Goal: Book appointment/travel/reservation

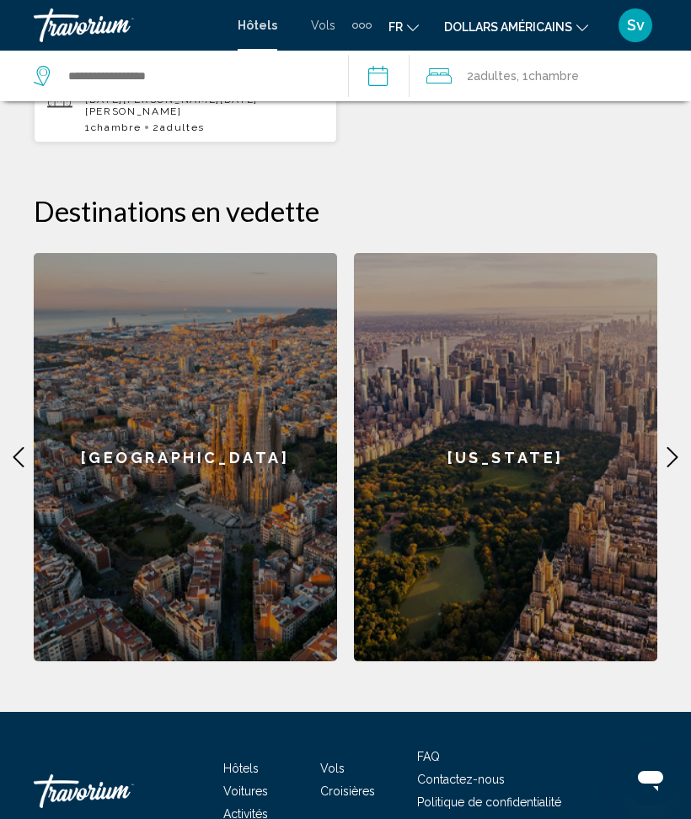
scroll to position [854, 0]
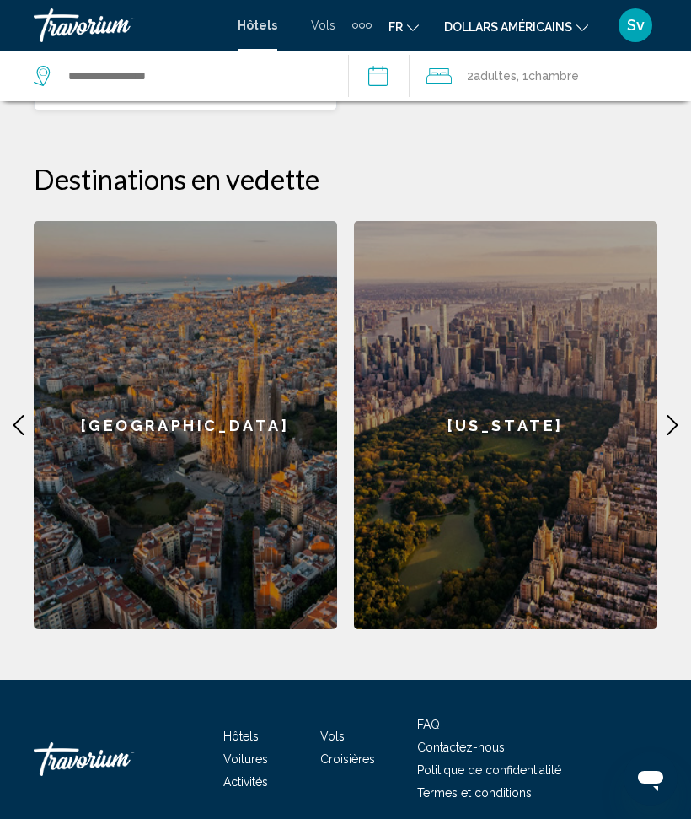
click at [668, 415] on icon "Contenu principal" at bounding box center [673, 425] width 20 height 20
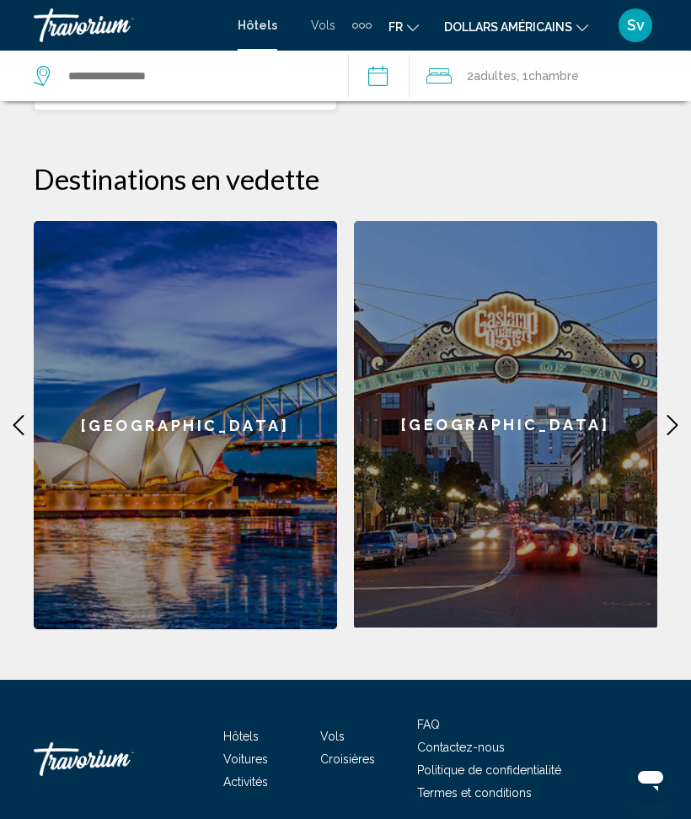
click at [655, 350] on div "[GEOGRAPHIC_DATA]" at bounding box center [506, 424] width 304 height 406
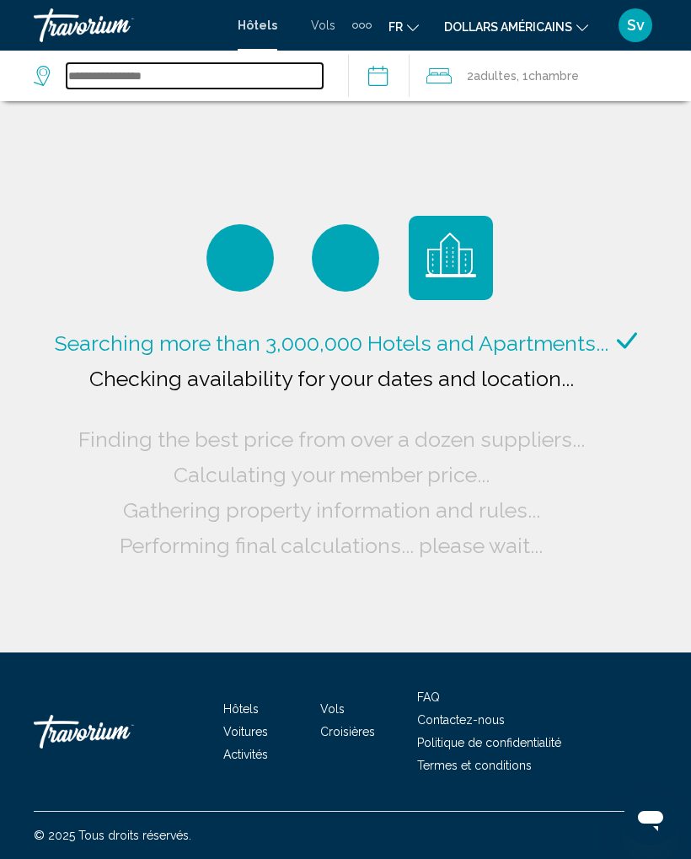
click at [102, 75] on input "Search widget" at bounding box center [195, 75] width 256 height 25
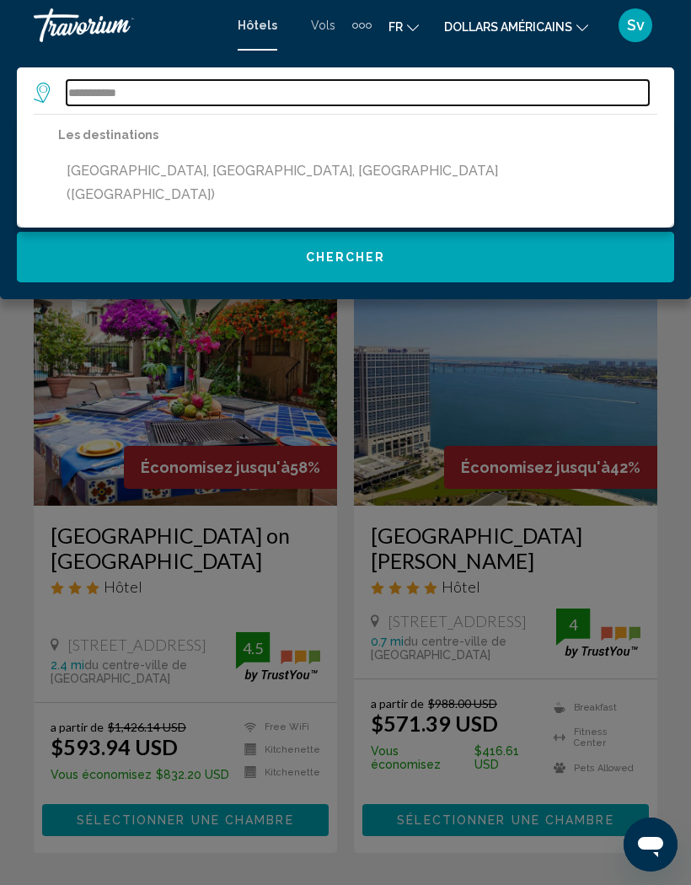
type input "***"
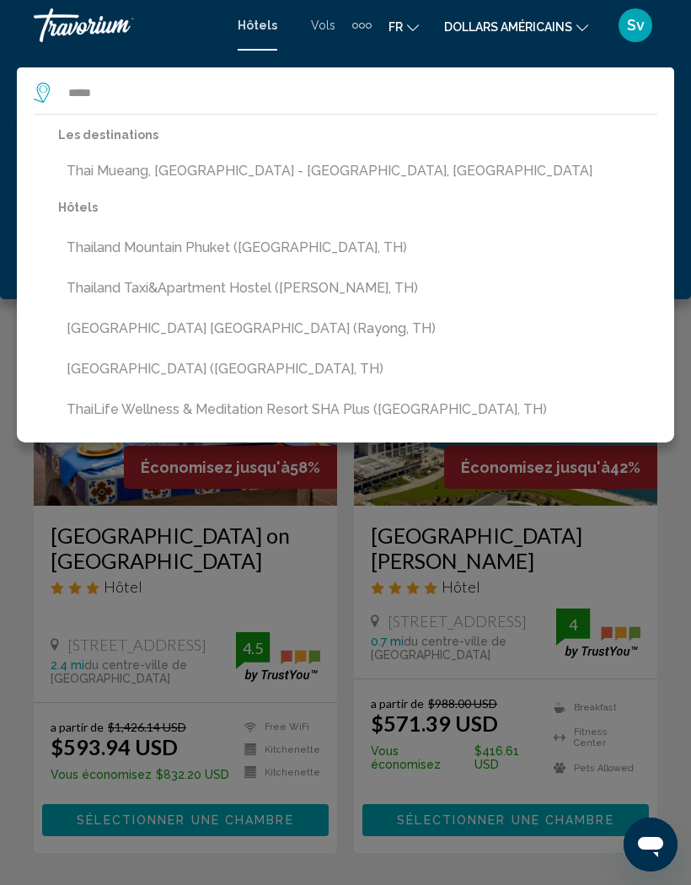
click at [186, 250] on button "Thailand Mountain Phuket ([GEOGRAPHIC_DATA], TH)" at bounding box center [358, 248] width 600 height 32
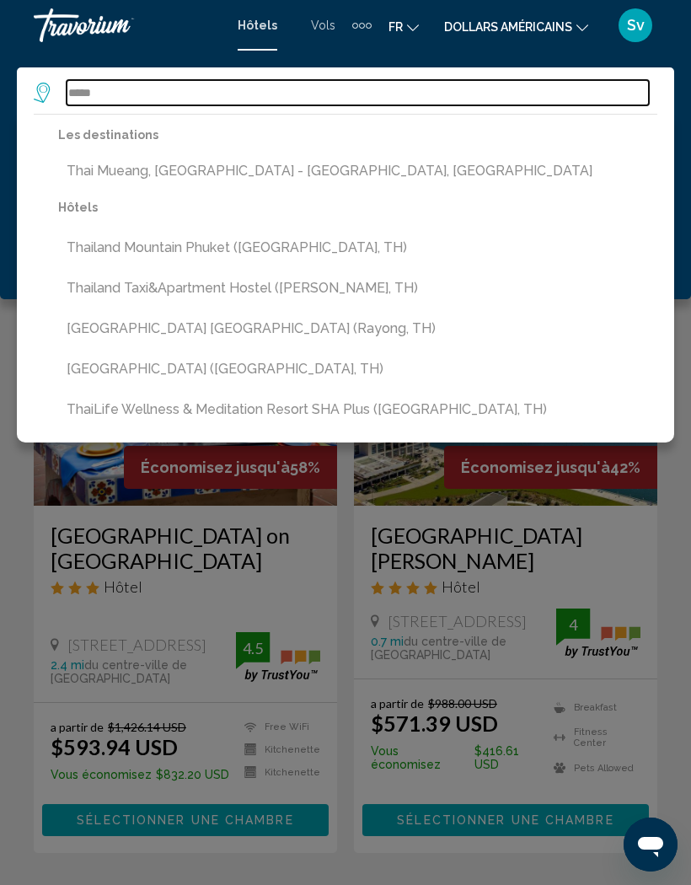
type input "**********"
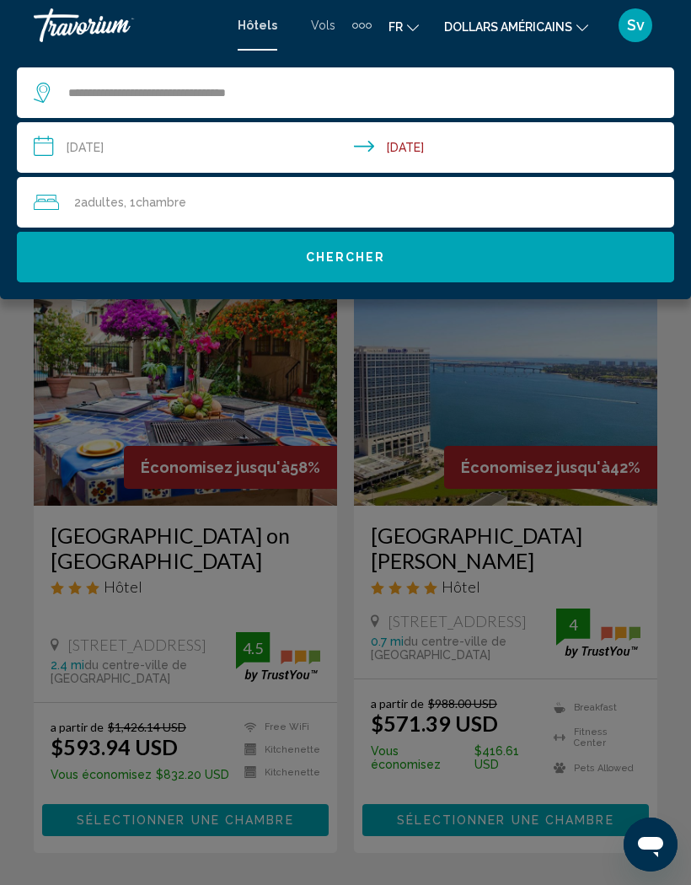
click at [41, 135] on input "**********" at bounding box center [349, 150] width 664 height 56
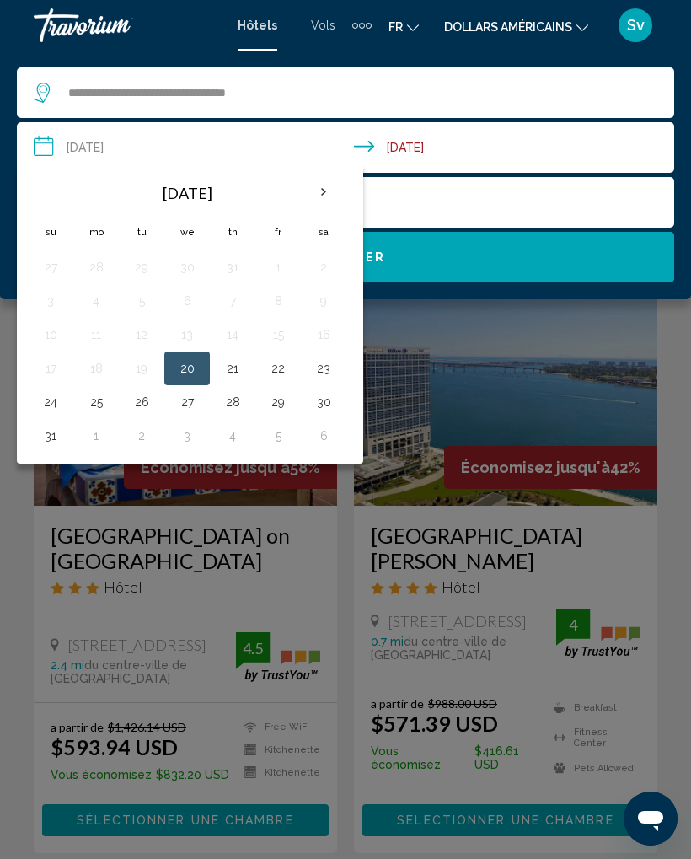
click at [312, 200] on th "Next month" at bounding box center [324, 192] width 46 height 37
click at [318, 190] on th "Next month" at bounding box center [324, 192] width 46 height 37
click at [315, 183] on th "Next month" at bounding box center [324, 192] width 46 height 37
click at [317, 197] on th "Next month" at bounding box center [324, 192] width 46 height 37
click at [316, 186] on th "Next month" at bounding box center [324, 192] width 46 height 37
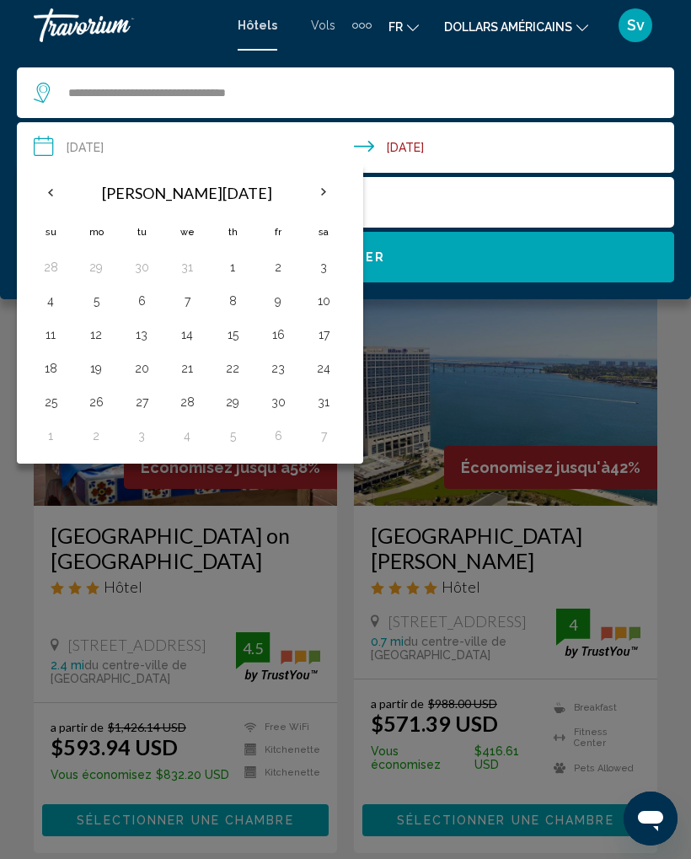
click at [233, 272] on button "1" at bounding box center [232, 268] width 27 height 24
click at [320, 304] on button "10" at bounding box center [323, 301] width 27 height 24
type input "**********"
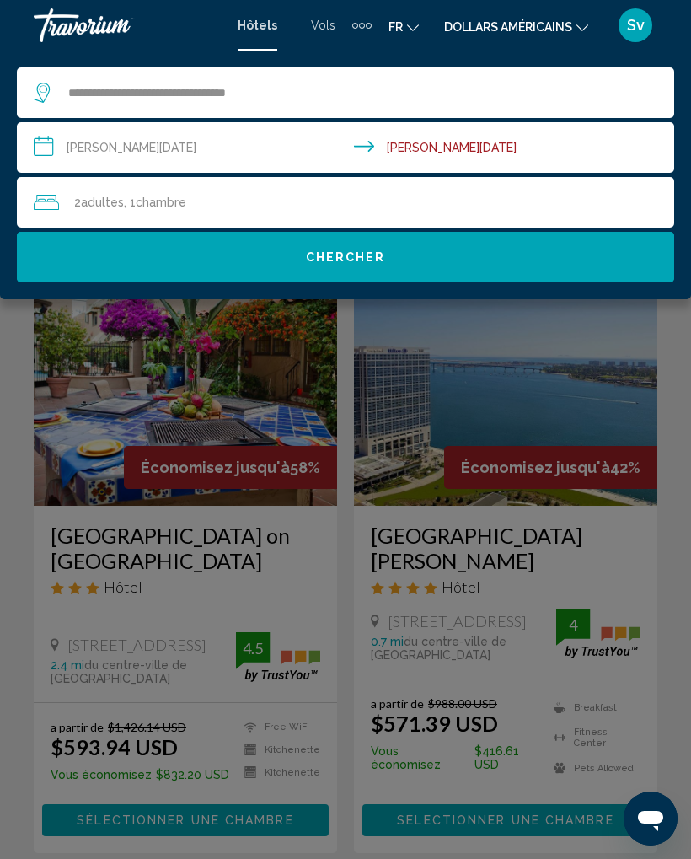
click at [348, 260] on span "Chercher" at bounding box center [346, 257] width 80 height 13
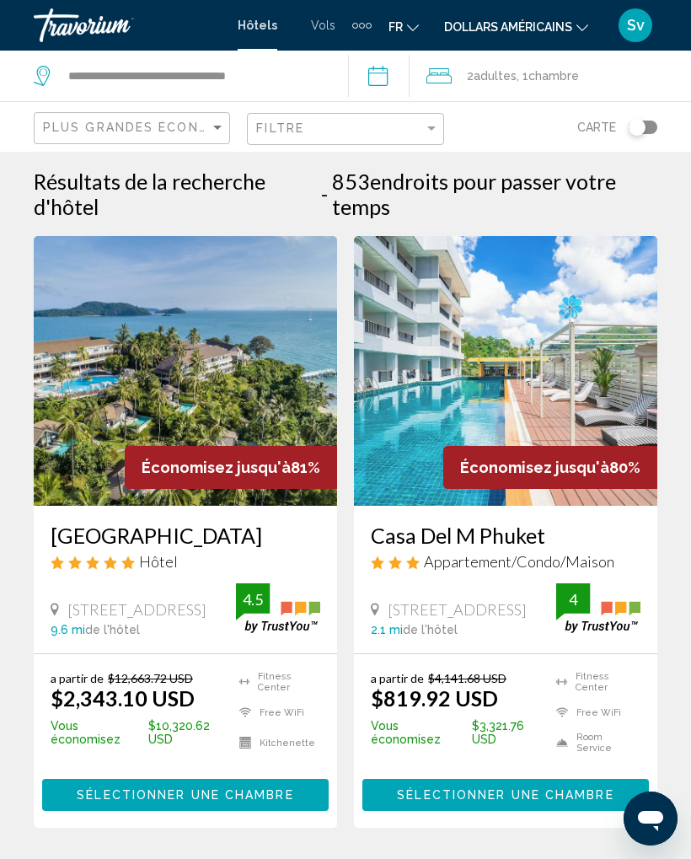
click at [257, 800] on button "Sélectionner une chambre" at bounding box center [185, 794] width 287 height 31
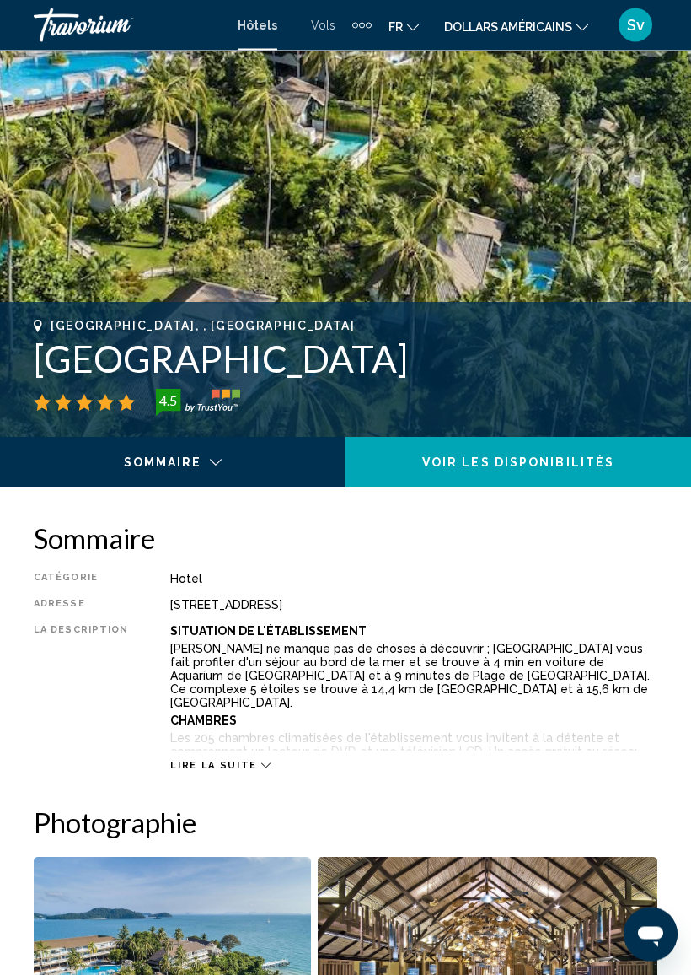
scroll to position [426, 0]
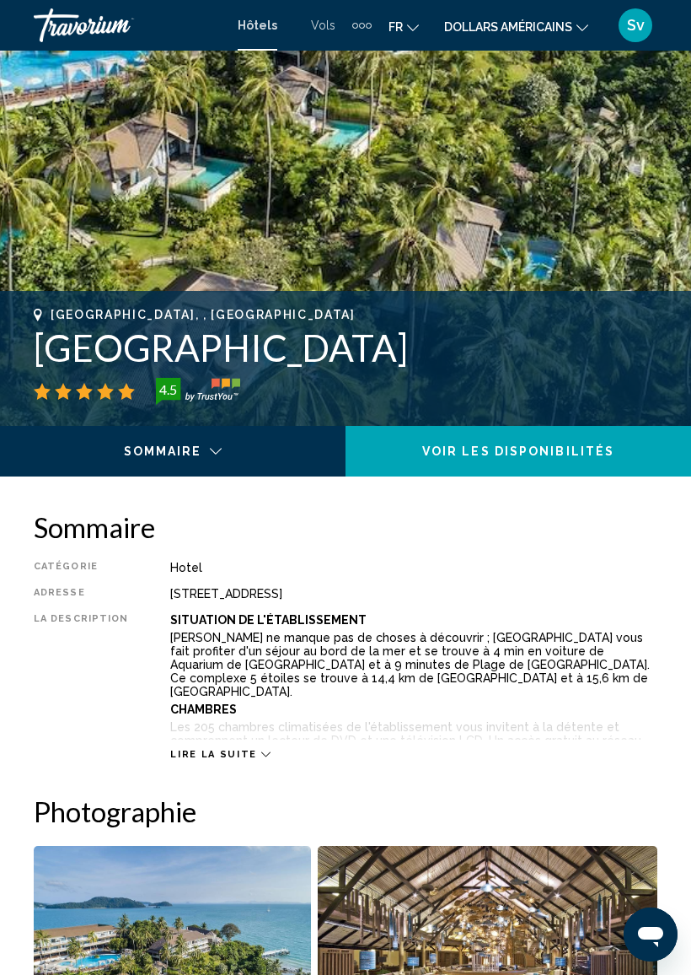
click at [242, 752] on span "Lire la suite" at bounding box center [213, 754] width 86 height 11
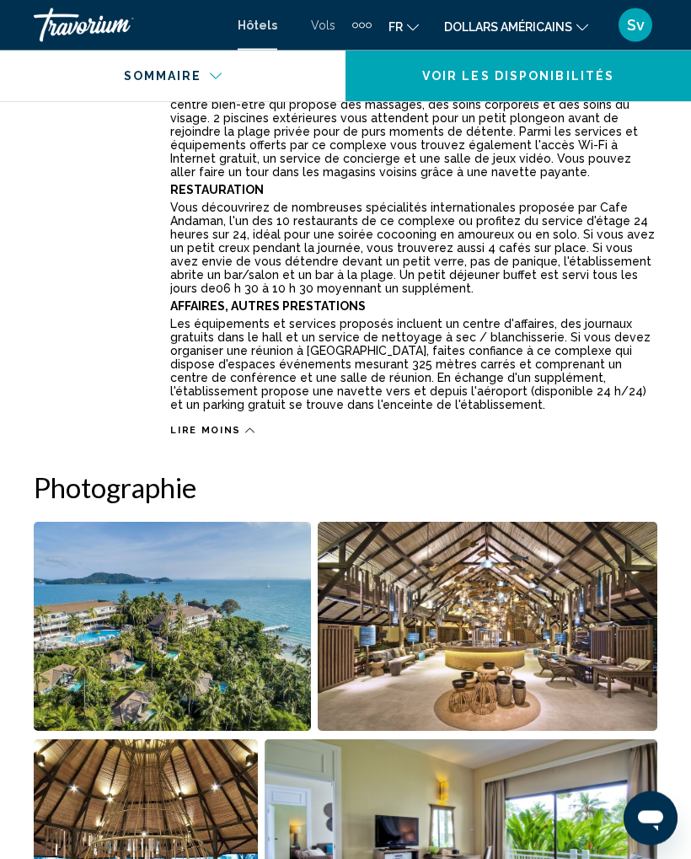
scroll to position [1126, 0]
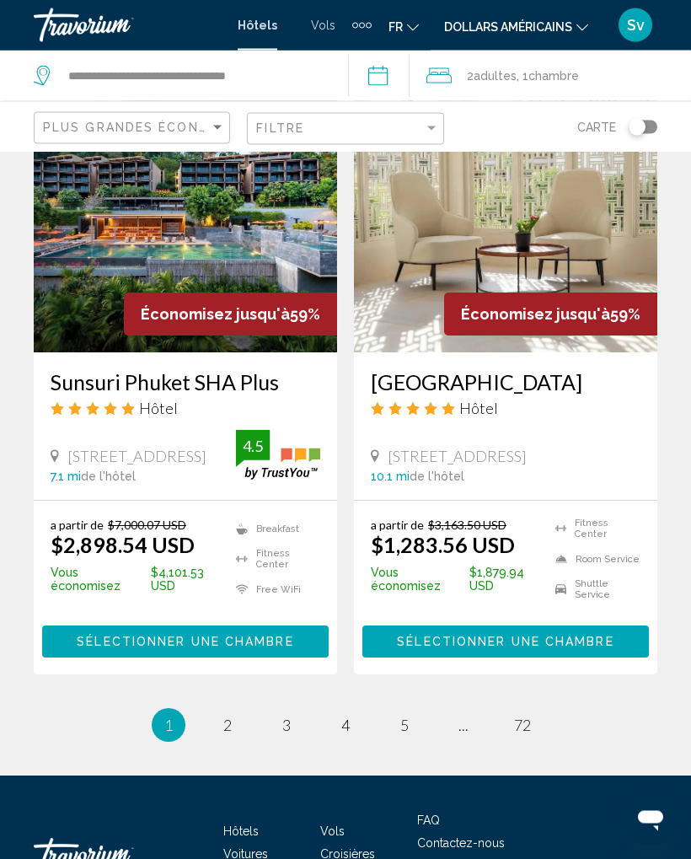
scroll to position [3442, 0]
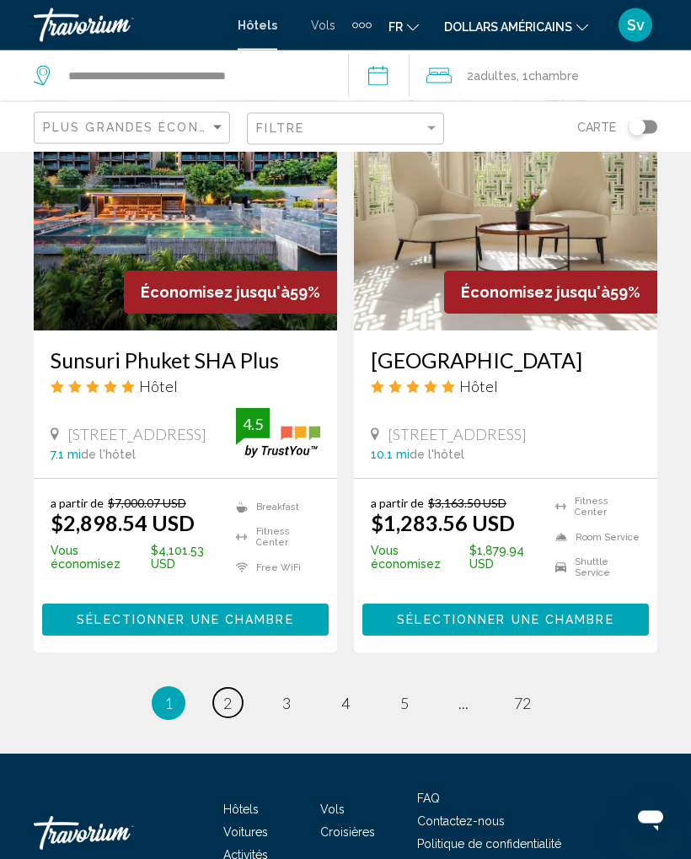
click at [227, 695] on span "2" at bounding box center [227, 704] width 8 height 19
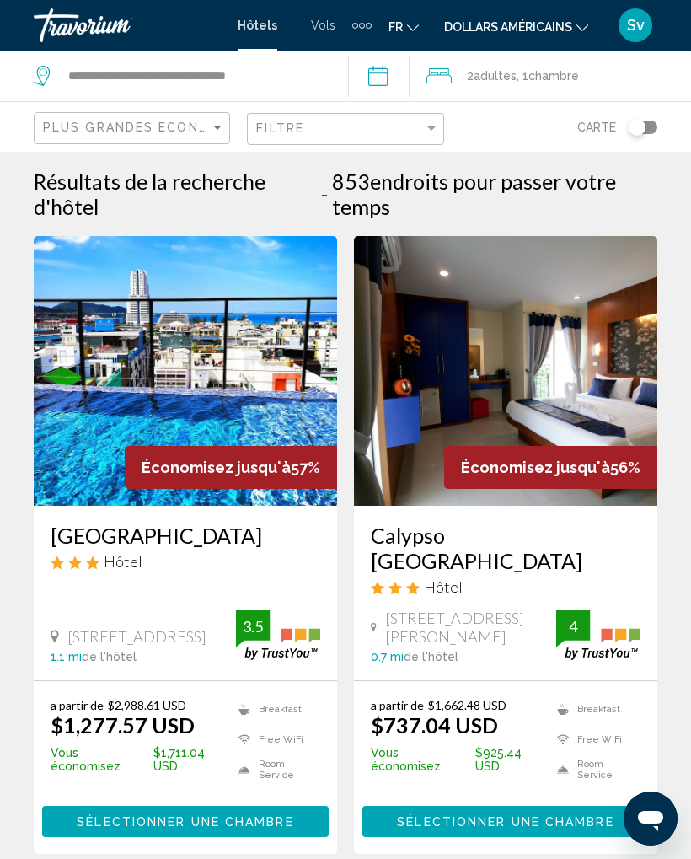
click at [631, 124] on div "Toggle map" at bounding box center [637, 127] width 17 height 17
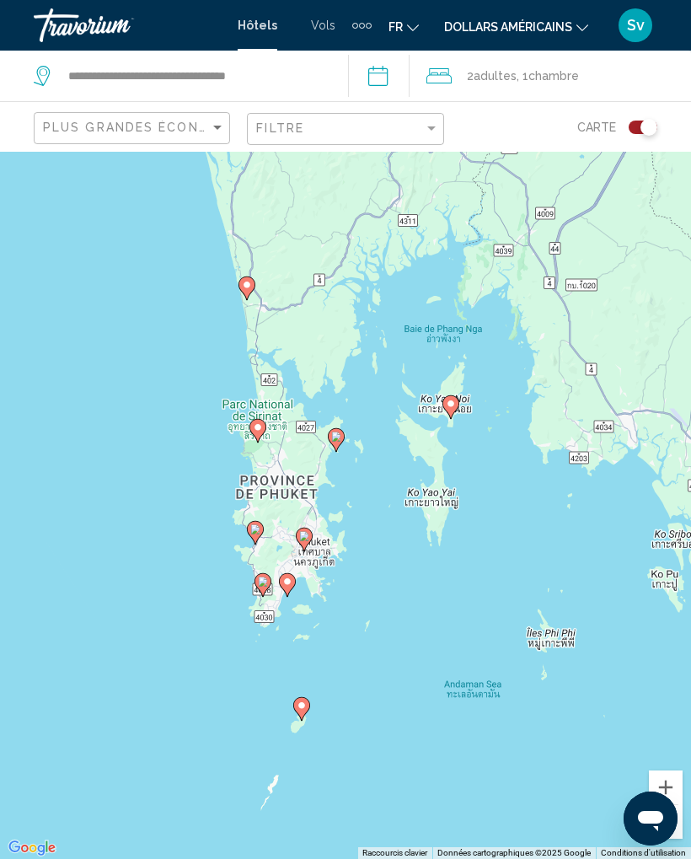
click at [635, 126] on div "Toggle map" at bounding box center [643, 127] width 29 height 13
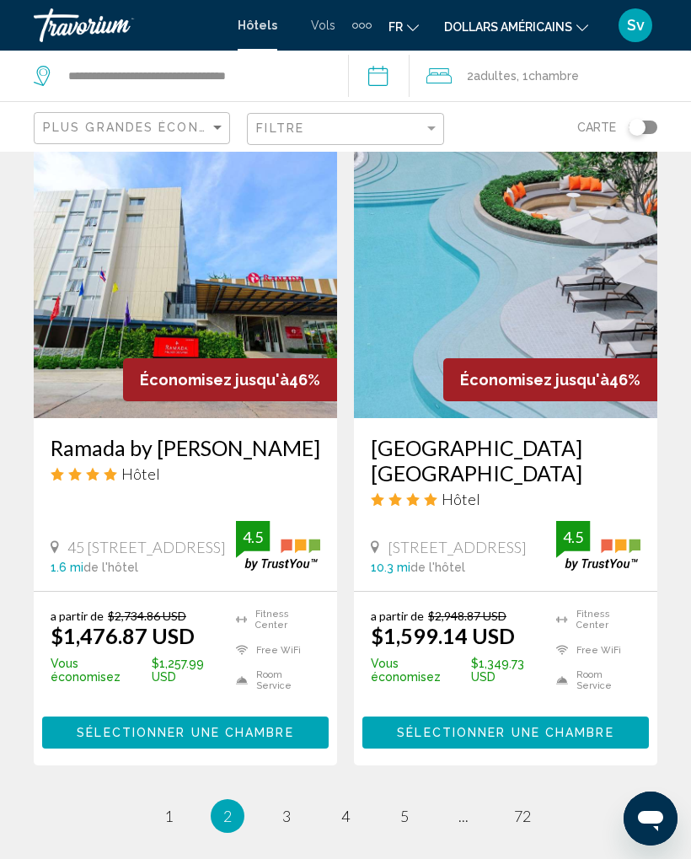
scroll to position [3489, 0]
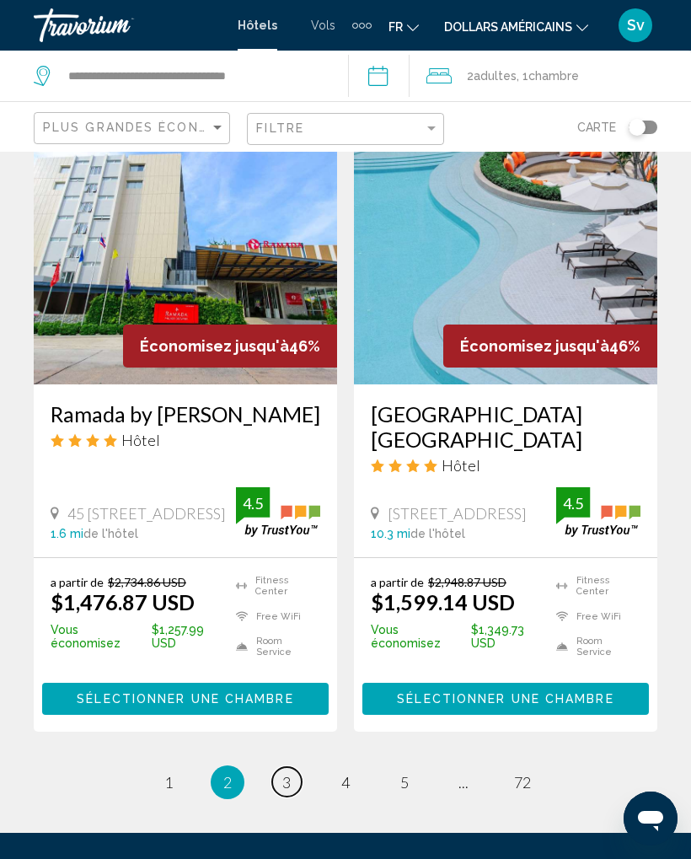
click at [288, 773] on span "3" at bounding box center [286, 782] width 8 height 19
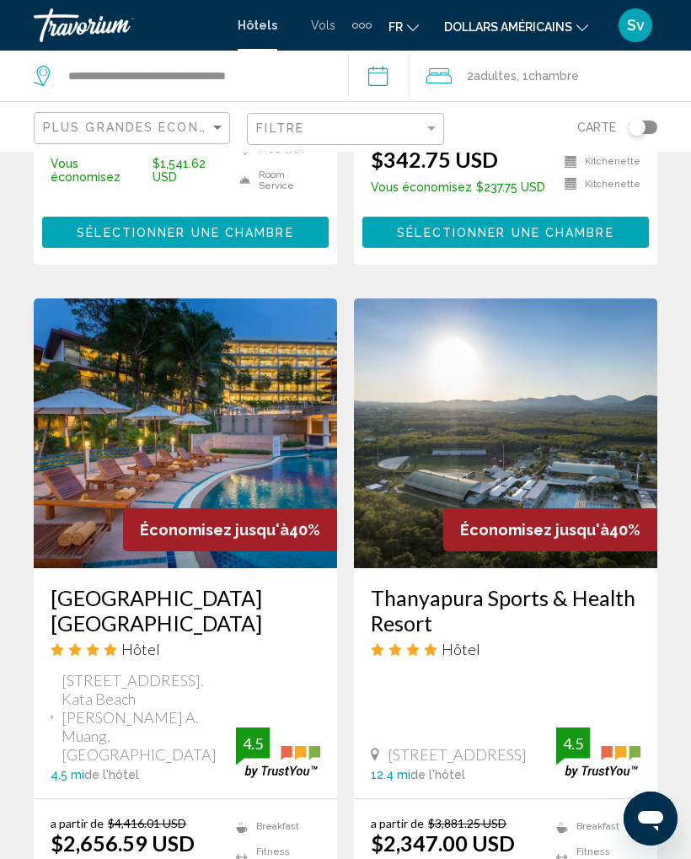
scroll to position [3311, 0]
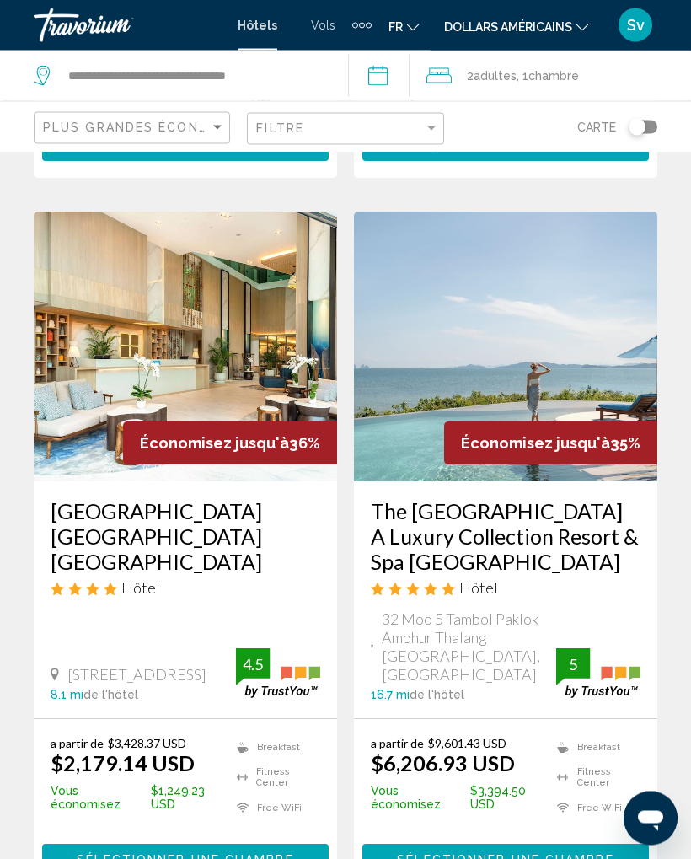
scroll to position [3326, 0]
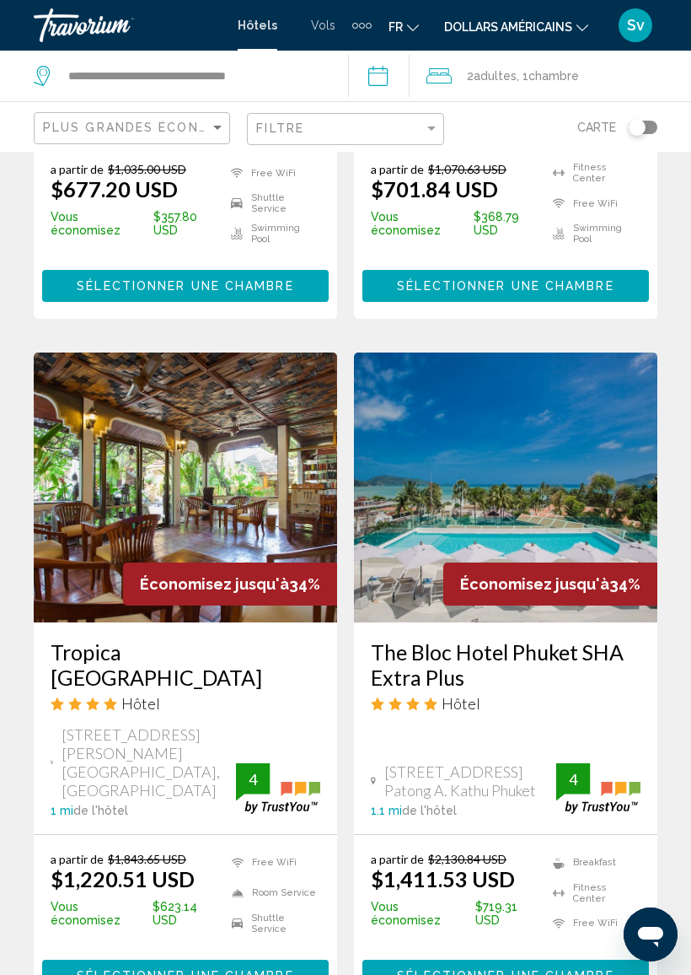
scroll to position [1220, 0]
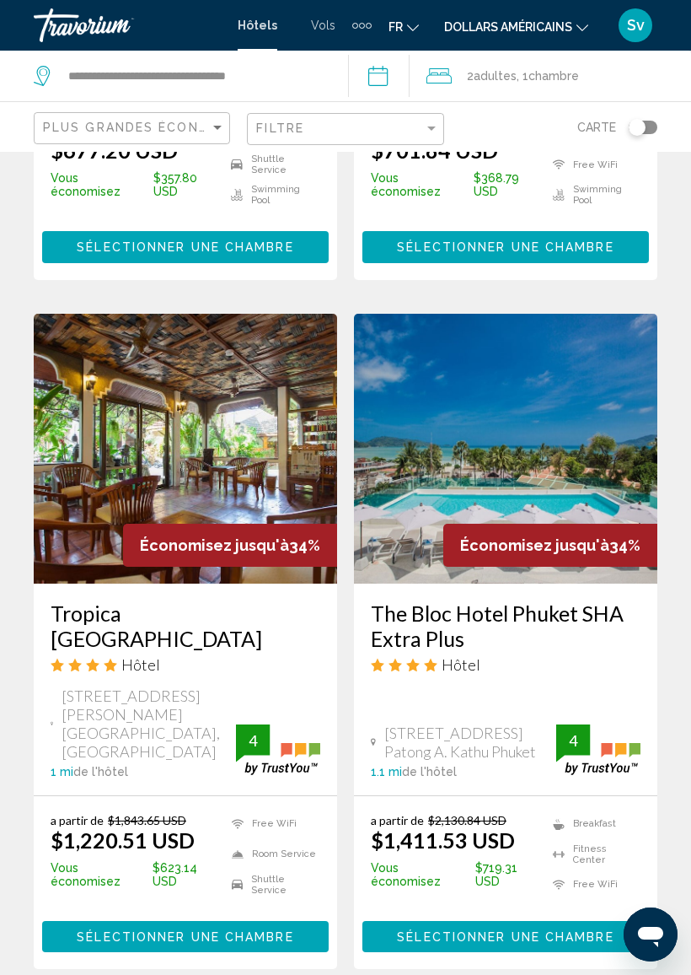
click at [565, 607] on h3 "The Bloc Hotel Phuket SHA Extra Plus" at bounding box center [506, 625] width 270 height 51
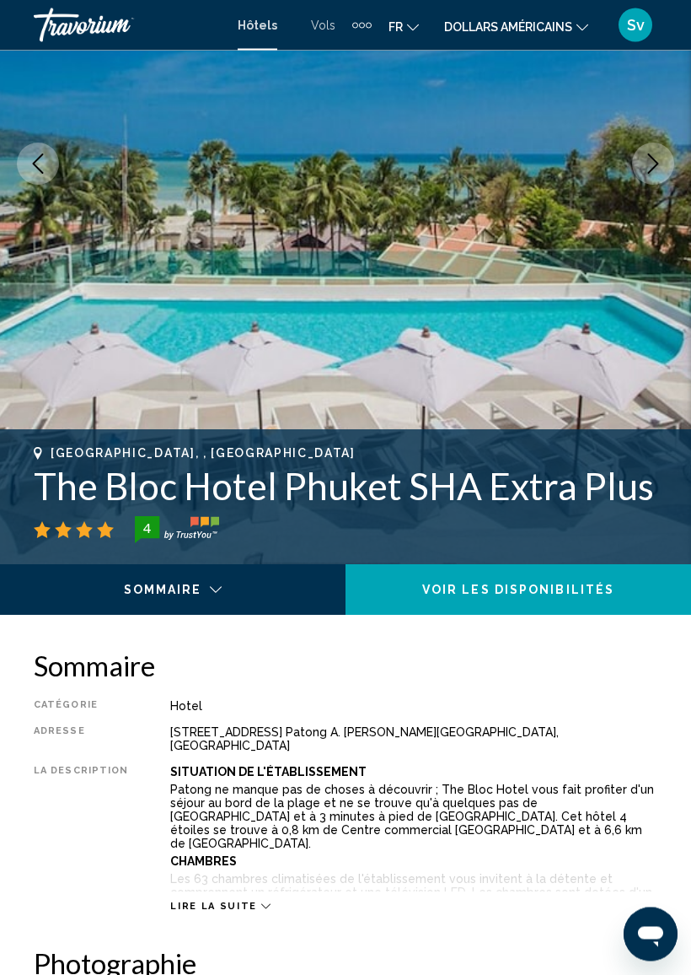
scroll to position [401, 0]
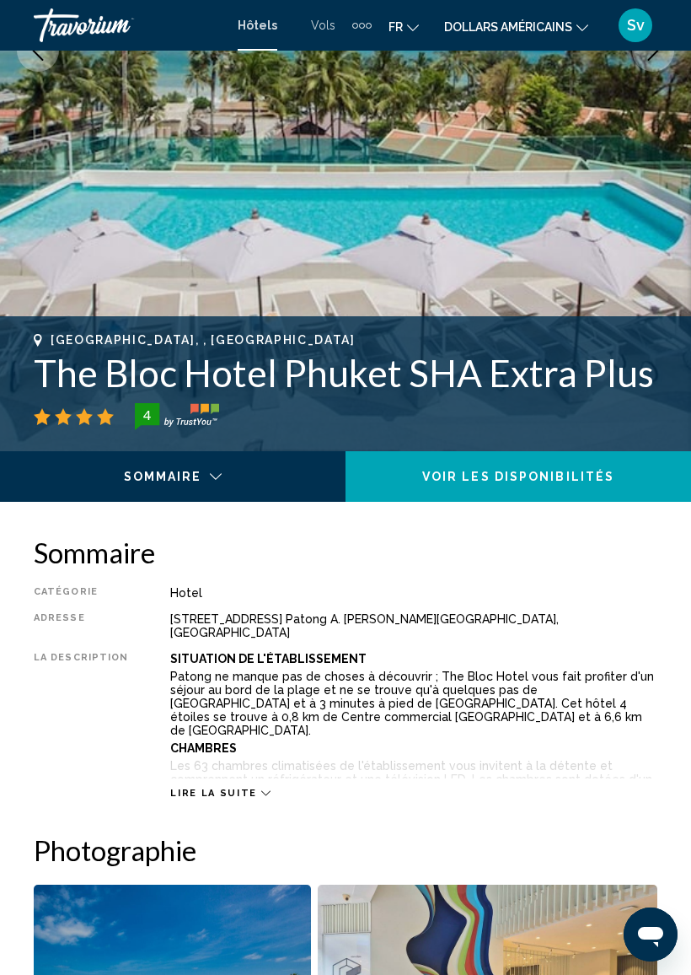
click at [228, 788] on span "Lire la suite" at bounding box center [213, 793] width 86 height 11
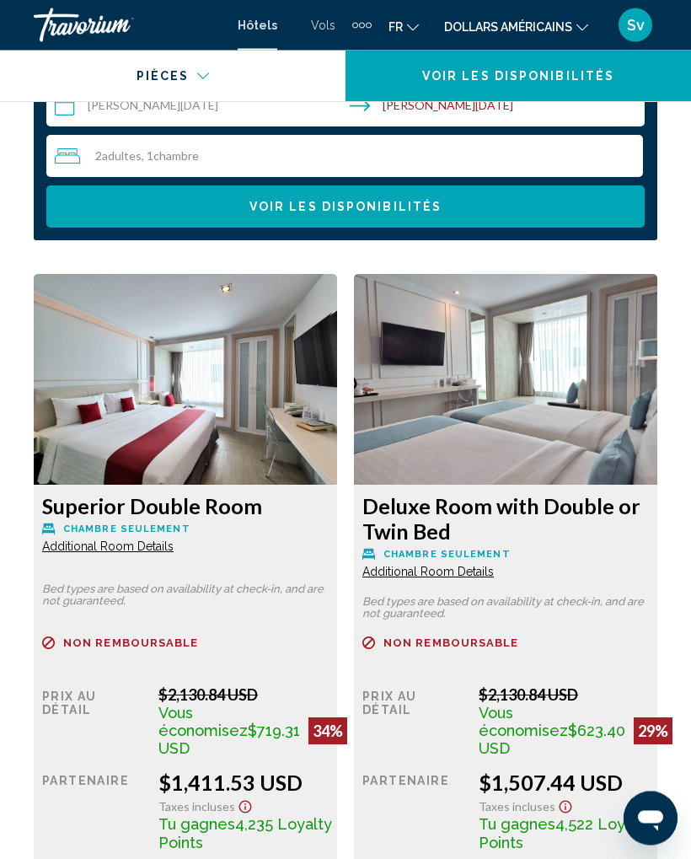
scroll to position [3139, 0]
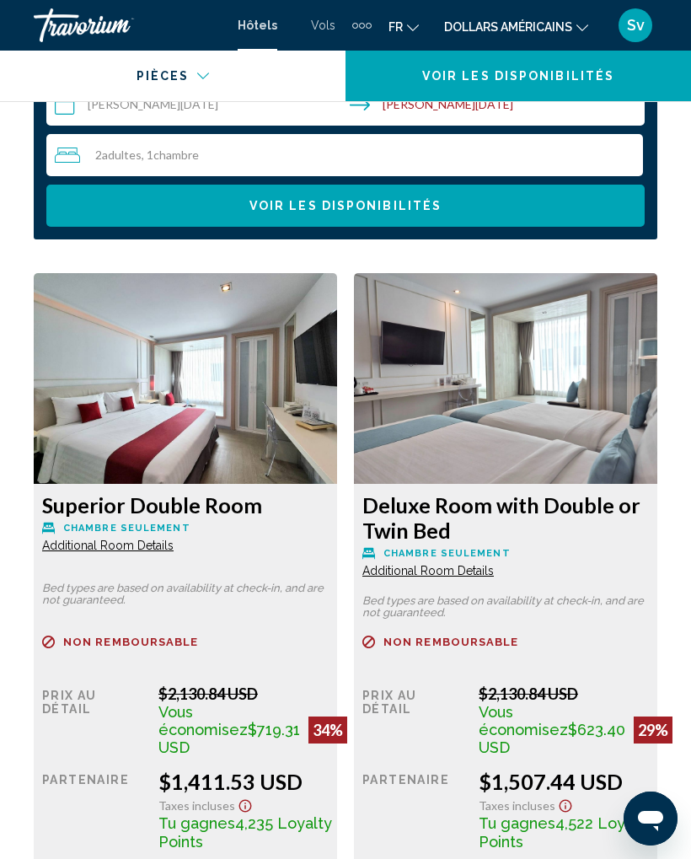
click at [143, 539] on span "Additional Room Details" at bounding box center [108, 545] width 132 height 13
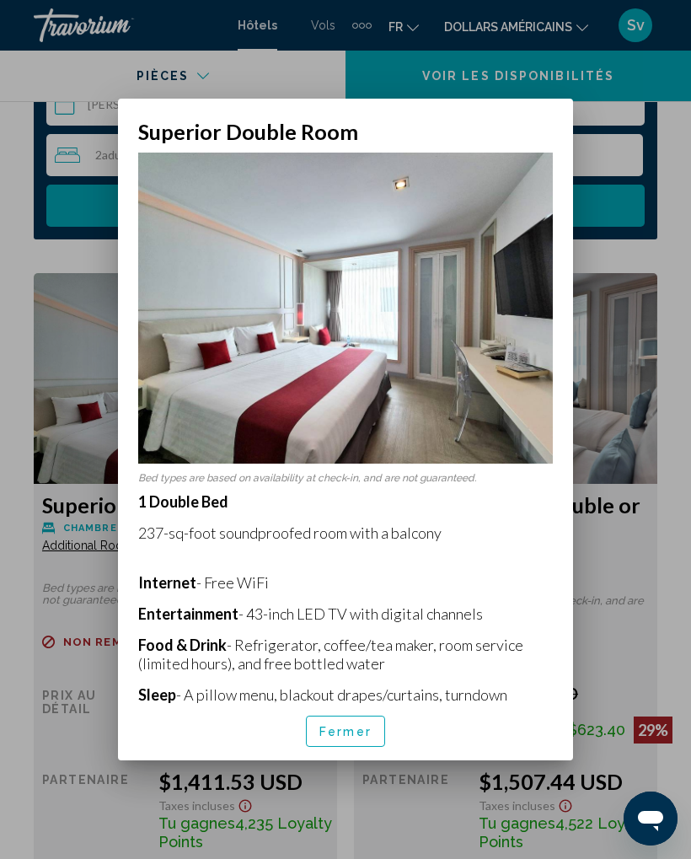
scroll to position [0, 0]
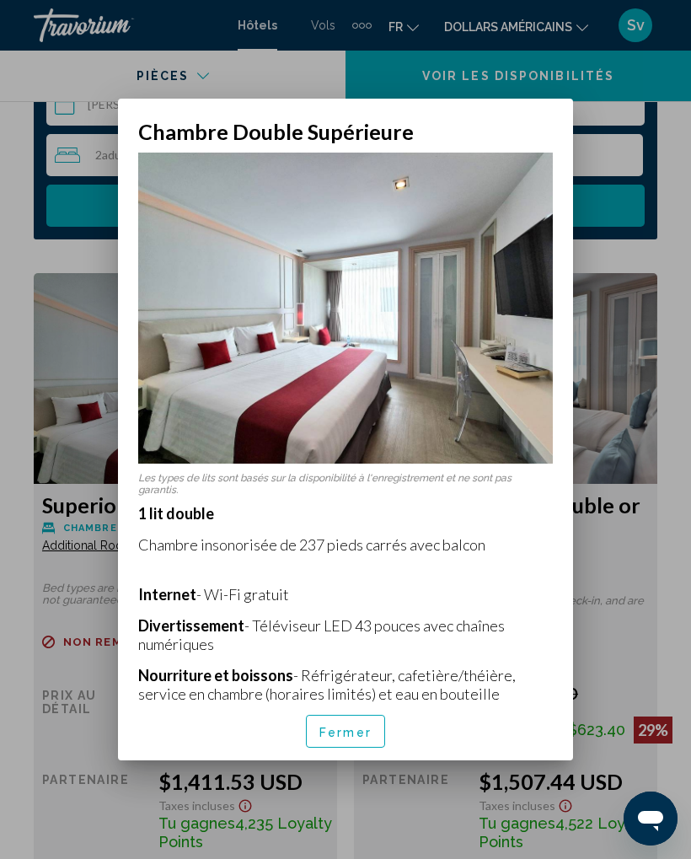
click at [347, 739] on font "Fermer" at bounding box center [346, 732] width 52 height 13
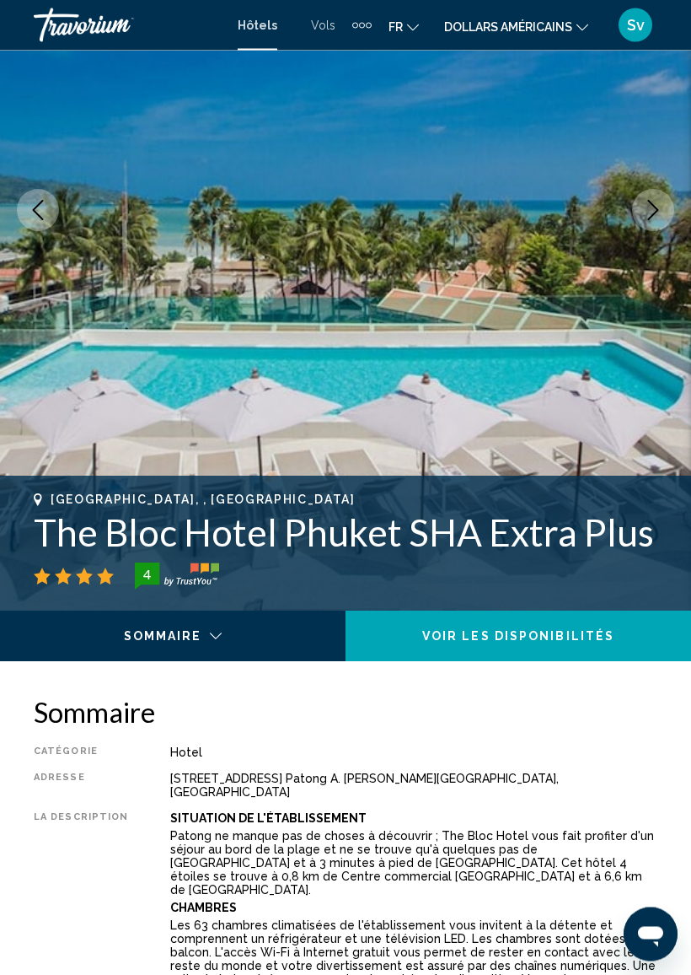
scroll to position [238, 0]
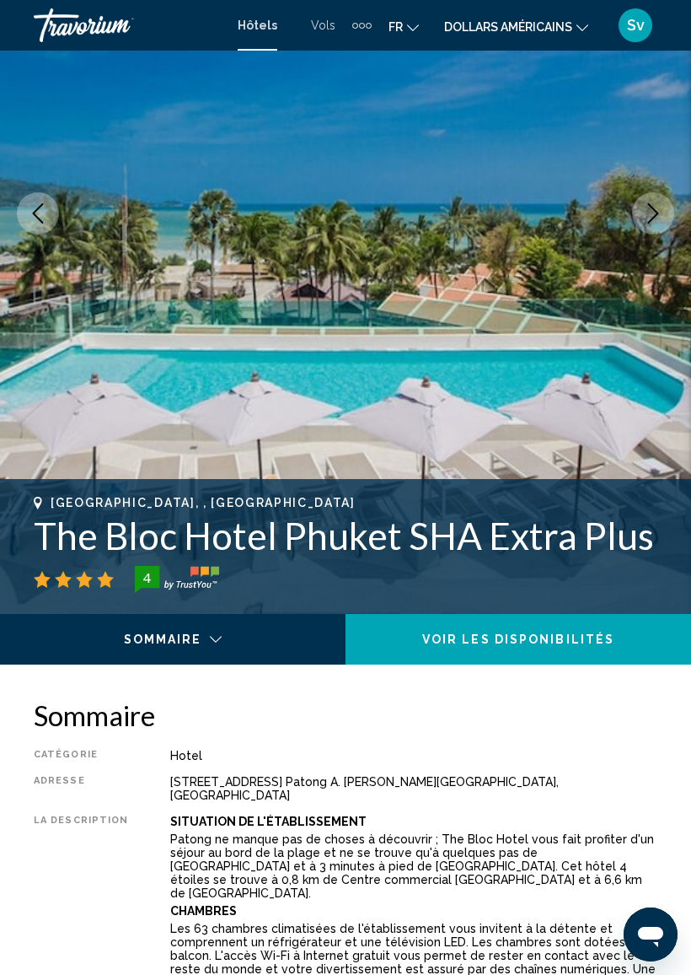
click at [211, 632] on div "Contenu principal" at bounding box center [173, 644] width 323 height 60
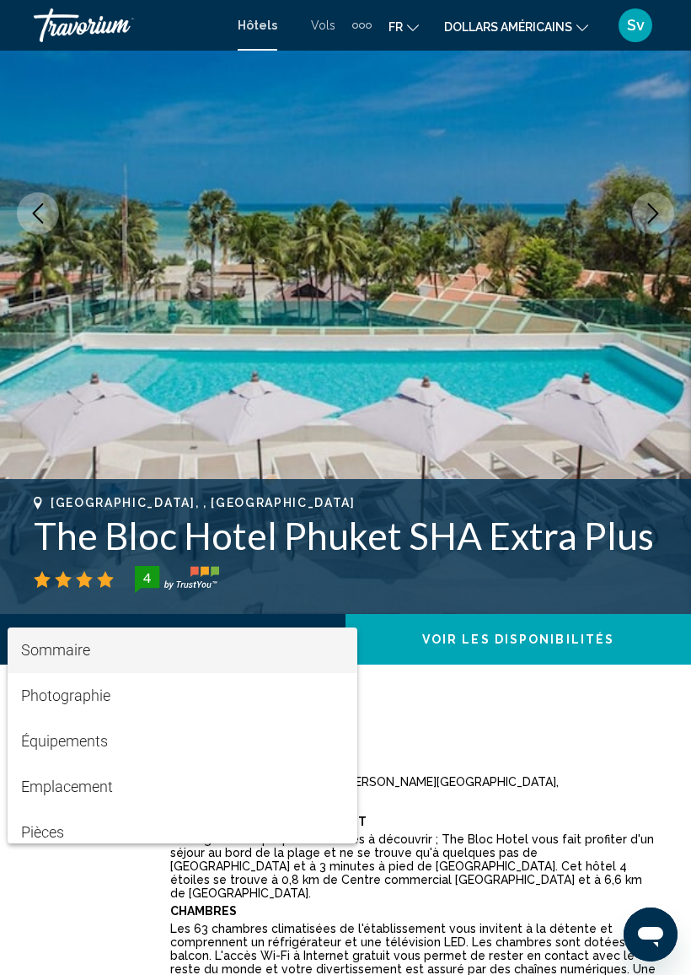
click at [394, 564] on div at bounding box center [345, 487] width 691 height 975
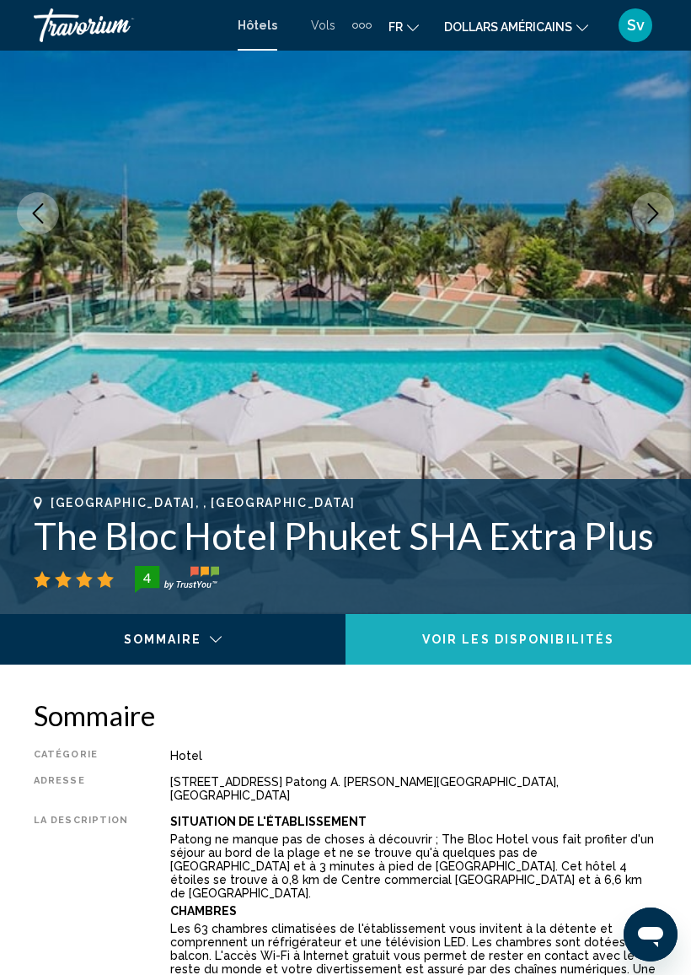
click at [522, 643] on span "Voir les disponibilités" at bounding box center [518, 639] width 192 height 13
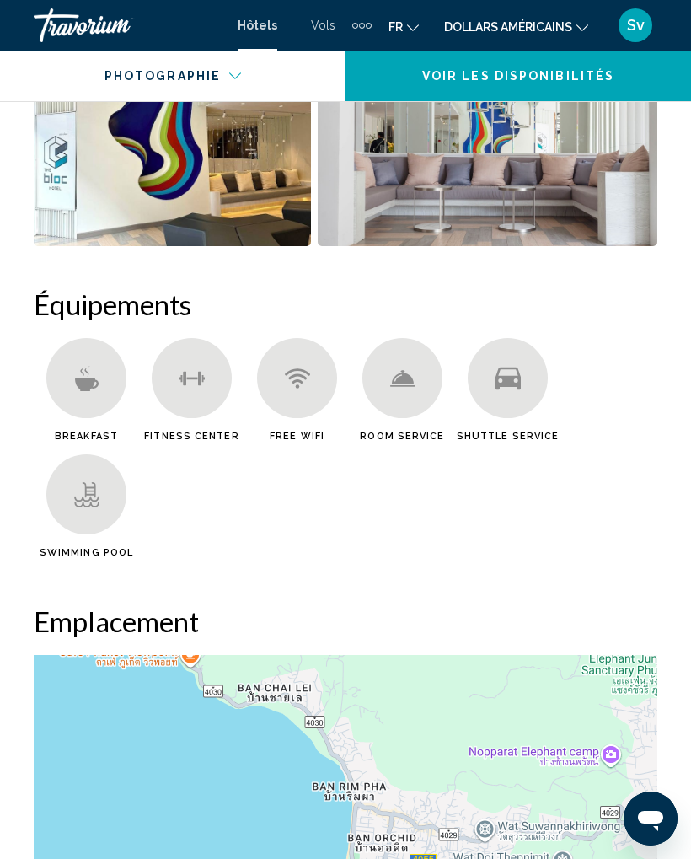
scroll to position [1950, 0]
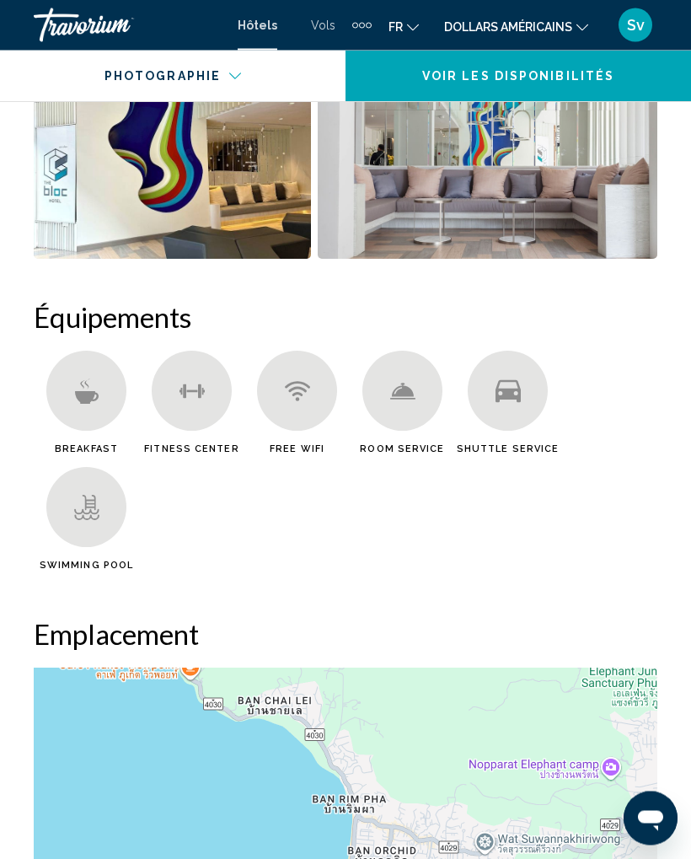
click at [312, 25] on font "Vols" at bounding box center [323, 25] width 24 height 13
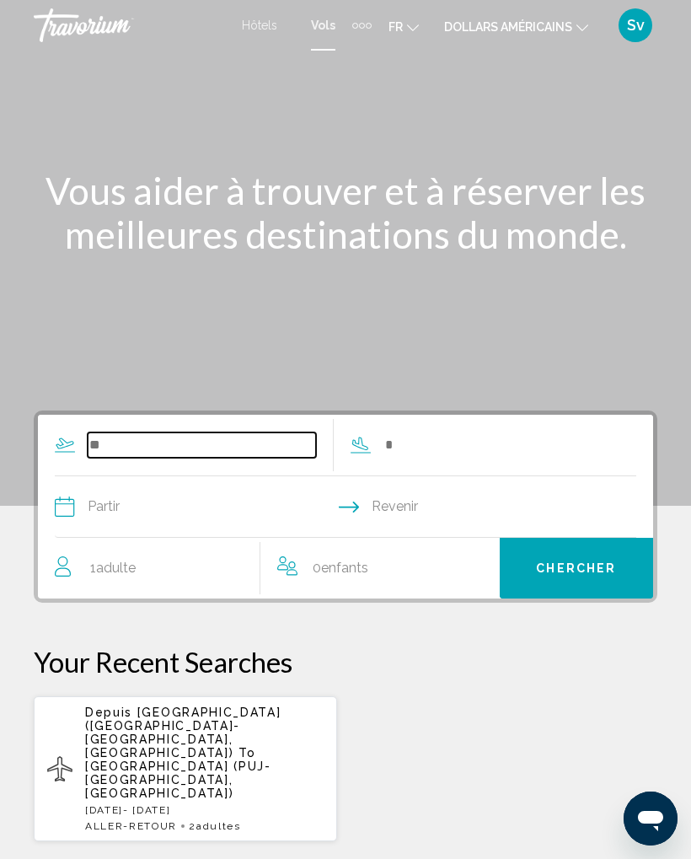
click at [102, 444] on input "Search widget" at bounding box center [202, 445] width 229 height 25
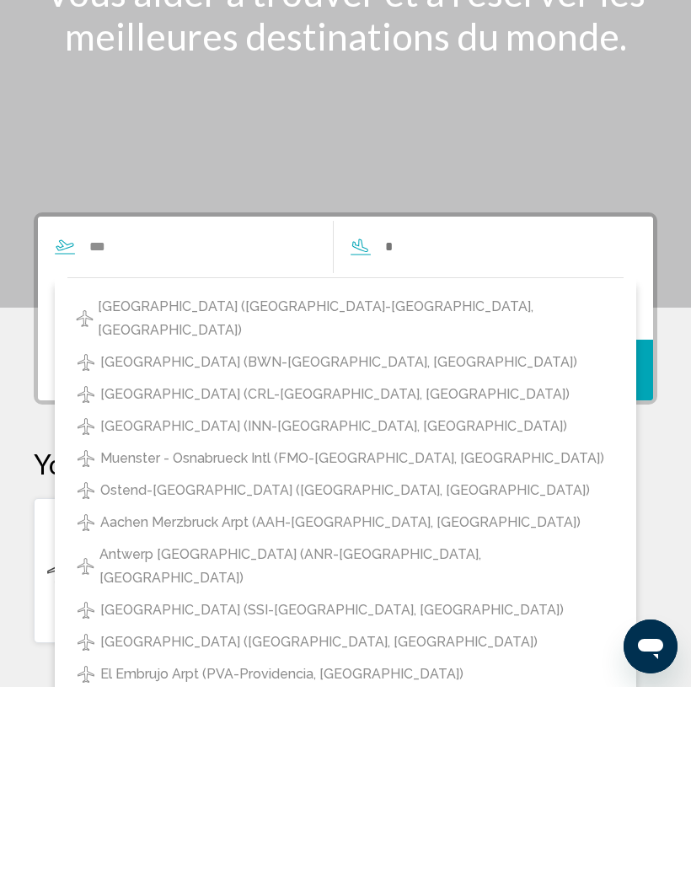
click at [283, 493] on span "[GEOGRAPHIC_DATA] ([GEOGRAPHIC_DATA]-[GEOGRAPHIC_DATA], [GEOGRAPHIC_DATA])" at bounding box center [357, 516] width 518 height 47
type input "**********"
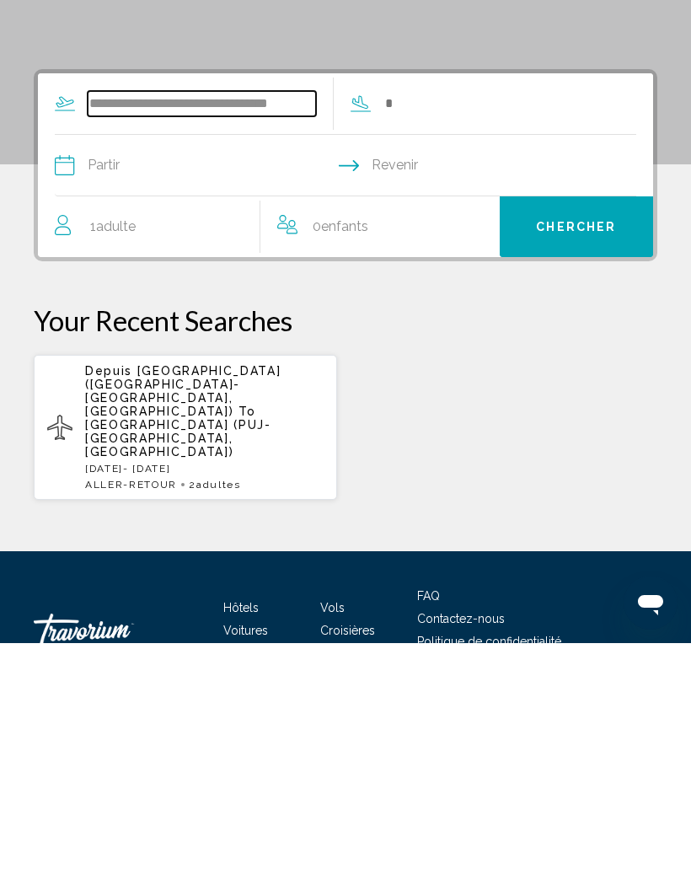
scroll to position [114, 0]
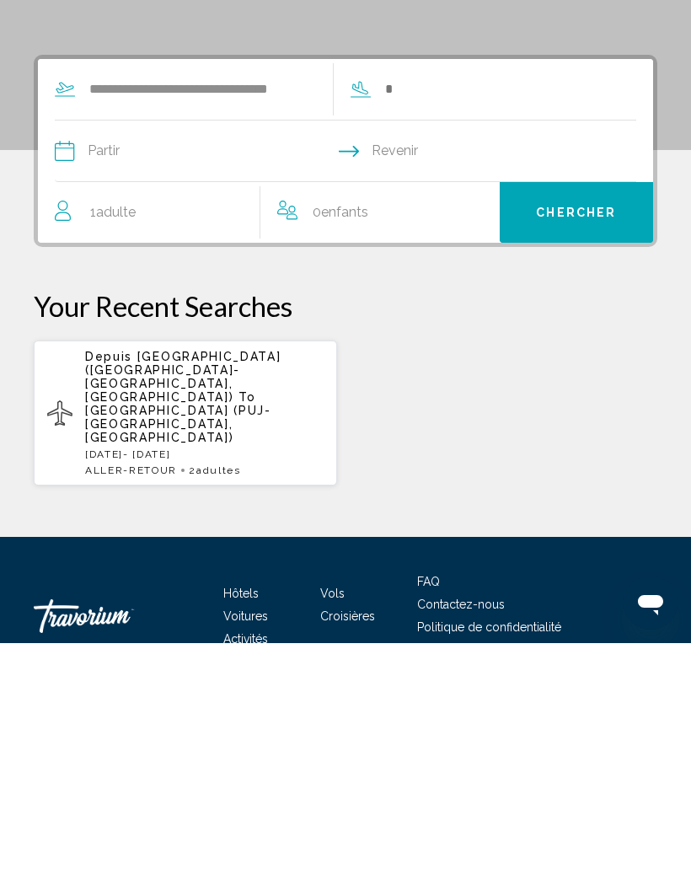
click at [413, 319] on input "Search widget" at bounding box center [498, 331] width 229 height 25
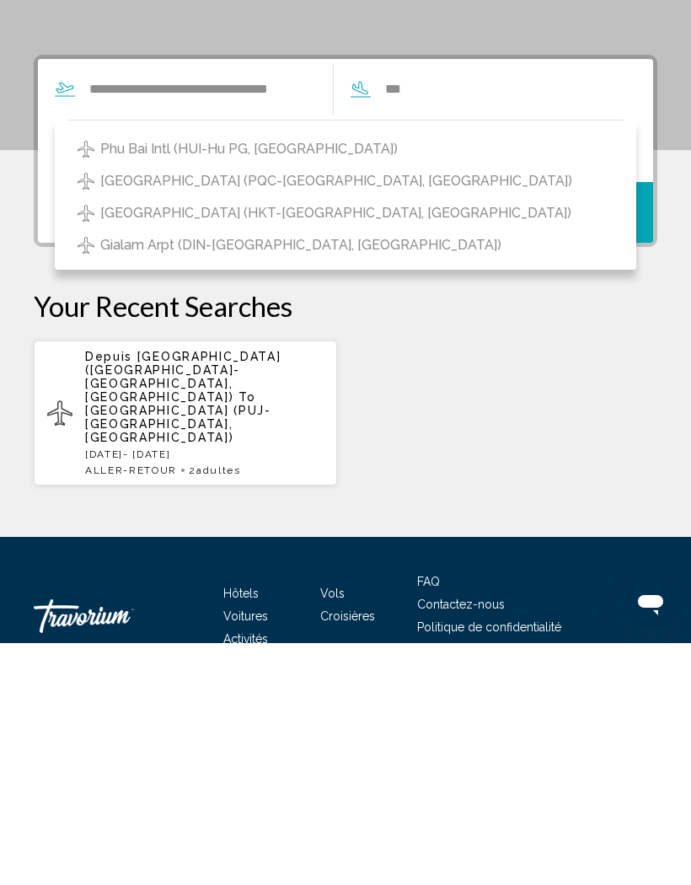
click at [315, 444] on span "[GEOGRAPHIC_DATA] (HKT-[GEOGRAPHIC_DATA], [GEOGRAPHIC_DATA])" at bounding box center [335, 456] width 471 height 24
type input "**********"
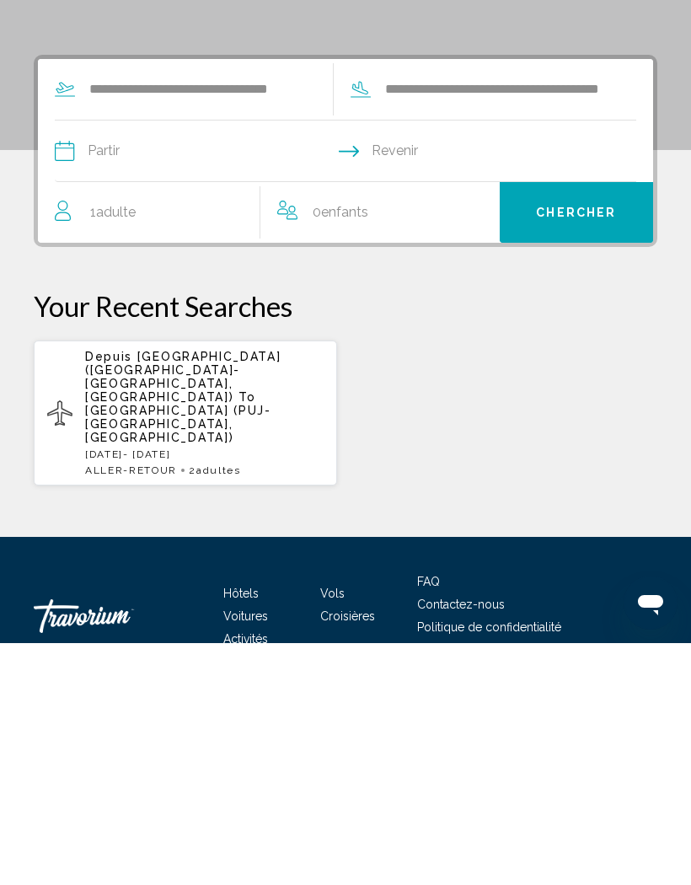
click at [100, 363] on input "Depart date" at bounding box center [200, 396] width 298 height 66
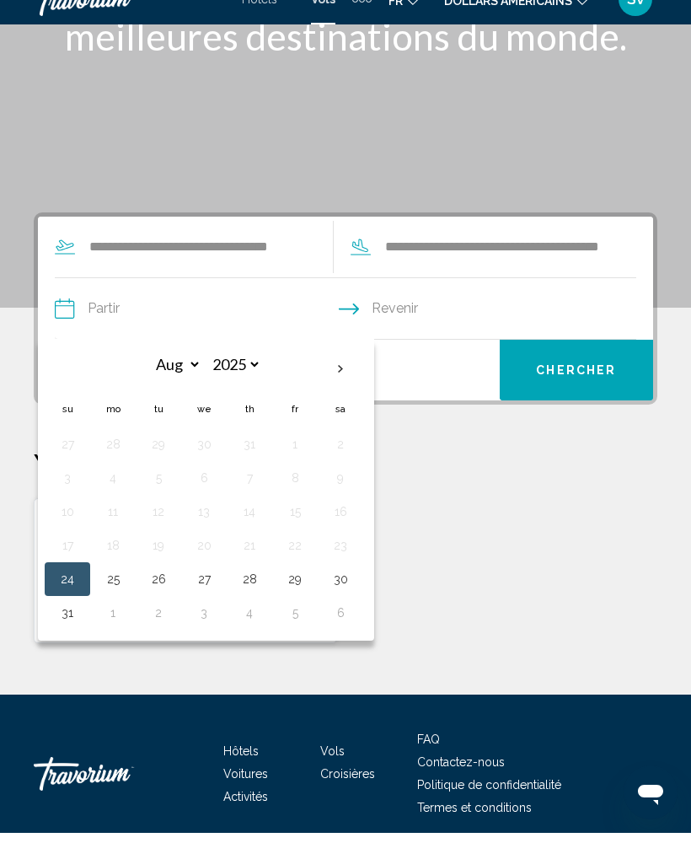
scroll to position [198, 0]
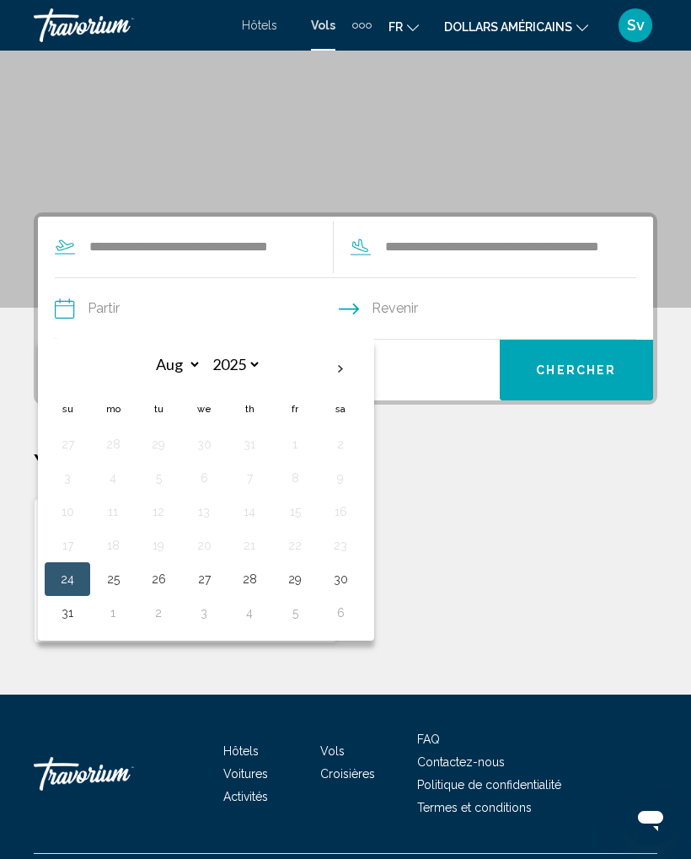
click at [331, 366] on th "Next month" at bounding box center [341, 369] width 46 height 37
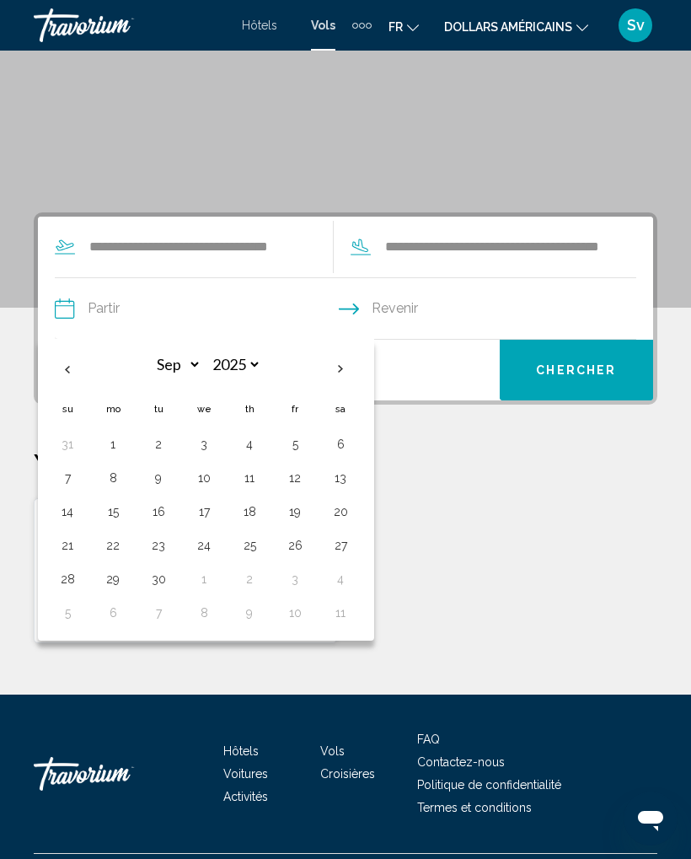
click at [329, 363] on th "Next month" at bounding box center [341, 369] width 46 height 37
click at [326, 361] on th "Next month" at bounding box center [341, 369] width 46 height 37
click at [328, 362] on th "Next month" at bounding box center [341, 369] width 46 height 37
click at [333, 358] on th "Next month" at bounding box center [341, 369] width 46 height 37
select select "*"
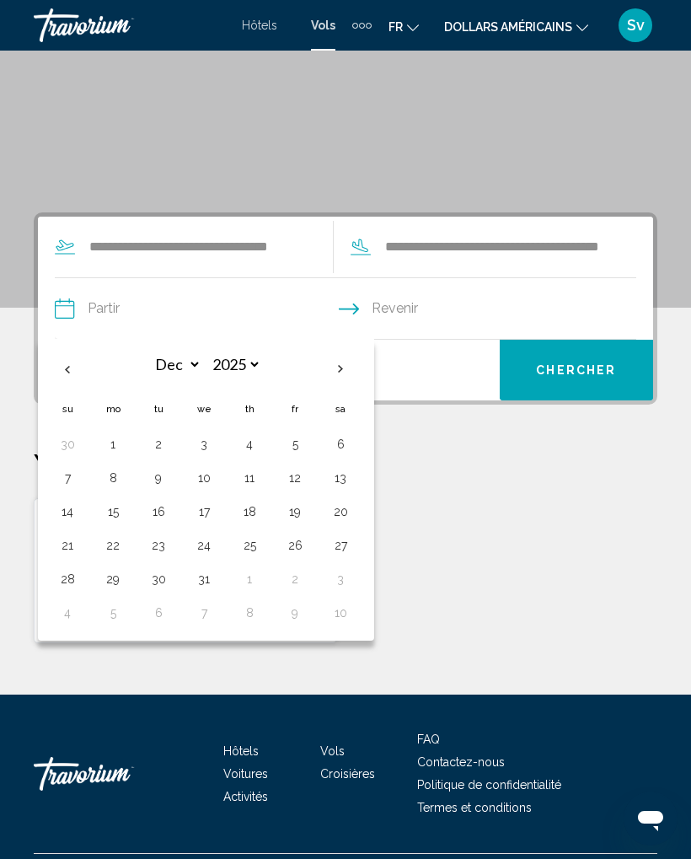
select select "****"
click at [244, 443] on button "1" at bounding box center [249, 445] width 27 height 24
type input "**********"
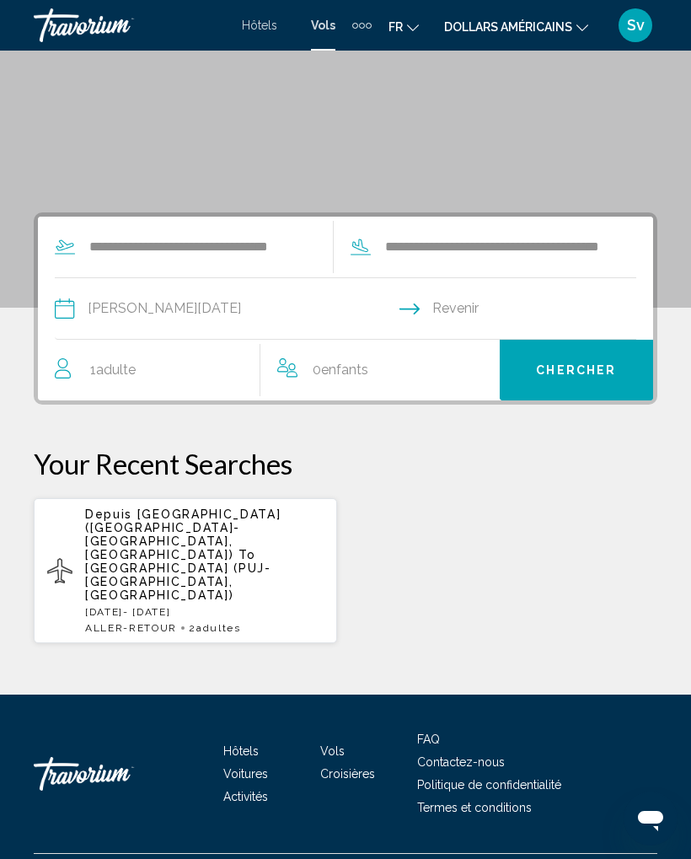
click at [418, 299] on input "Return date" at bounding box center [495, 311] width 298 height 66
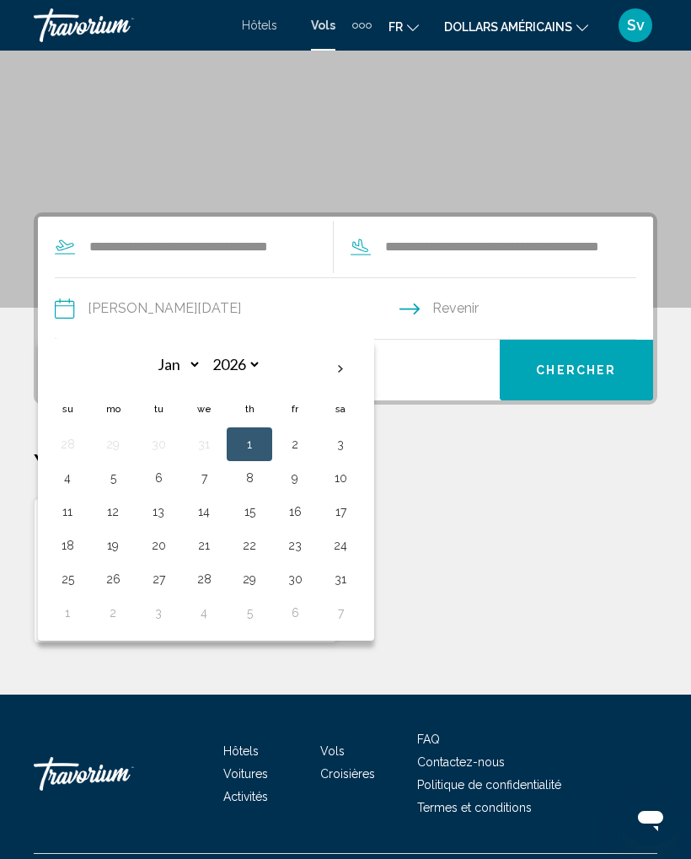
click at [335, 478] on button "10" at bounding box center [340, 478] width 27 height 24
type input "**********"
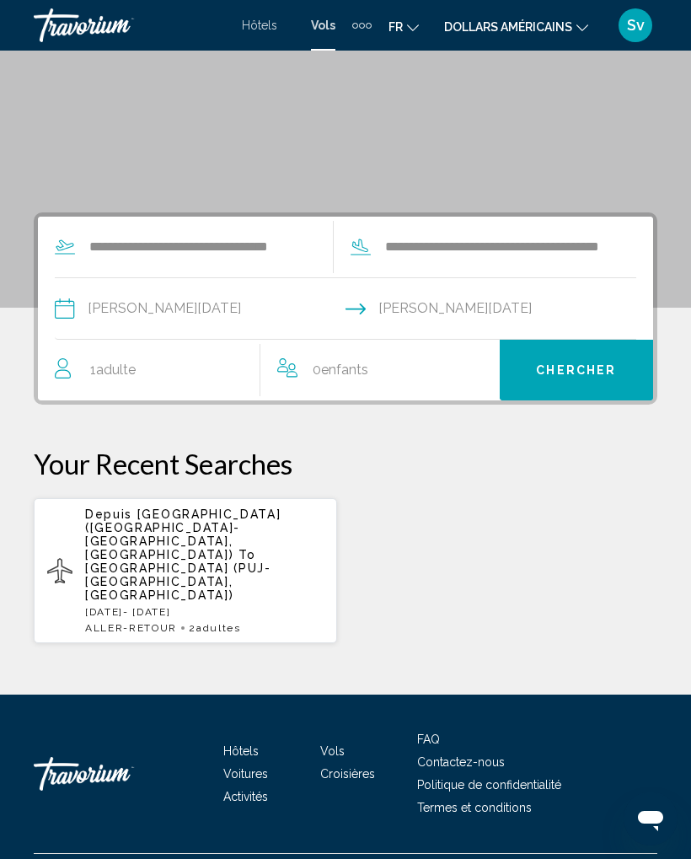
click at [70, 374] on icon "Travelers: 1 adult, 0 children" at bounding box center [63, 374] width 16 height 9
click at [119, 367] on span "Adulte" at bounding box center [116, 370] width 40 height 16
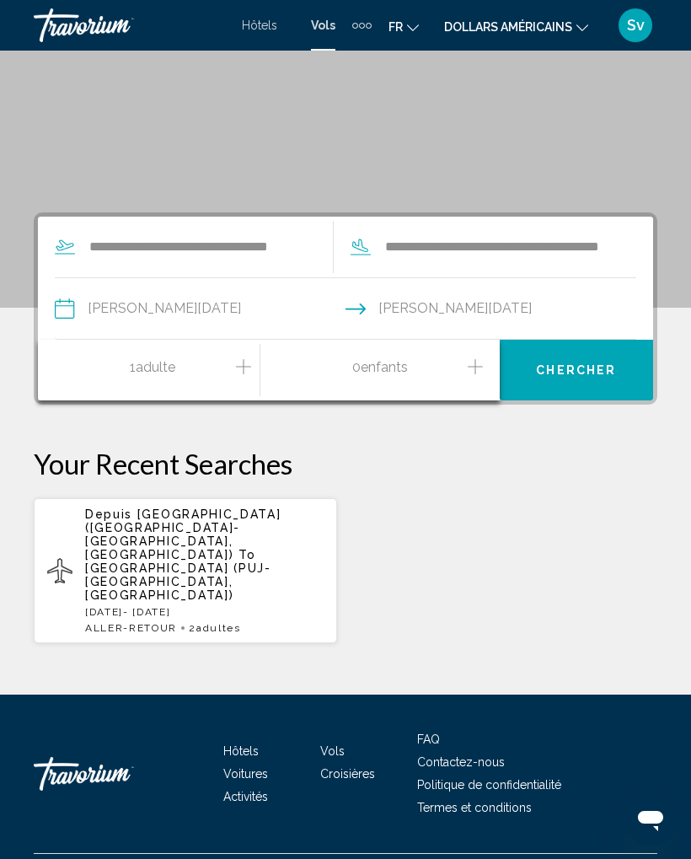
click at [230, 370] on div "1 Adulte Adultes" at bounding box center [157, 371] width 205 height 30
click at [237, 372] on icon "Increment adults" at bounding box center [243, 367] width 15 height 20
click at [578, 364] on span "Chercher" at bounding box center [576, 370] width 80 height 13
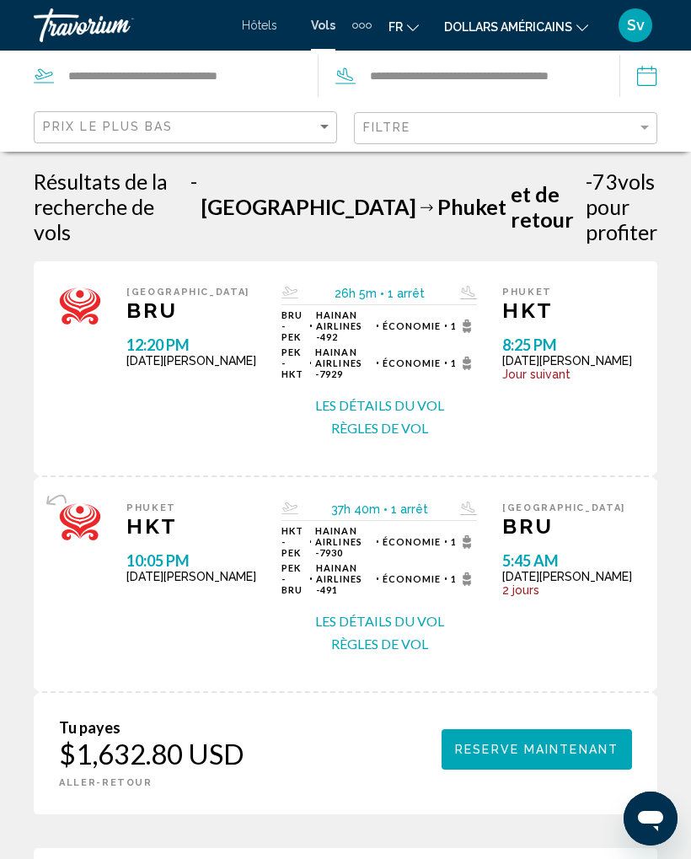
click at [369, 612] on button "Les détails du vol" at bounding box center [379, 621] width 129 height 19
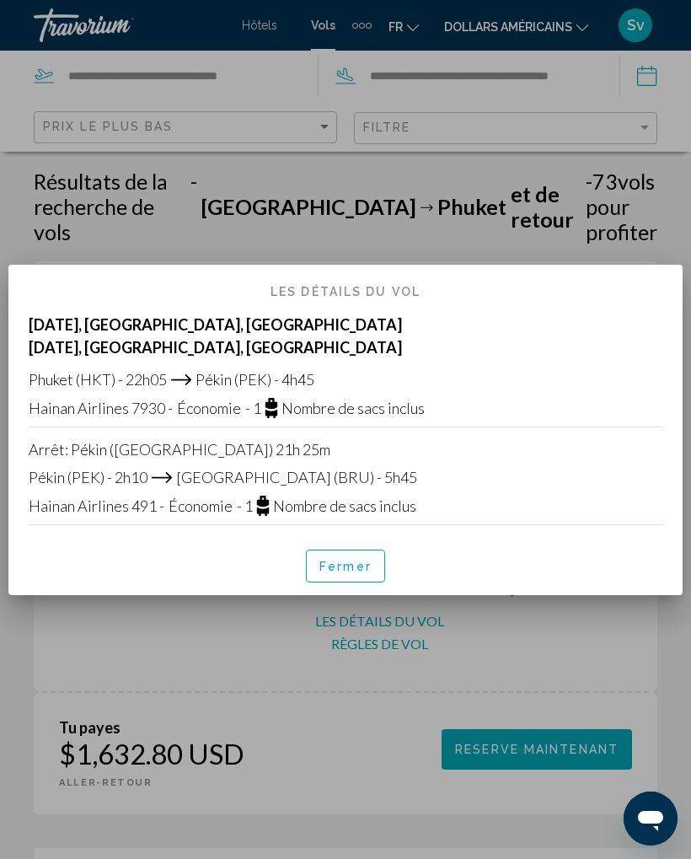
click at [226, 202] on div at bounding box center [345, 429] width 691 height 859
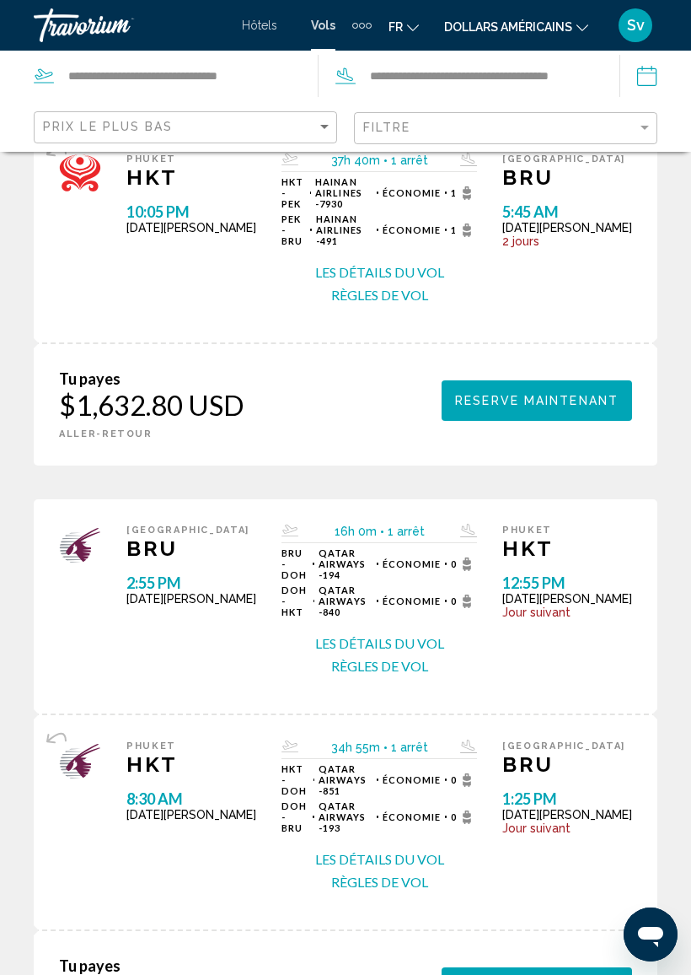
scroll to position [350, 0]
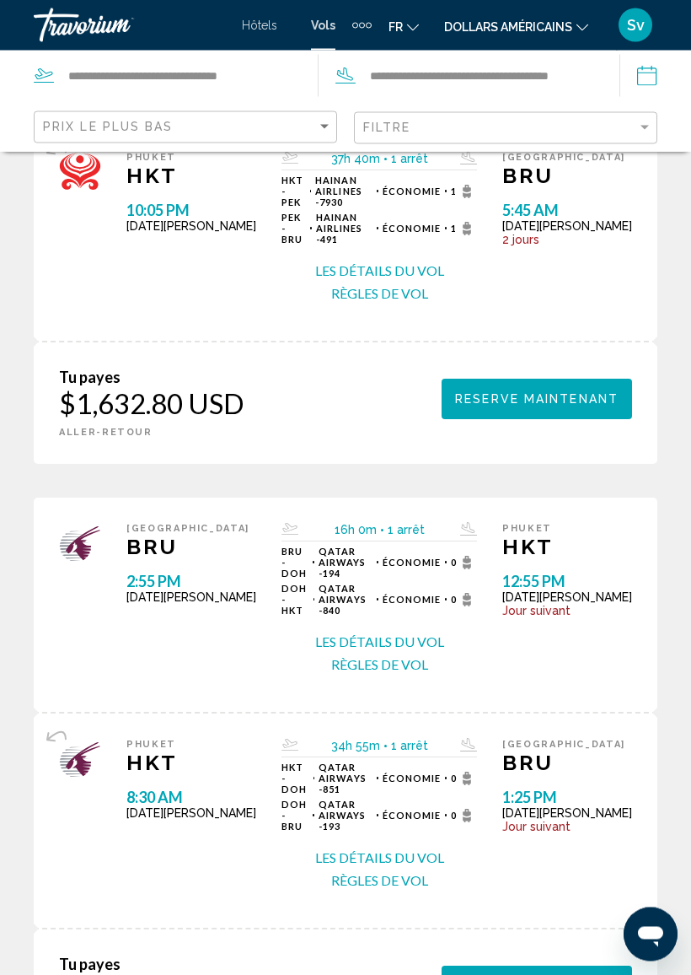
click at [389, 633] on button "Les détails du vol" at bounding box center [379, 642] width 129 height 19
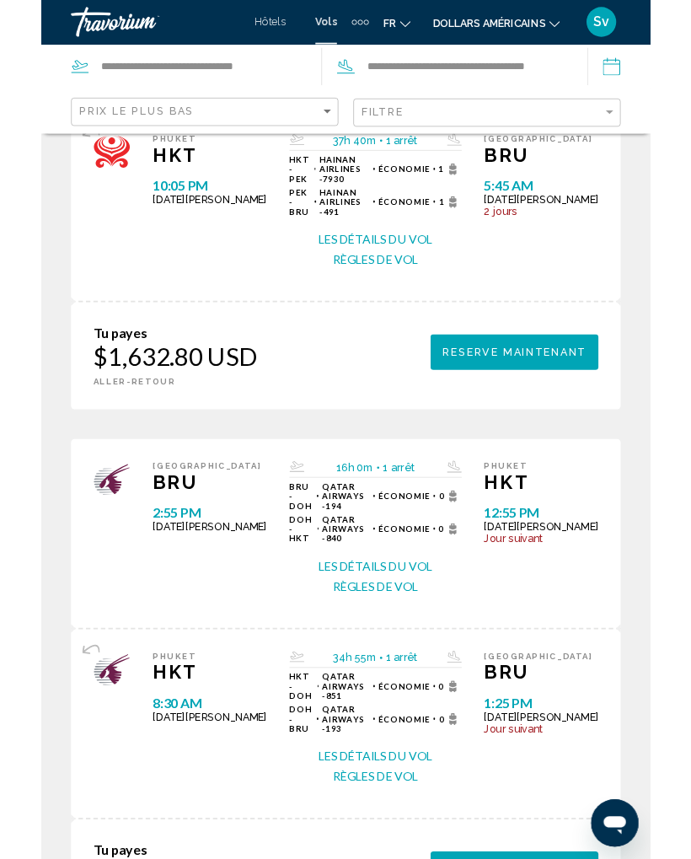
scroll to position [0, 0]
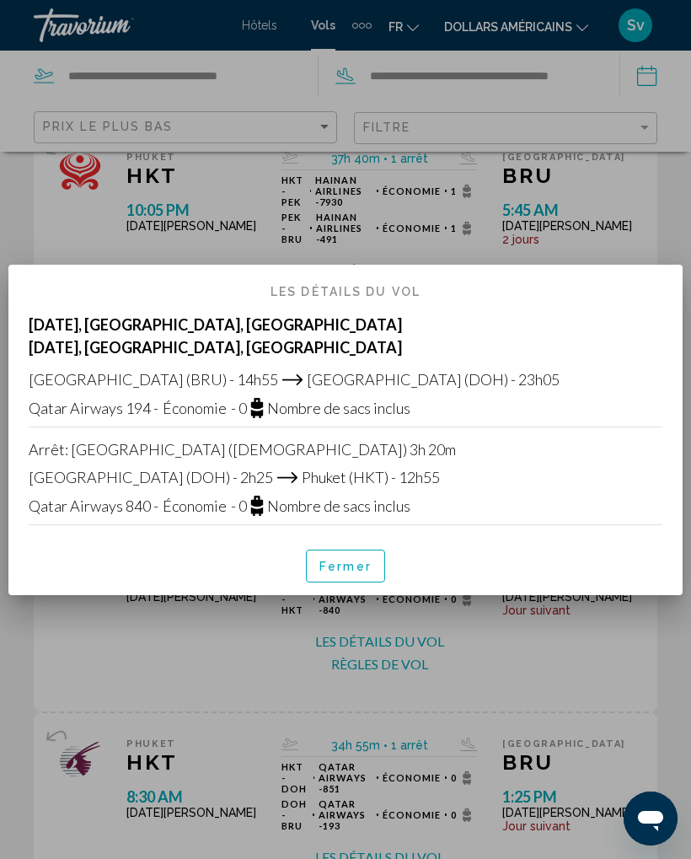
click at [570, 230] on div at bounding box center [345, 429] width 691 height 859
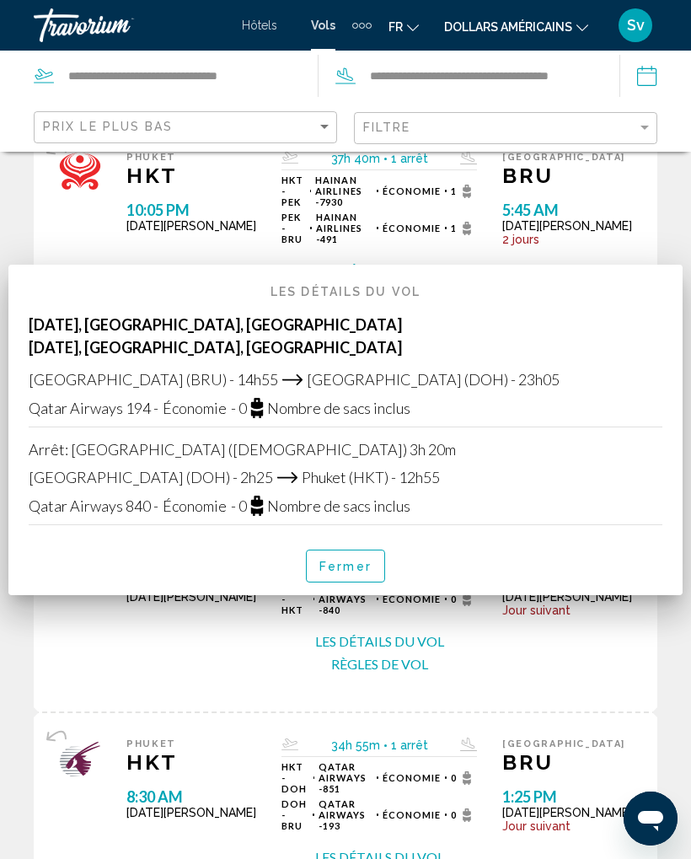
scroll to position [351, 0]
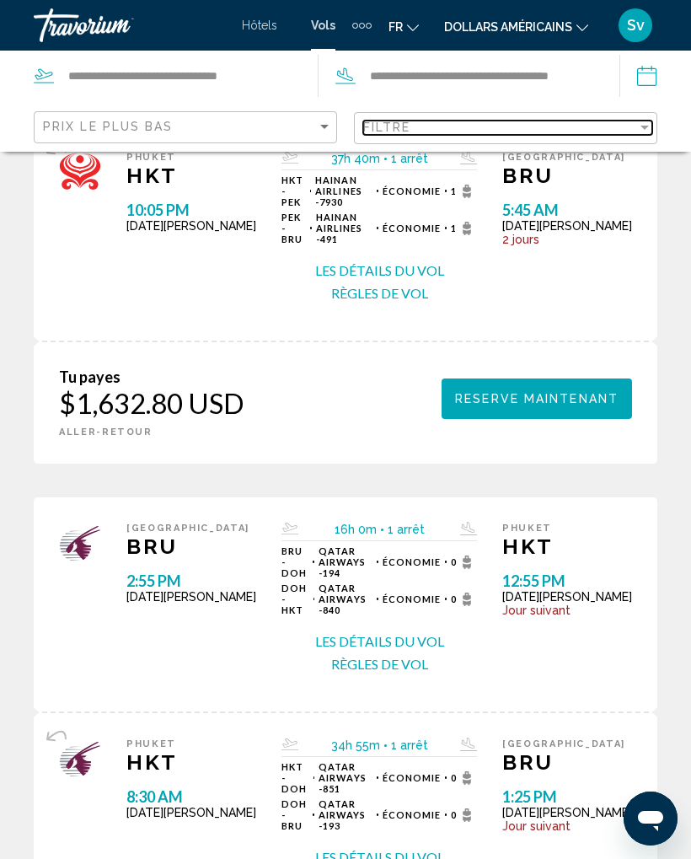
click at [648, 121] on div "Filter" at bounding box center [645, 127] width 15 height 13
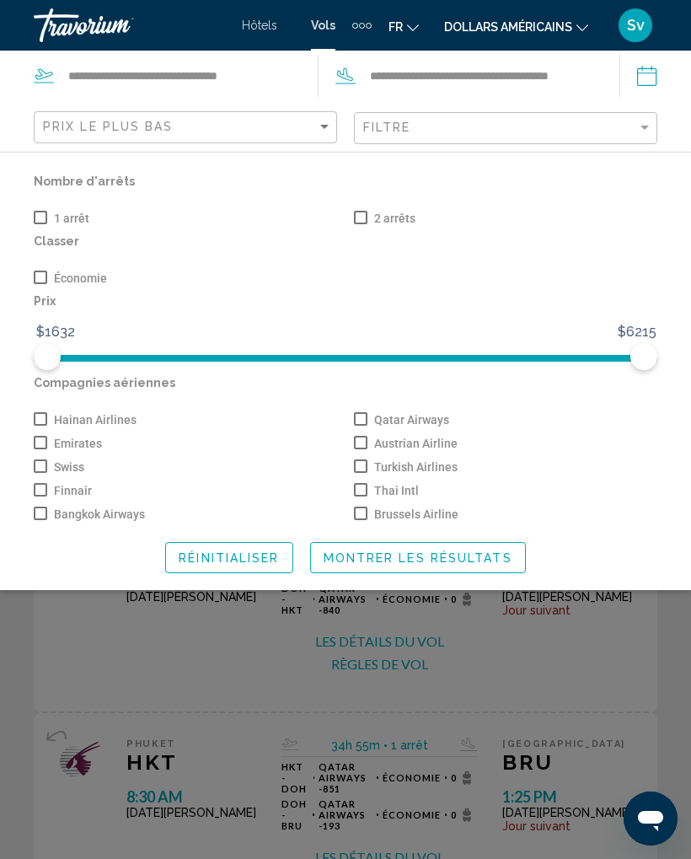
click at [428, 514] on span "Brussels Airline" at bounding box center [416, 514] width 84 height 20
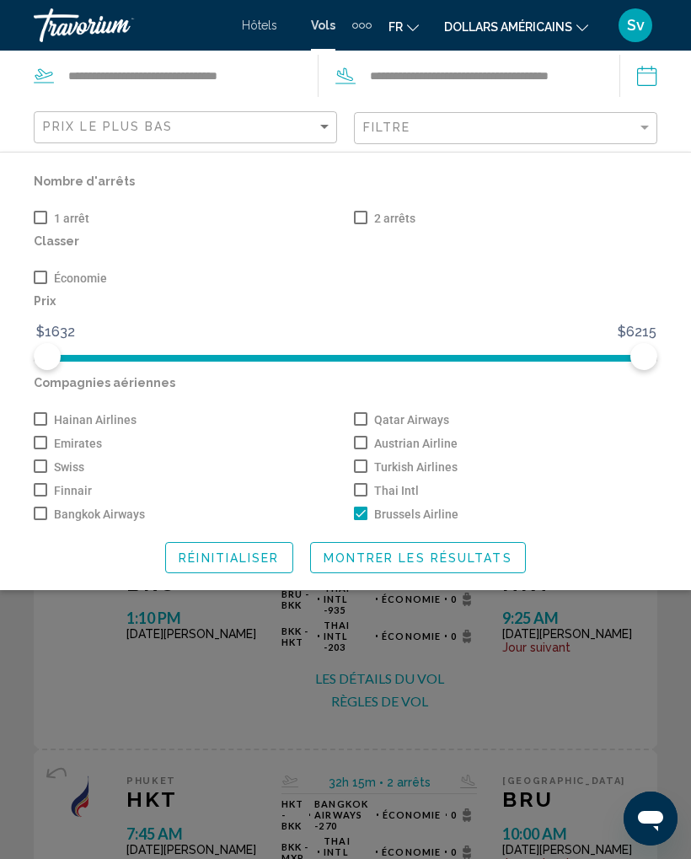
click at [434, 565] on span "Montrer les résultats" at bounding box center [418, 557] width 189 height 13
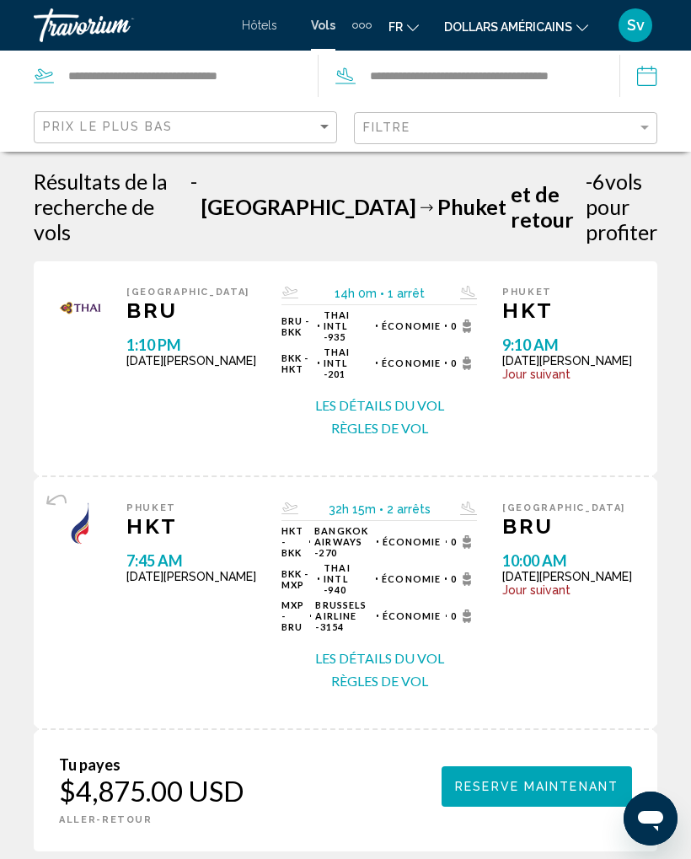
click at [639, 116] on div "Filtre" at bounding box center [507, 128] width 289 height 31
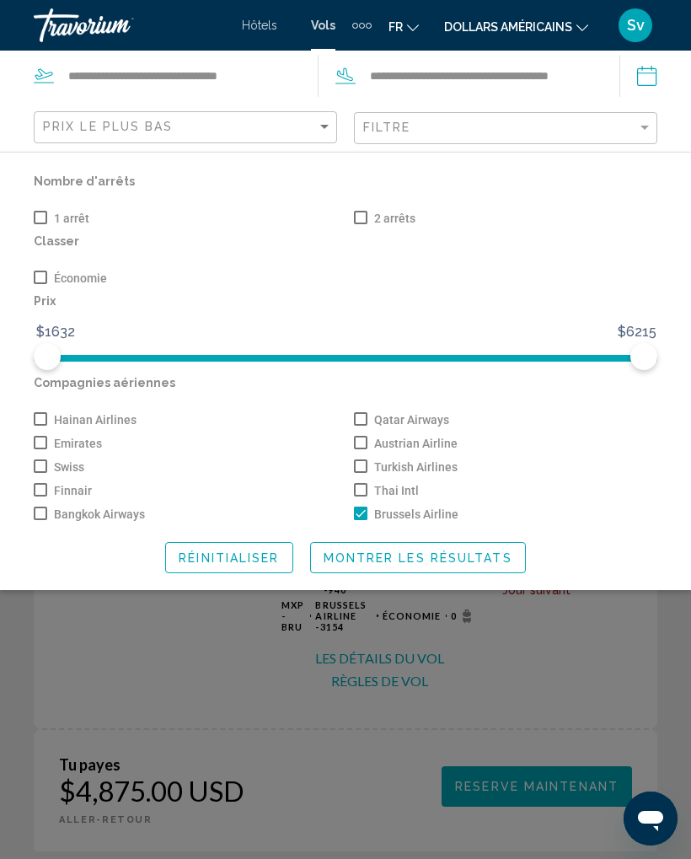
click at [355, 525] on label "Brussels Airline" at bounding box center [406, 514] width 105 height 20
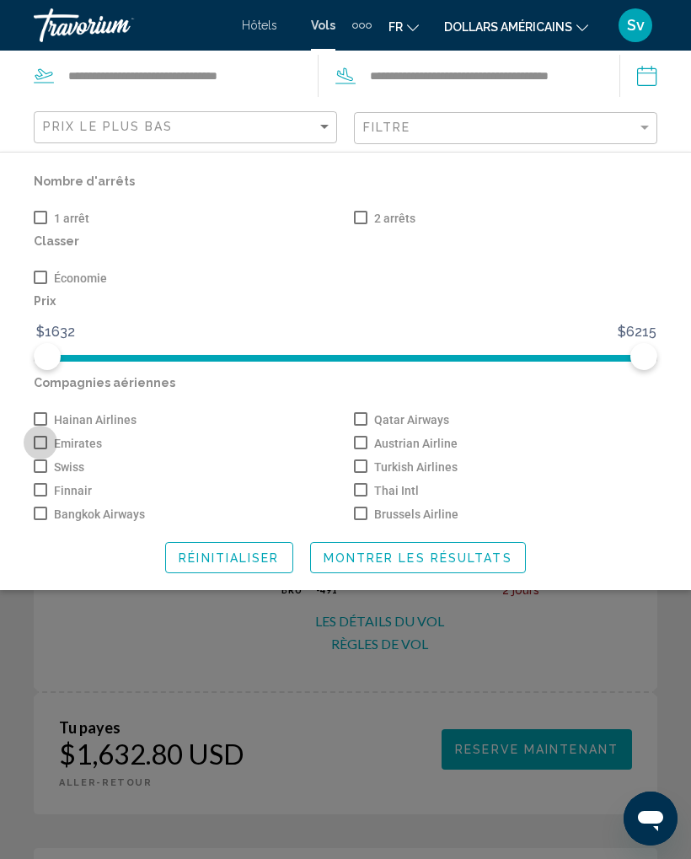
click at [73, 447] on span "Emirates" at bounding box center [78, 443] width 48 height 20
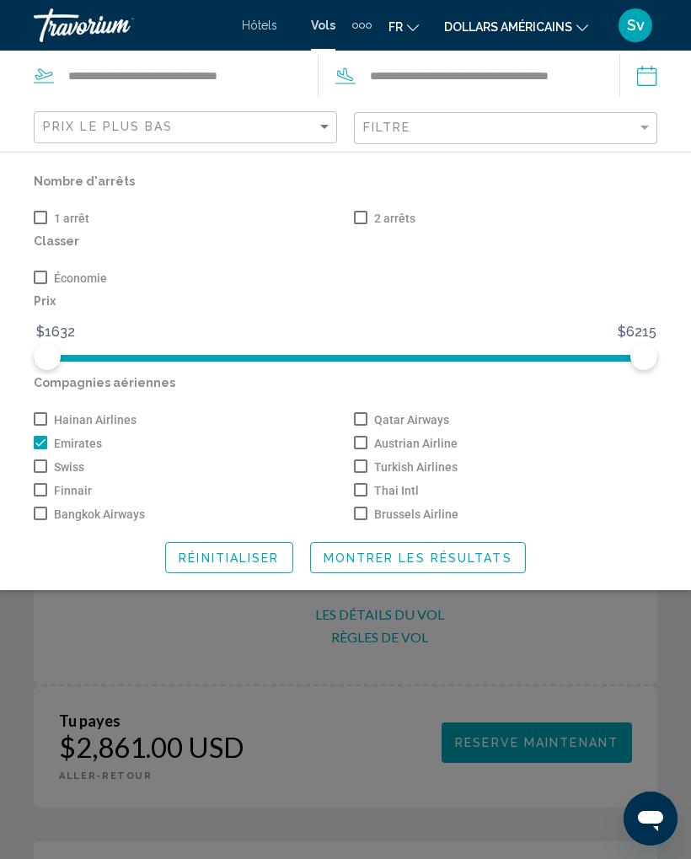
click at [476, 565] on span "Montrer les résultats" at bounding box center [418, 557] width 189 height 13
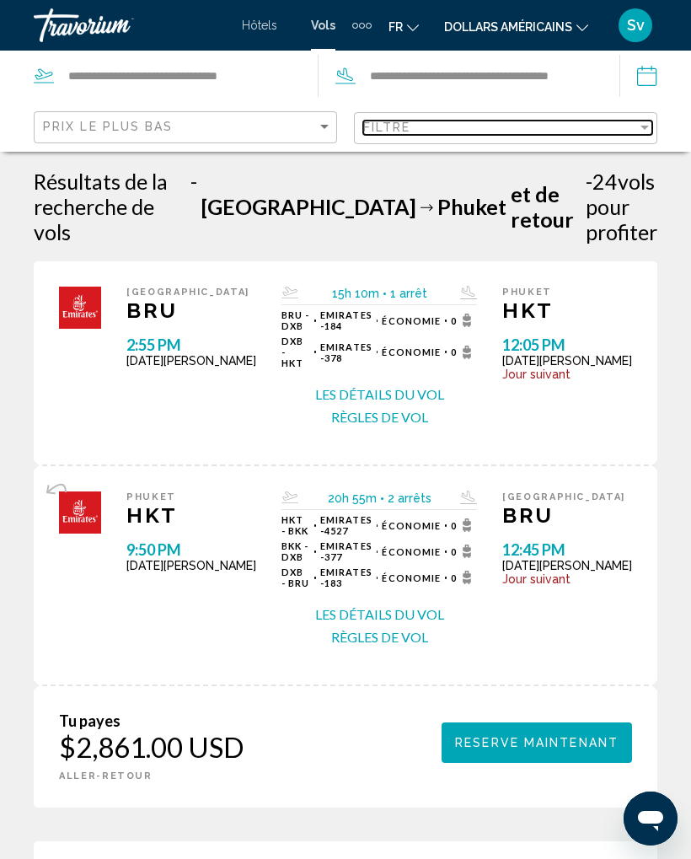
click at [644, 121] on div "Filter" at bounding box center [645, 127] width 15 height 13
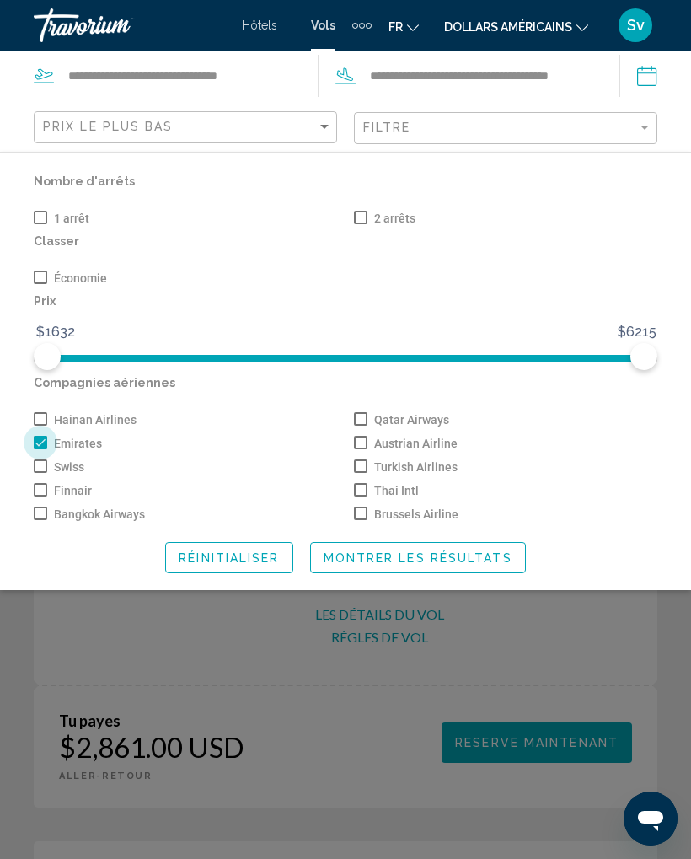
click at [39, 452] on label "Emirates" at bounding box center [68, 443] width 68 height 20
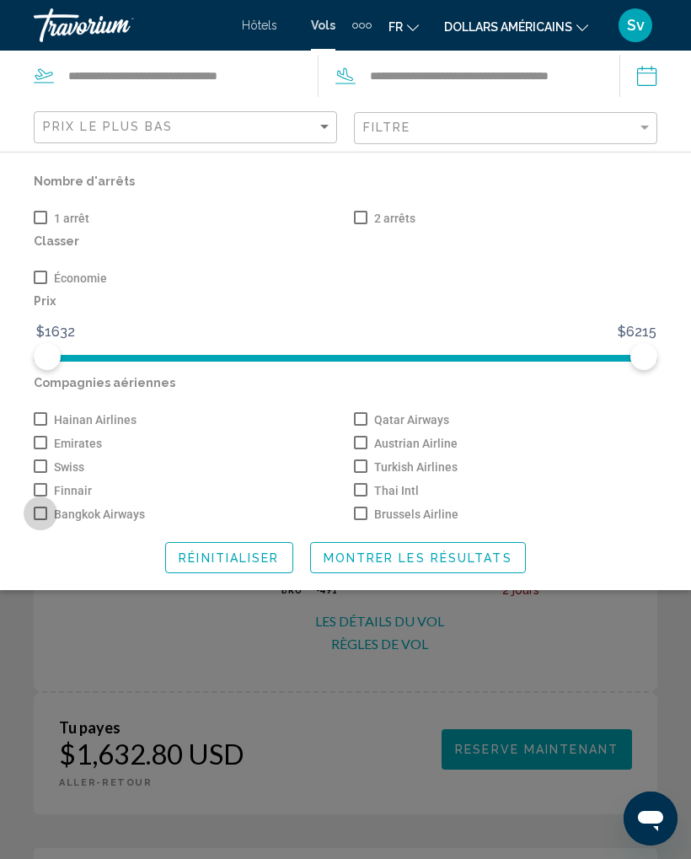
click at [67, 520] on span "Bangkok Airways" at bounding box center [99, 514] width 91 height 20
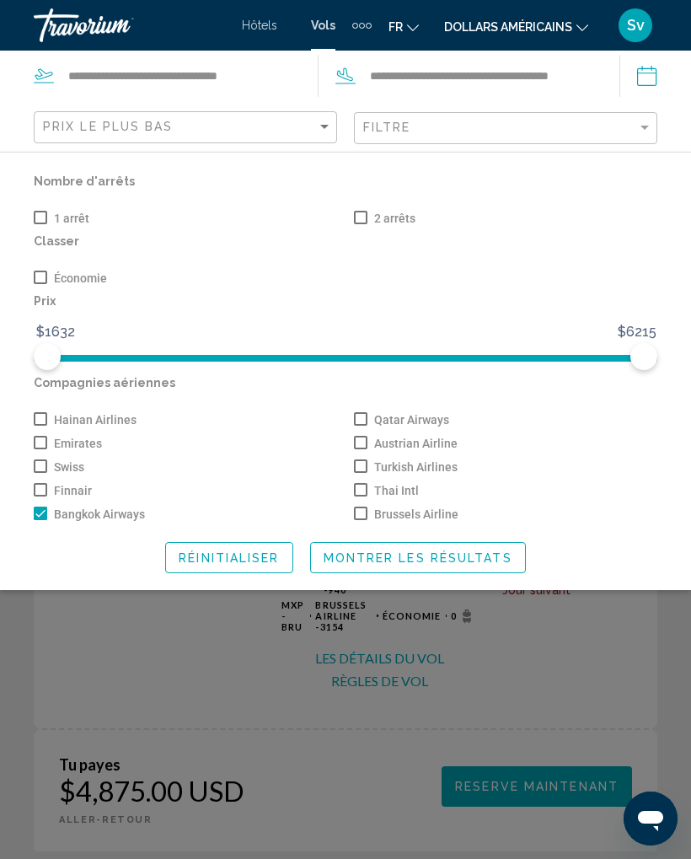
click at [460, 560] on span "Montrer les résultats" at bounding box center [418, 557] width 189 height 13
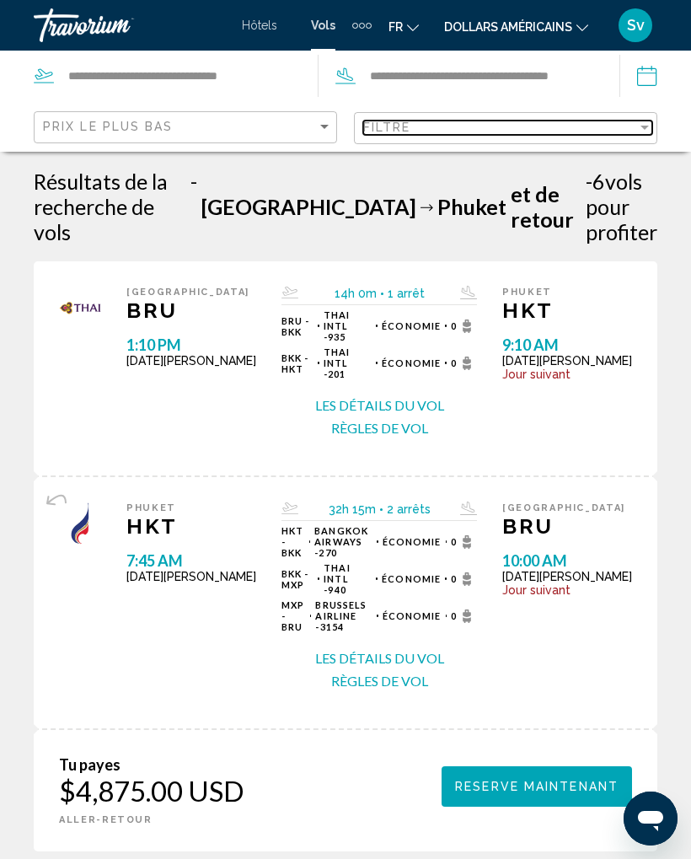
click at [645, 126] on div "Filter" at bounding box center [645, 128] width 8 height 4
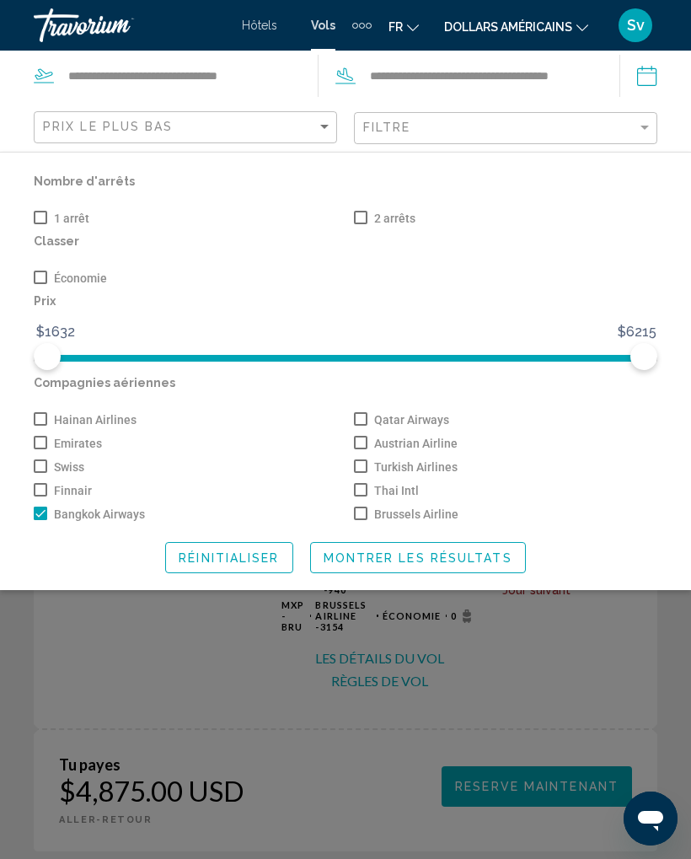
click at [110, 421] on span "Hainan Airlines" at bounding box center [95, 420] width 83 height 20
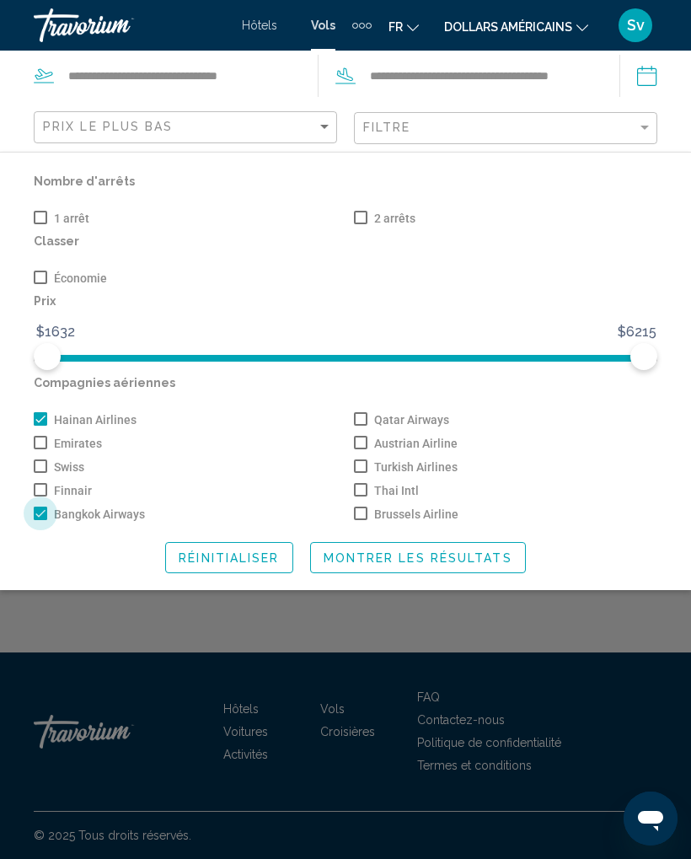
click at [35, 520] on span "Search widget" at bounding box center [40, 513] width 13 height 13
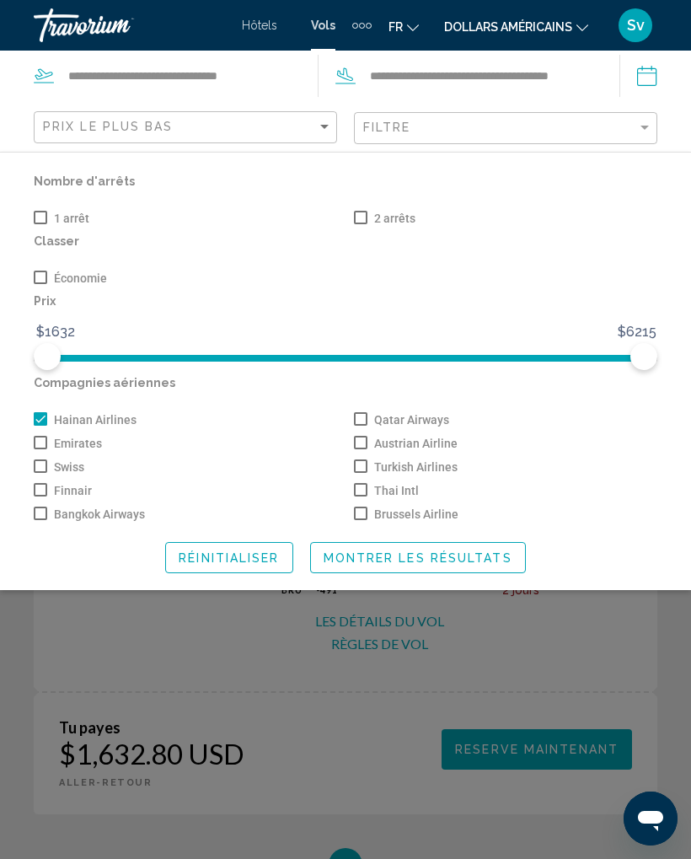
click at [434, 564] on span "Montrer les résultats" at bounding box center [418, 557] width 189 height 13
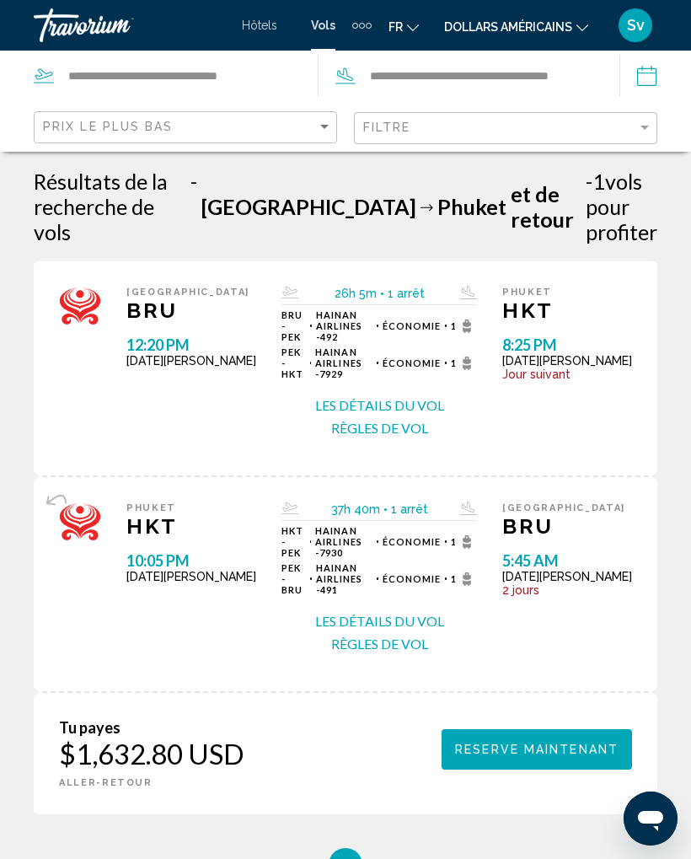
click at [428, 396] on button "Les détails du vol" at bounding box center [379, 405] width 129 height 19
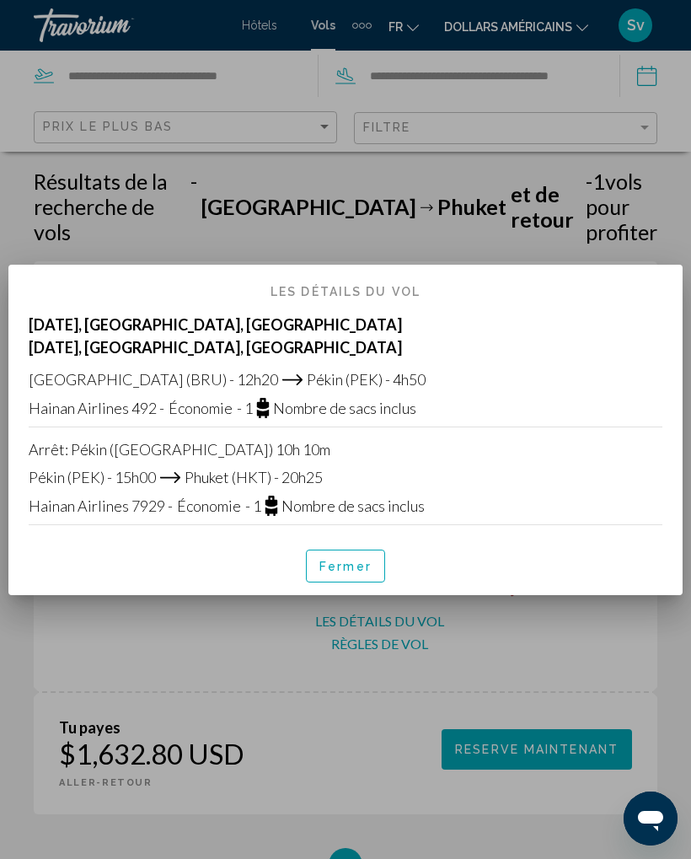
click at [650, 208] on div at bounding box center [345, 429] width 691 height 859
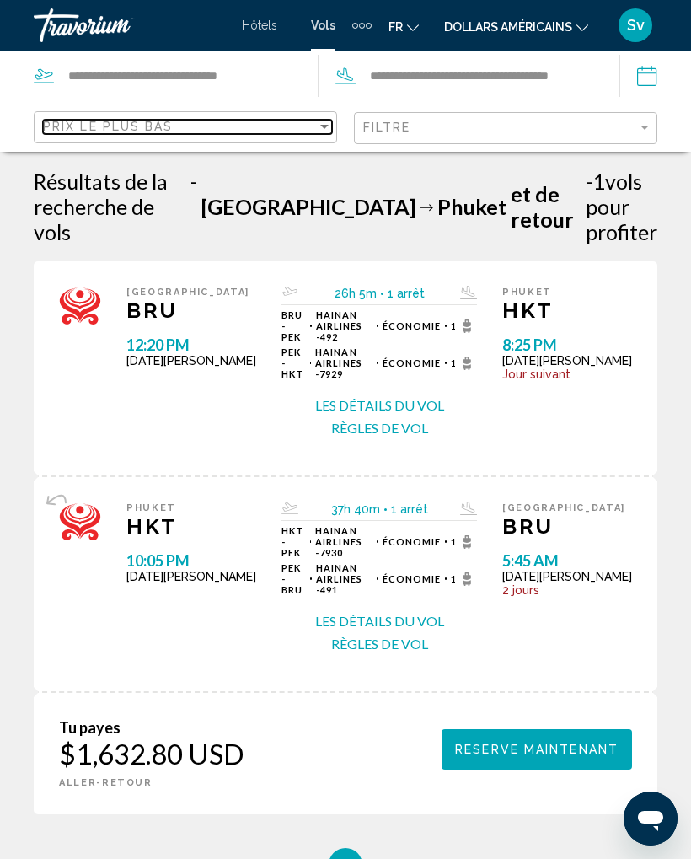
click at [314, 132] on div "Prix ​​le plus bas" at bounding box center [180, 126] width 274 height 13
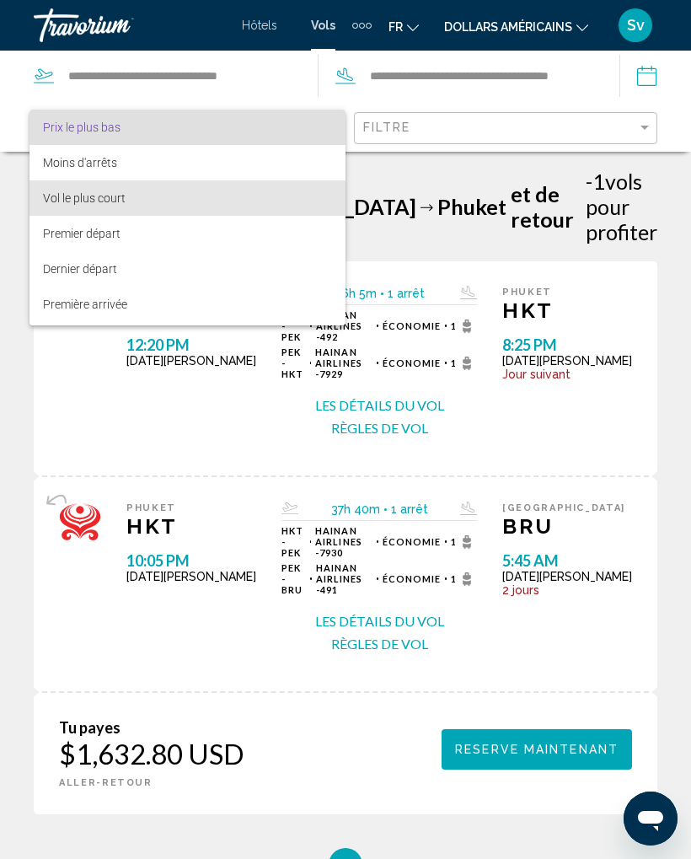
click at [109, 169] on font "Vol le plus court" at bounding box center [80, 162] width 74 height 13
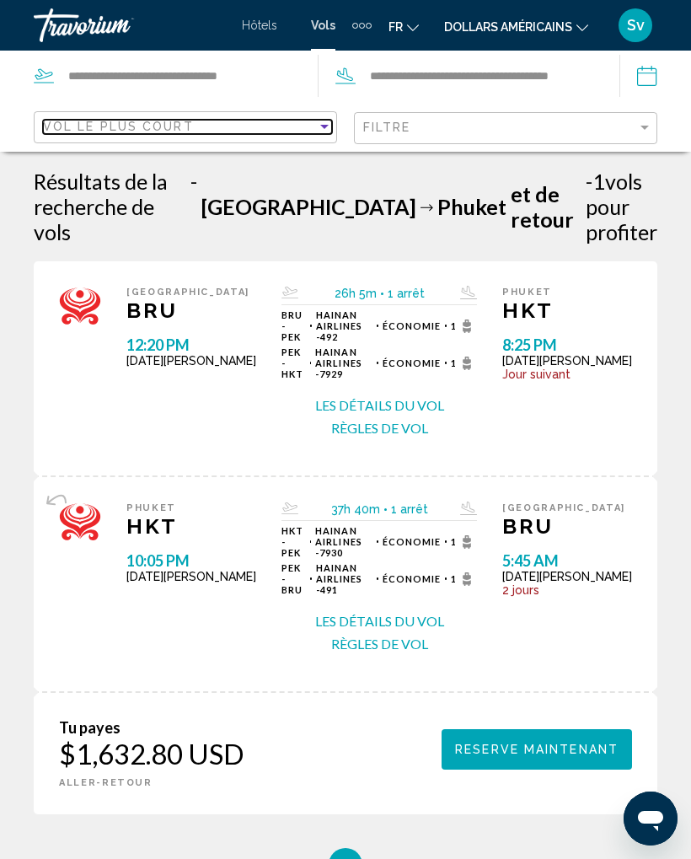
click at [316, 130] on div "Vol le plus court" at bounding box center [180, 126] width 274 height 13
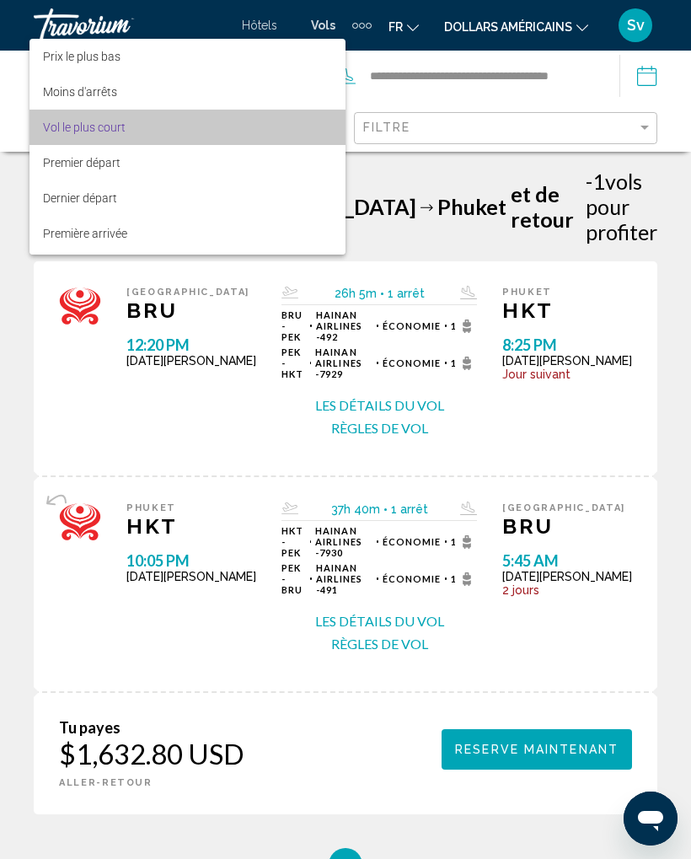
click at [212, 127] on span "Vol le plus court" at bounding box center [187, 127] width 289 height 35
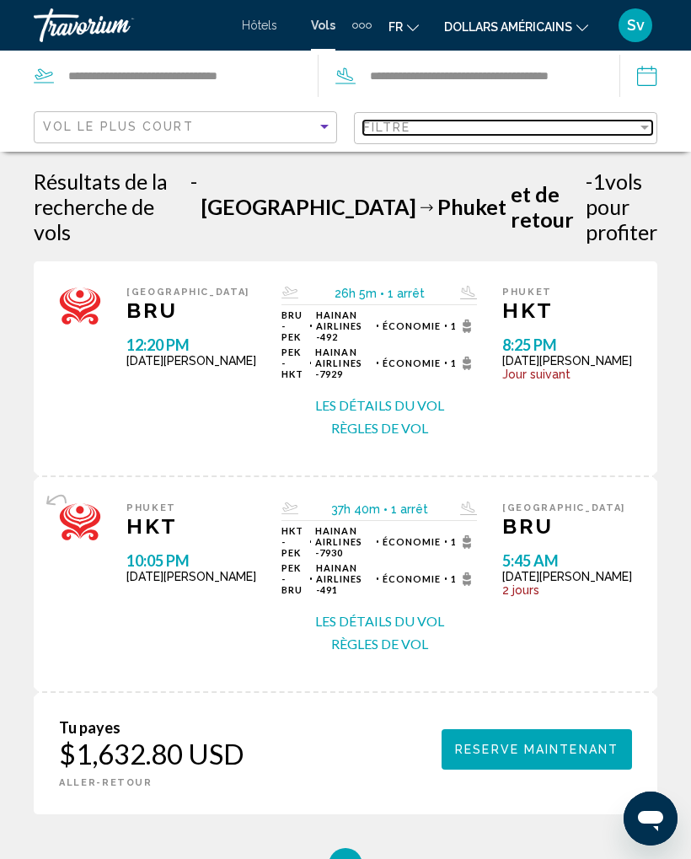
click at [632, 125] on div "Filtre" at bounding box center [500, 127] width 274 height 13
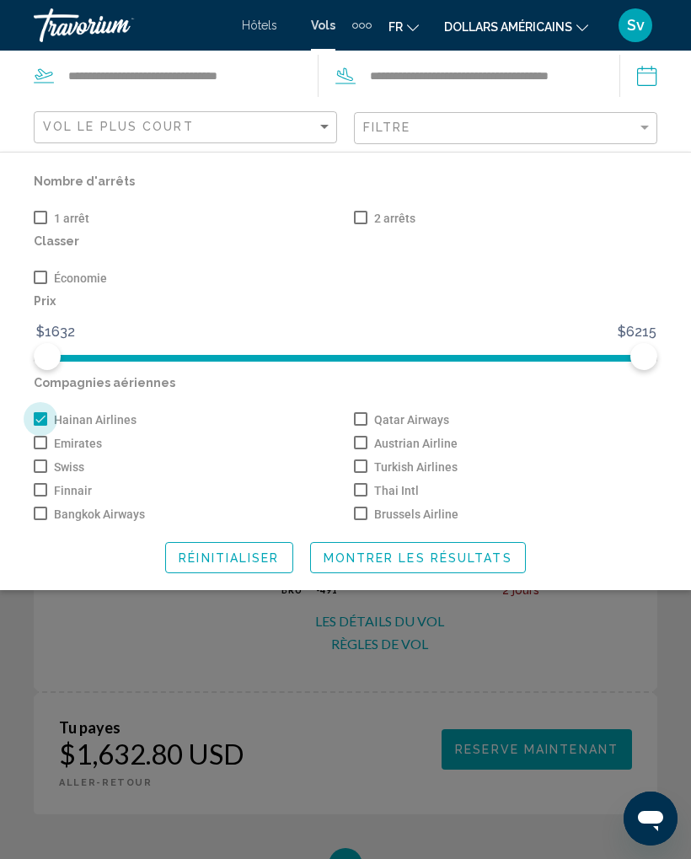
click at [35, 416] on span "Search widget" at bounding box center [40, 418] width 13 height 13
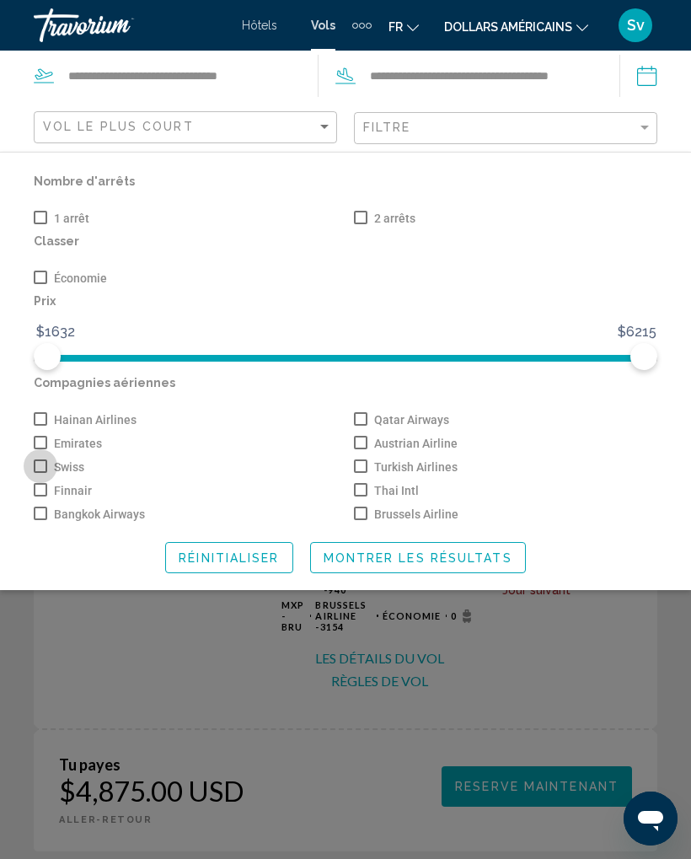
click at [71, 476] on span "Swiss" at bounding box center [69, 467] width 30 height 20
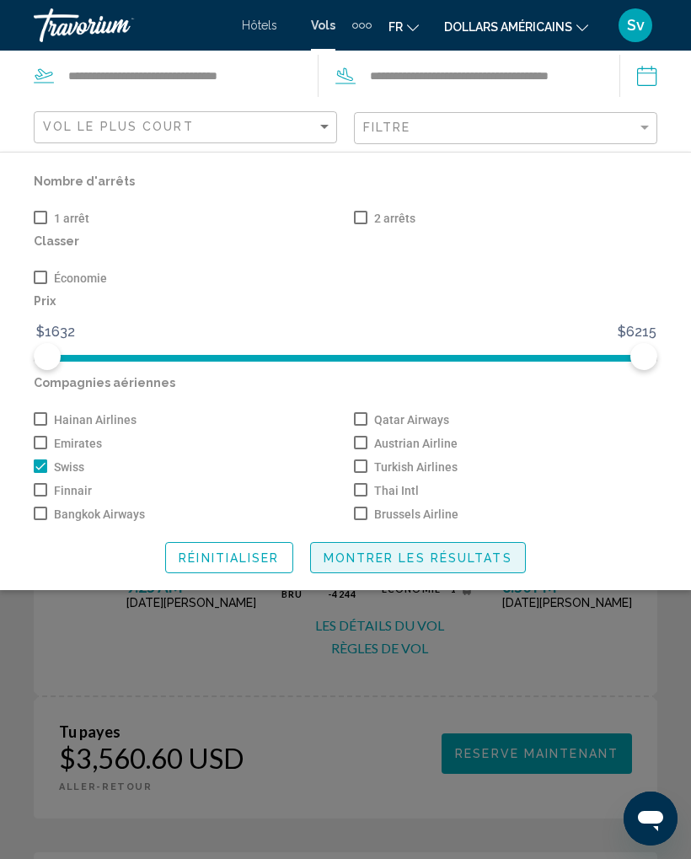
click at [463, 559] on span "Montrer les résultats" at bounding box center [418, 557] width 189 height 13
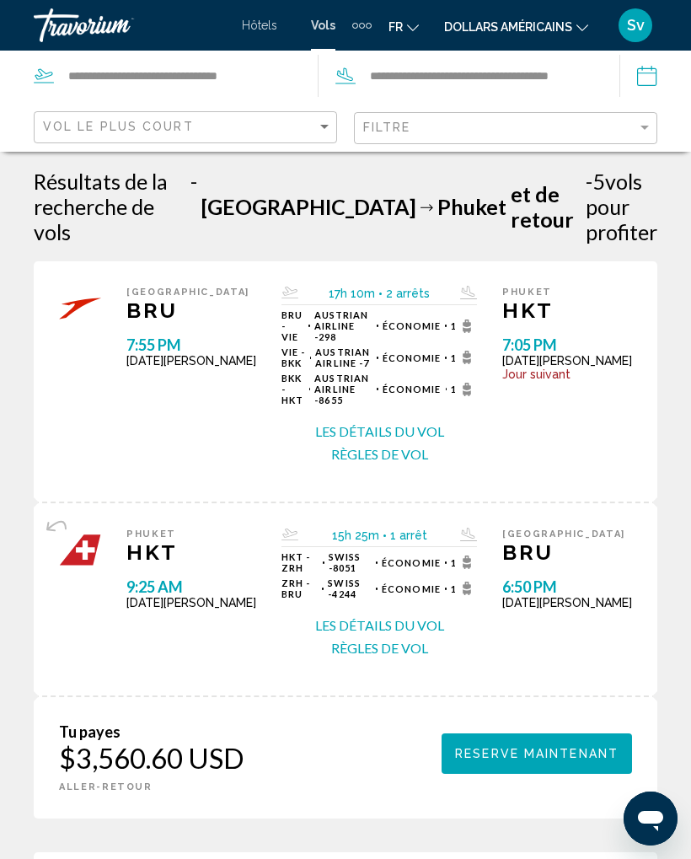
click at [389, 422] on button "Les détails du vol" at bounding box center [379, 431] width 129 height 19
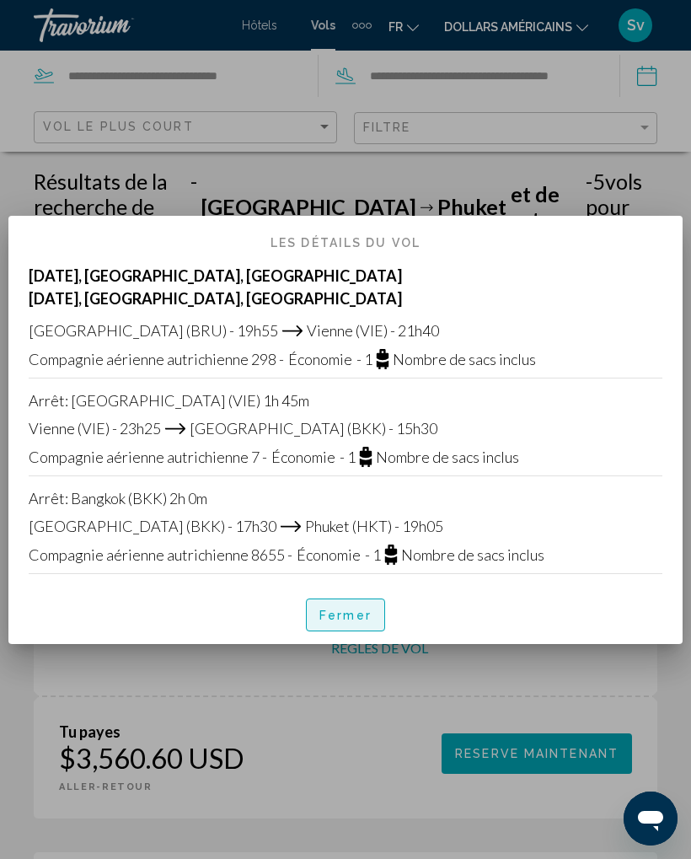
click at [362, 625] on button "Fermer" at bounding box center [345, 615] width 79 height 32
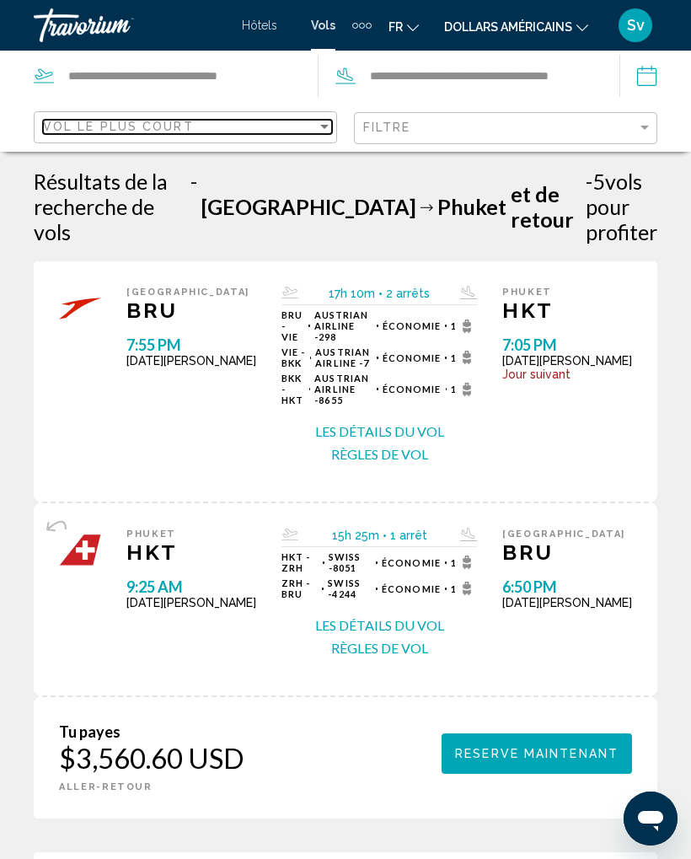
click at [313, 123] on div "Vol le plus court" at bounding box center [180, 126] width 274 height 13
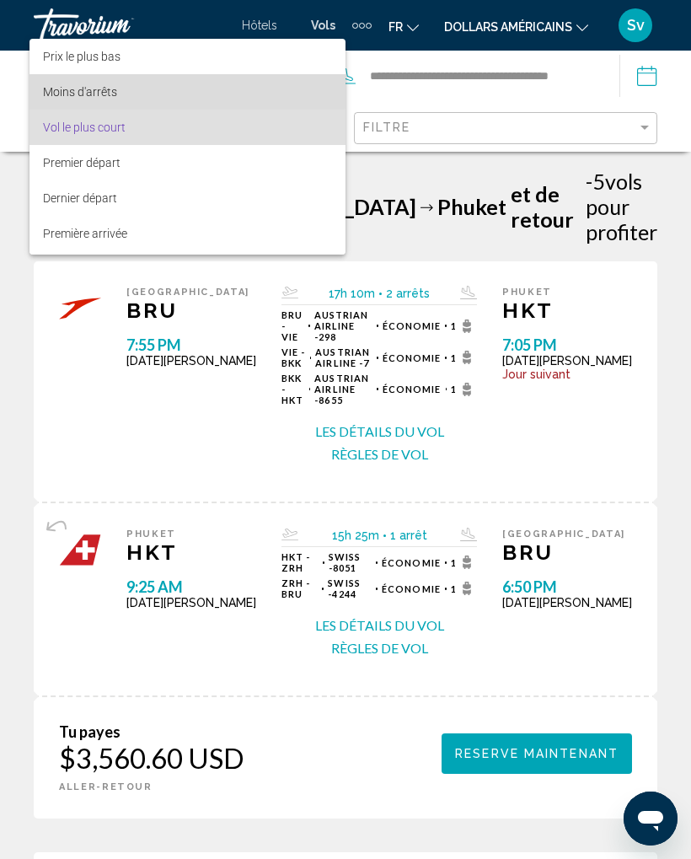
click at [144, 83] on span "Moins d'arrêts" at bounding box center [187, 91] width 289 height 35
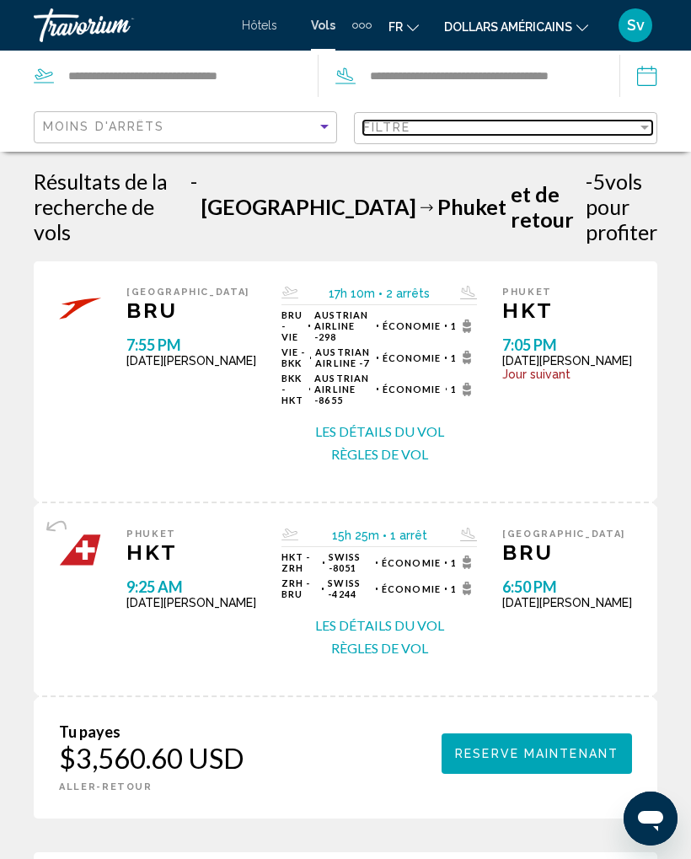
click at [633, 121] on div "Filtre" at bounding box center [500, 127] width 274 height 13
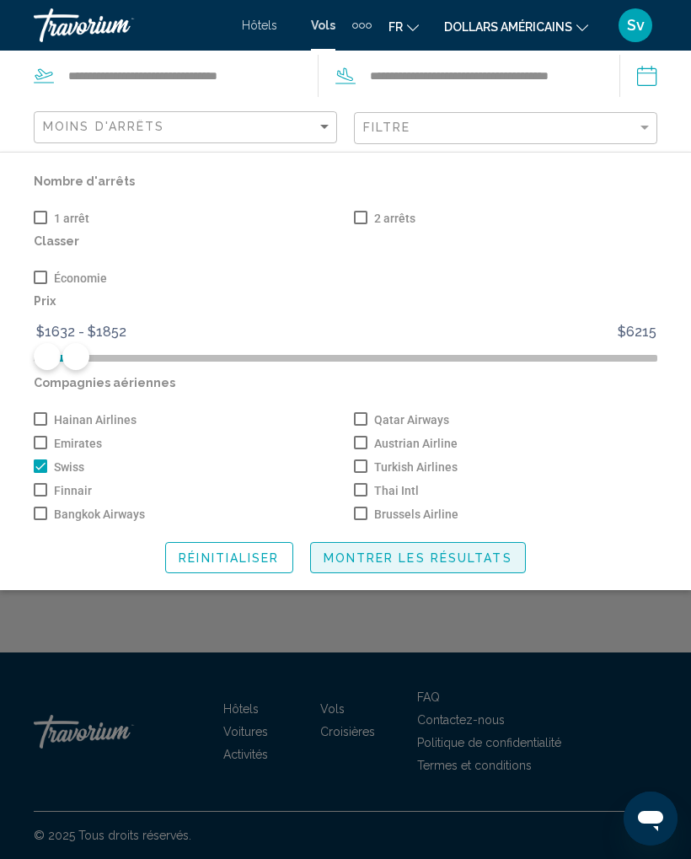
click at [437, 551] on button "Montrer les résultats" at bounding box center [418, 557] width 216 height 31
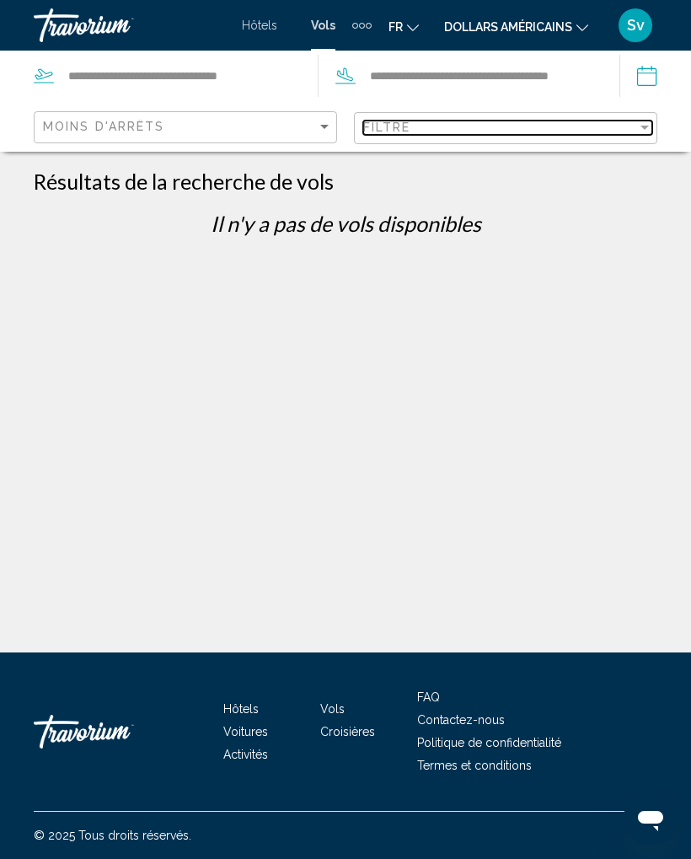
click at [635, 125] on div "Filtre" at bounding box center [500, 127] width 274 height 13
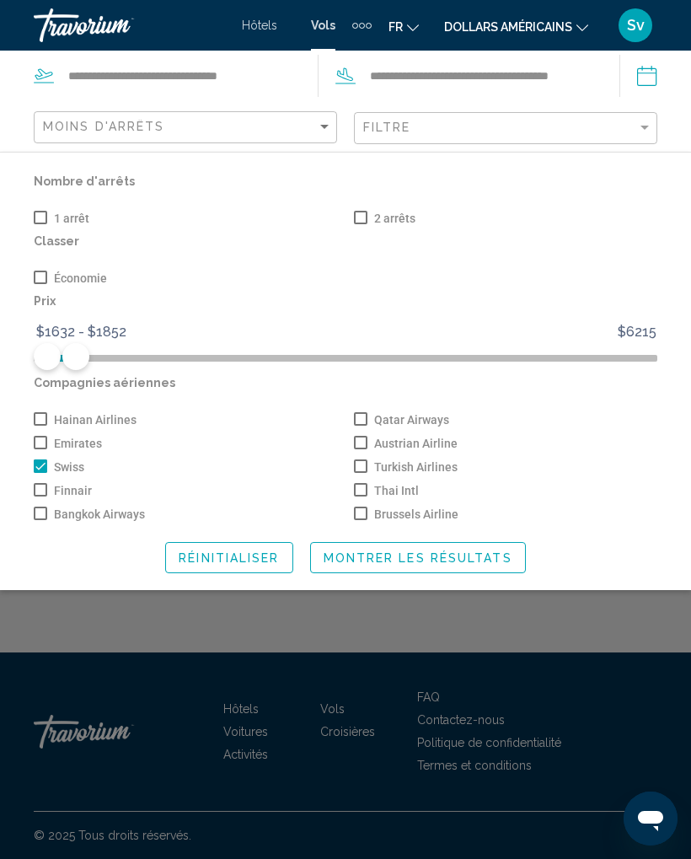
click at [114, 525] on span "Bangkok Airways" at bounding box center [99, 514] width 91 height 20
click at [40, 470] on span "Search widget" at bounding box center [40, 466] width 13 height 13
click at [468, 563] on span "Montrer les résultats" at bounding box center [418, 557] width 189 height 13
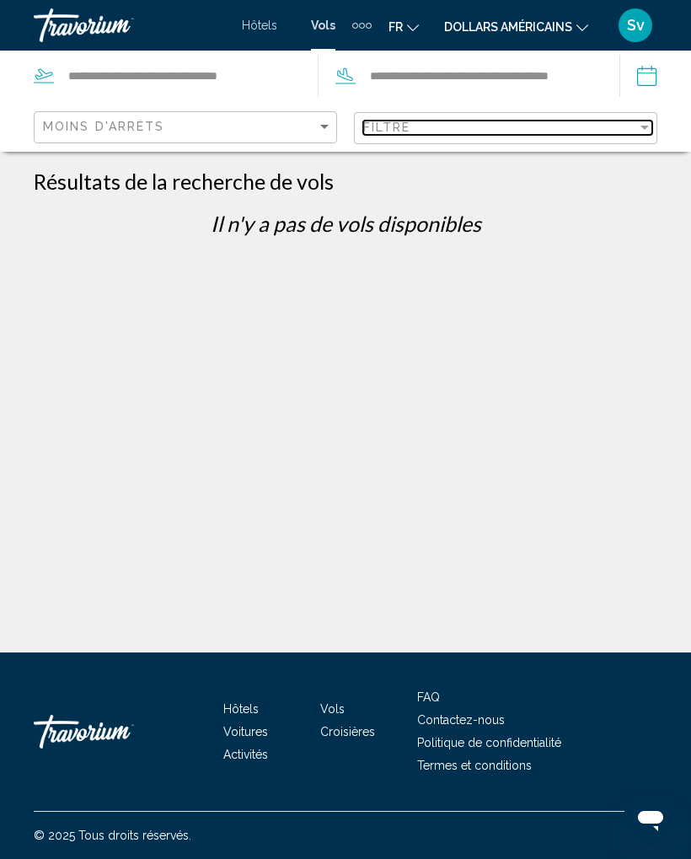
click at [628, 128] on div "Filtre" at bounding box center [500, 127] width 274 height 13
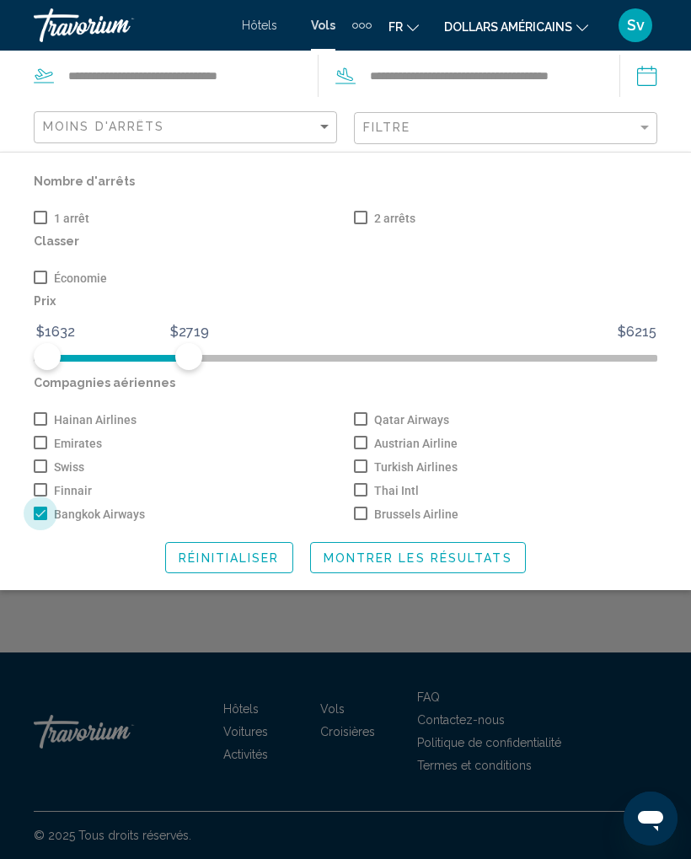
click at [35, 510] on label "Bangkok Airways" at bounding box center [89, 514] width 111 height 20
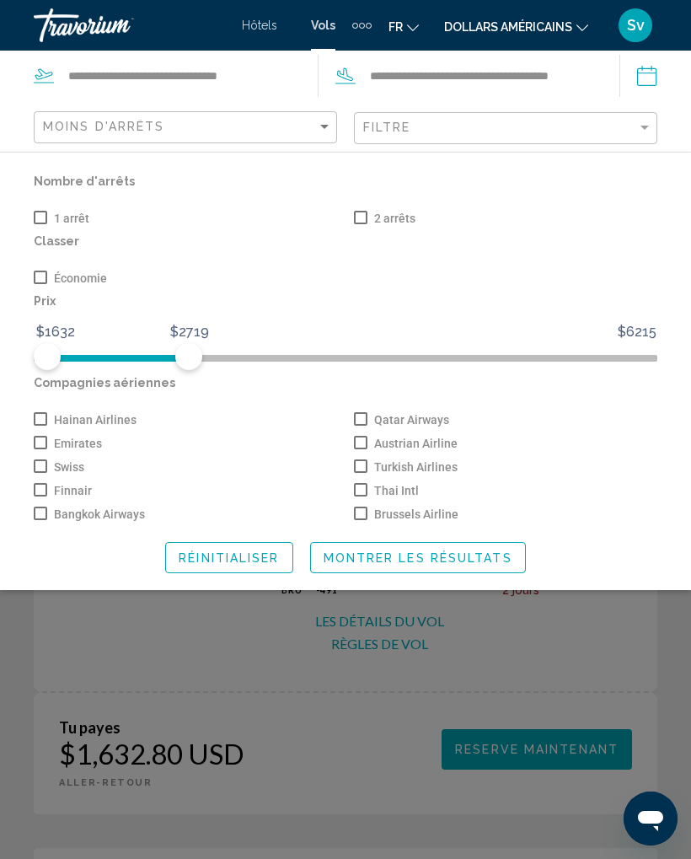
click at [357, 421] on span "Search widget" at bounding box center [360, 418] width 13 height 13
click at [445, 557] on span "Montrer les résultats" at bounding box center [418, 557] width 189 height 13
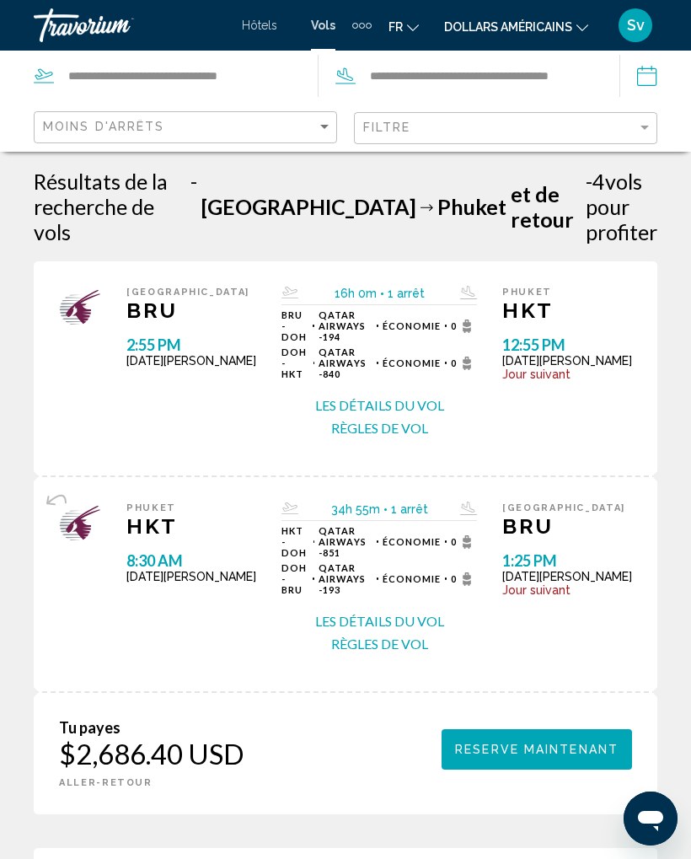
click at [428, 396] on button "Les détails du vol" at bounding box center [379, 405] width 129 height 19
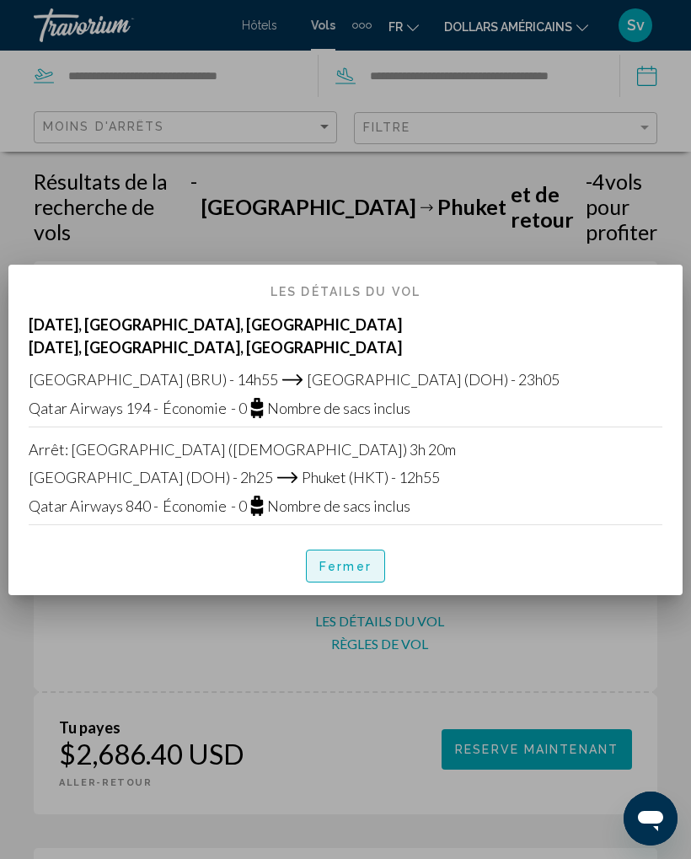
click at [358, 562] on font "Fermer" at bounding box center [346, 567] width 52 height 13
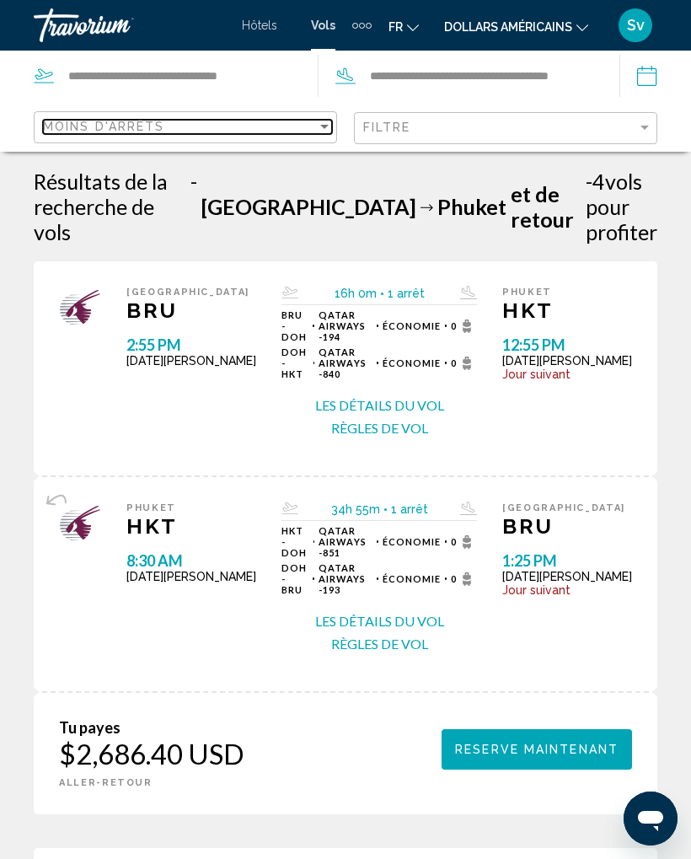
click at [319, 131] on div "Sort by" at bounding box center [324, 126] width 15 height 13
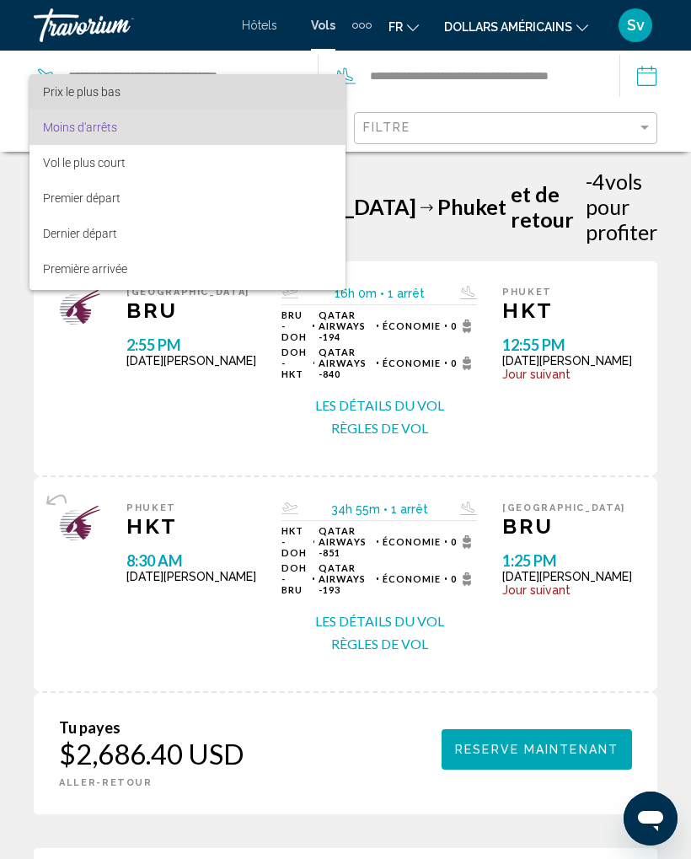
click at [112, 79] on span "Prix le plus bas" at bounding box center [187, 91] width 289 height 35
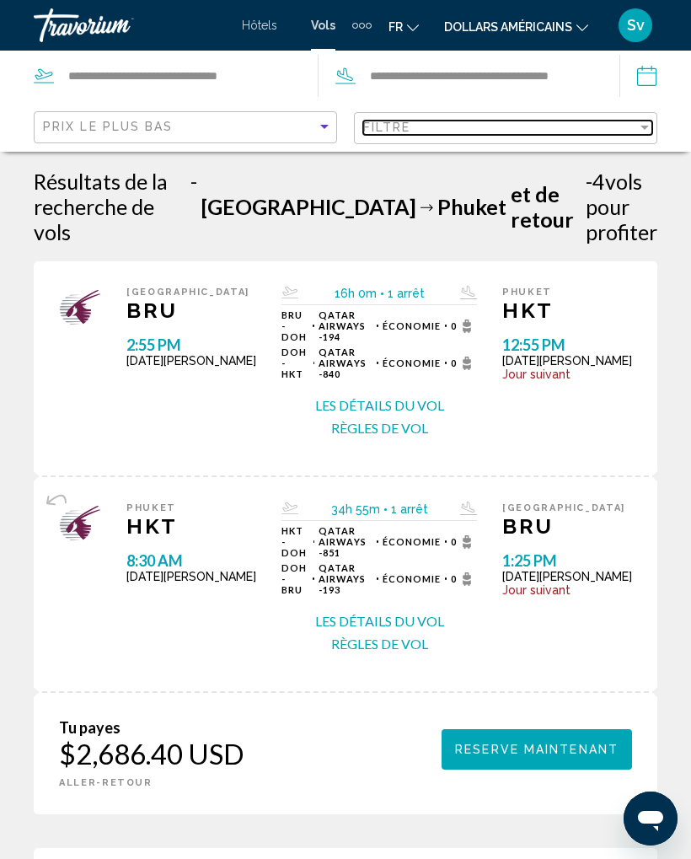
click at [631, 121] on div "Filtre" at bounding box center [500, 127] width 274 height 13
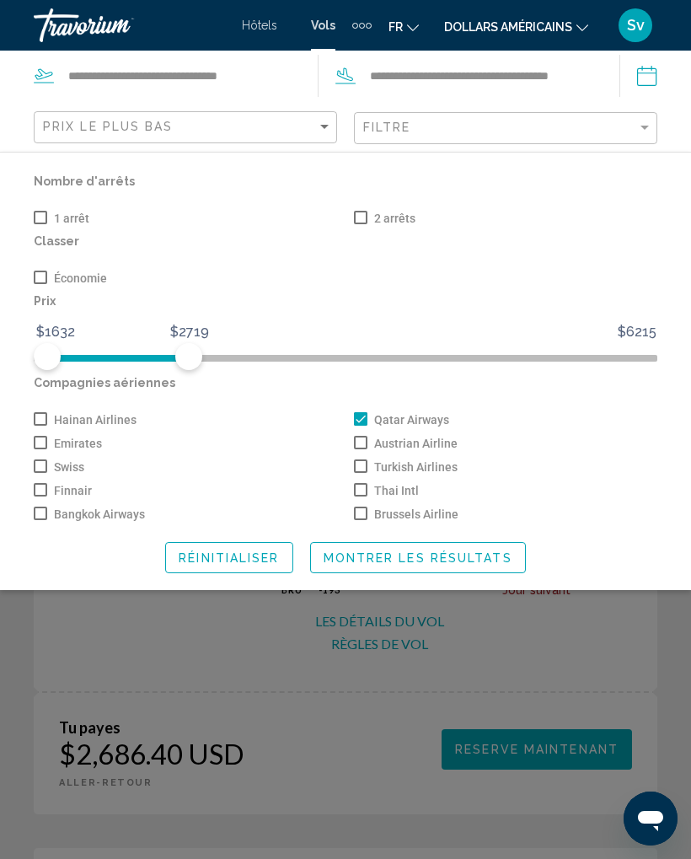
click at [455, 557] on span "Montrer les résultats" at bounding box center [418, 557] width 189 height 13
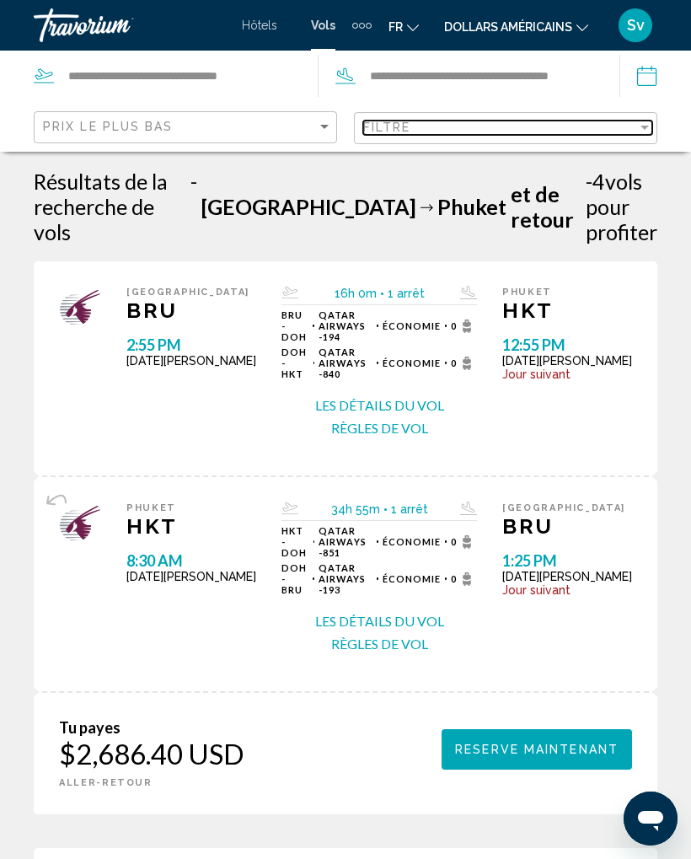
click at [638, 124] on div "Filter" at bounding box center [645, 127] width 15 height 13
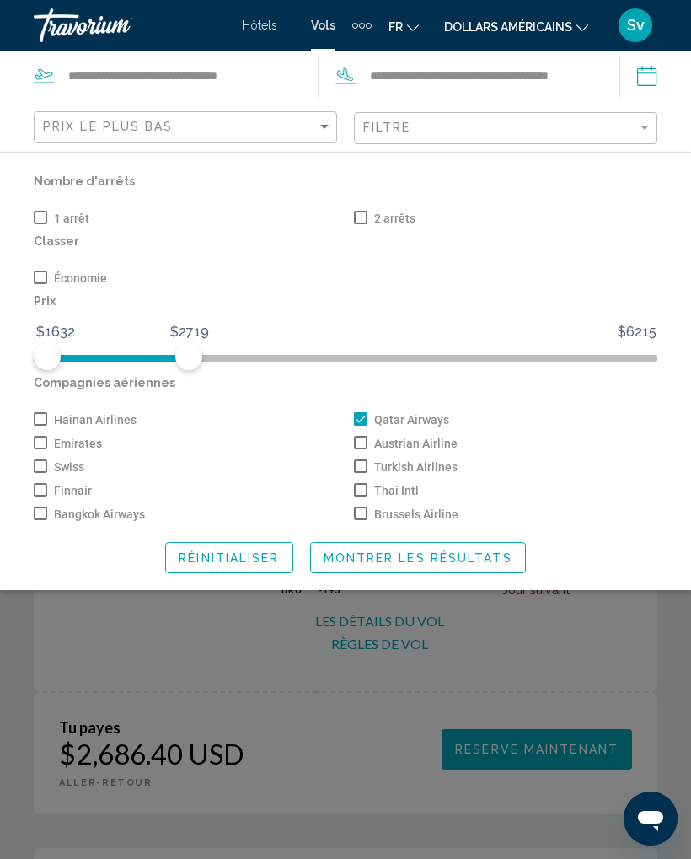
click at [249, 565] on span "Réinitialiser" at bounding box center [229, 557] width 100 height 13
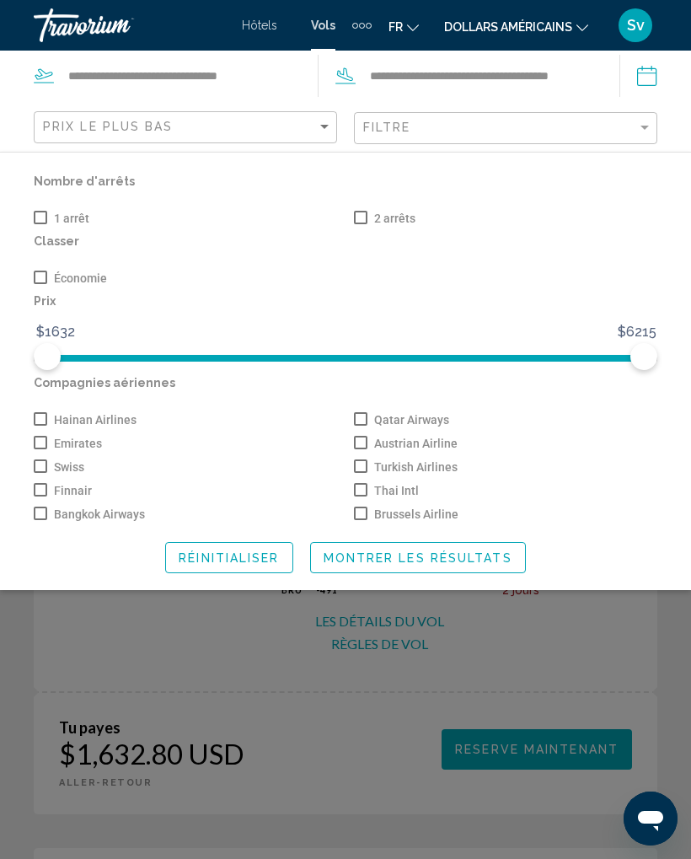
click at [458, 561] on span "Montrer les résultats" at bounding box center [418, 557] width 189 height 13
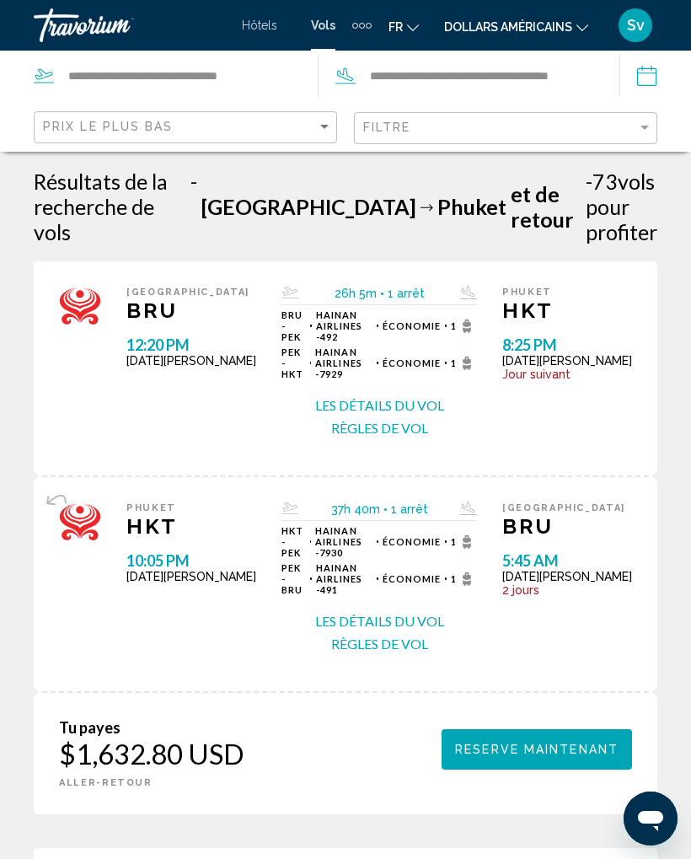
click at [395, 396] on button "Les détails du vol" at bounding box center [379, 405] width 129 height 19
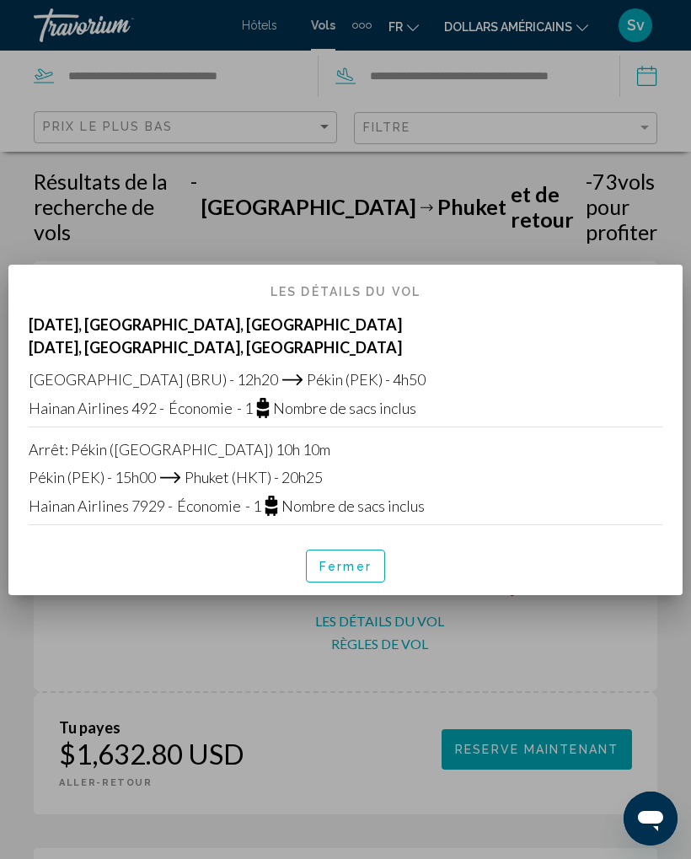
click at [365, 568] on font "Fermer" at bounding box center [346, 567] width 52 height 13
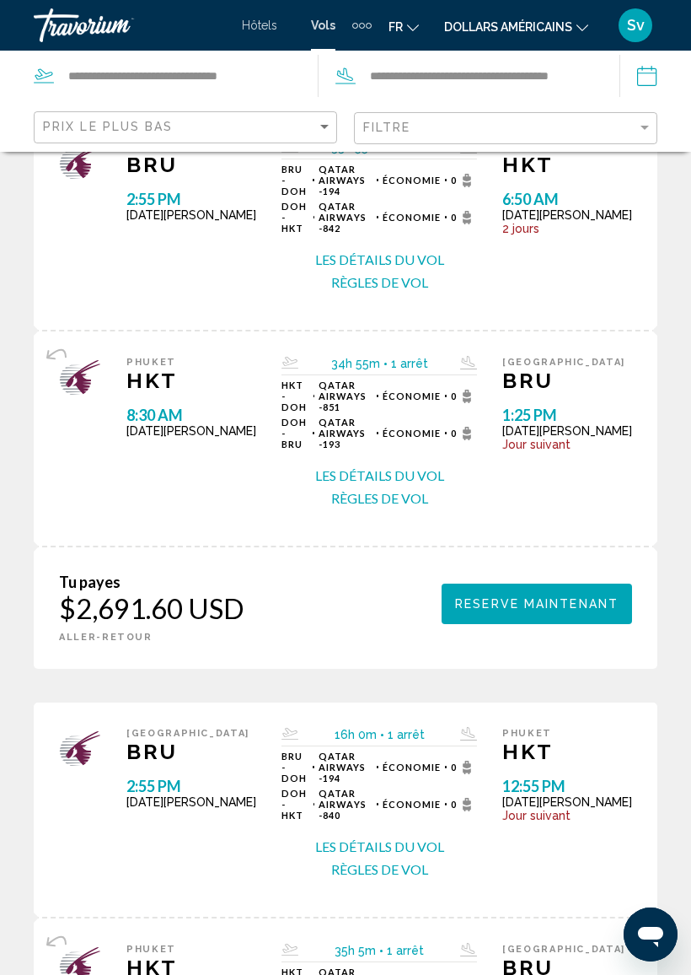
scroll to position [2500, 0]
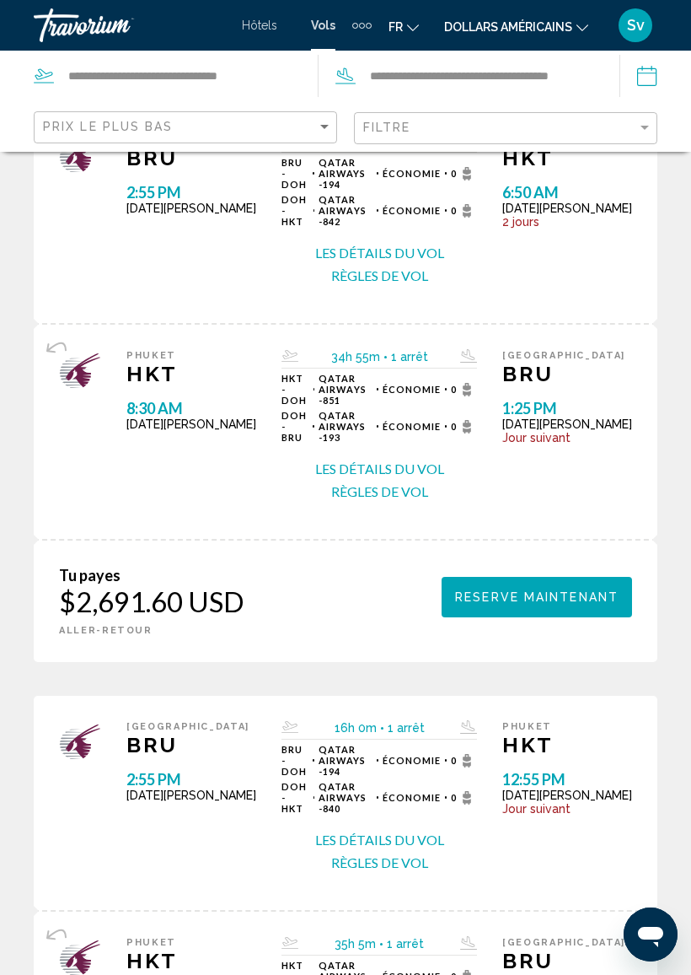
click at [425, 818] on button "Les détails du vol" at bounding box center [379, 840] width 129 height 19
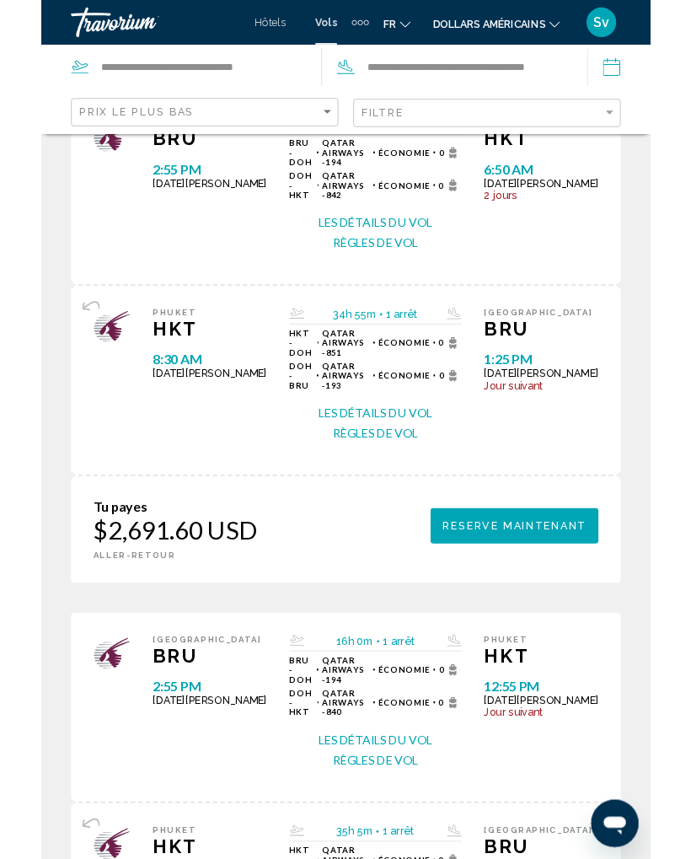
scroll to position [0, 0]
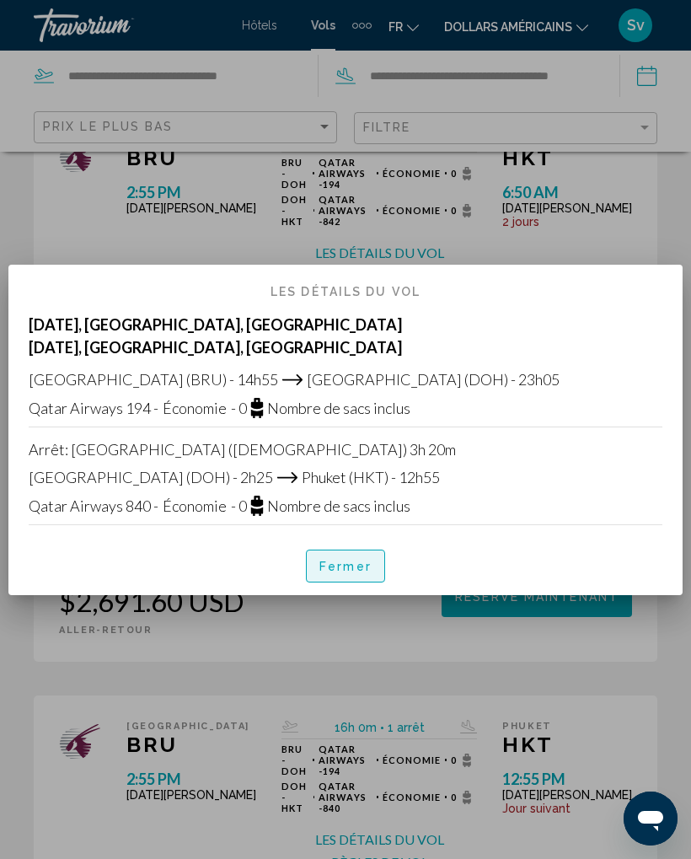
click at [340, 576] on button "Fermer" at bounding box center [345, 566] width 79 height 32
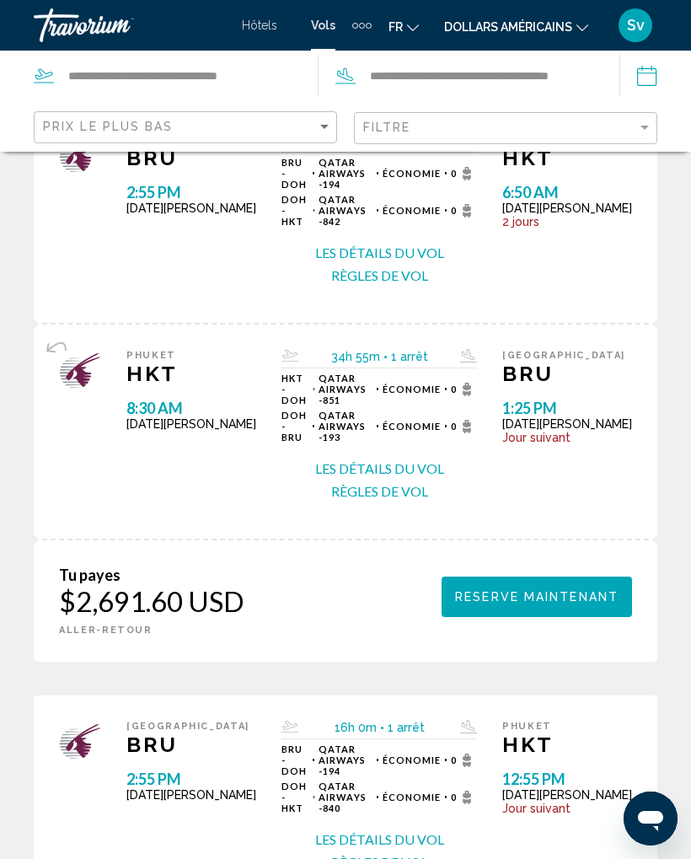
scroll to position [2777, 0]
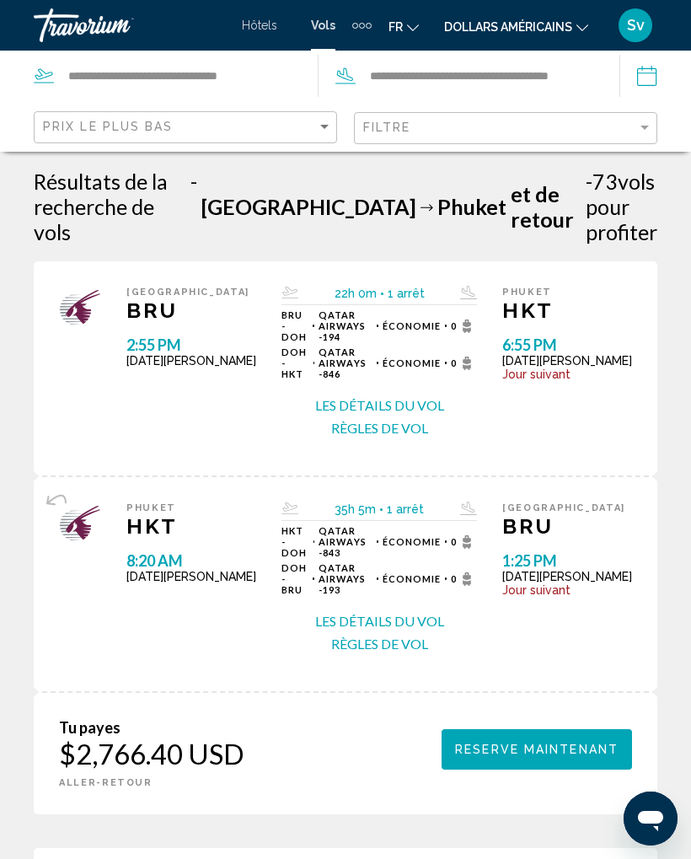
click at [423, 396] on button "Les détails du vol" at bounding box center [379, 405] width 129 height 19
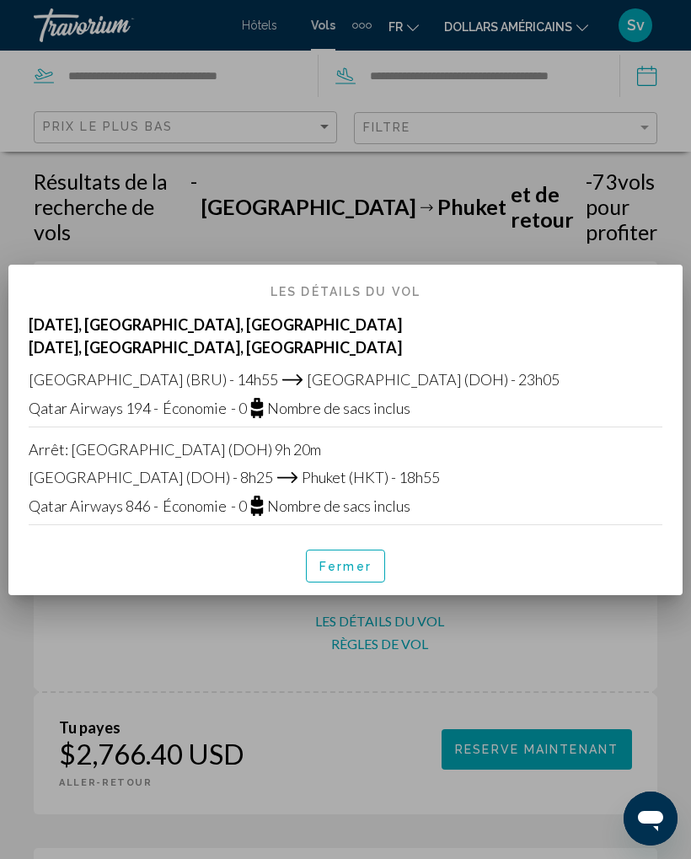
click at [356, 568] on font "Fermer" at bounding box center [346, 567] width 52 height 13
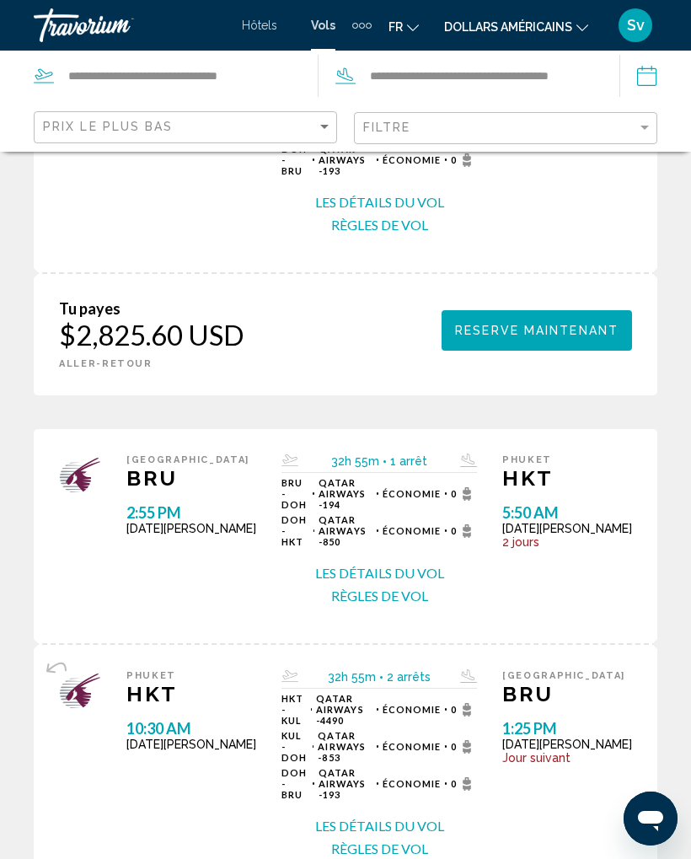
scroll to position [2840, 0]
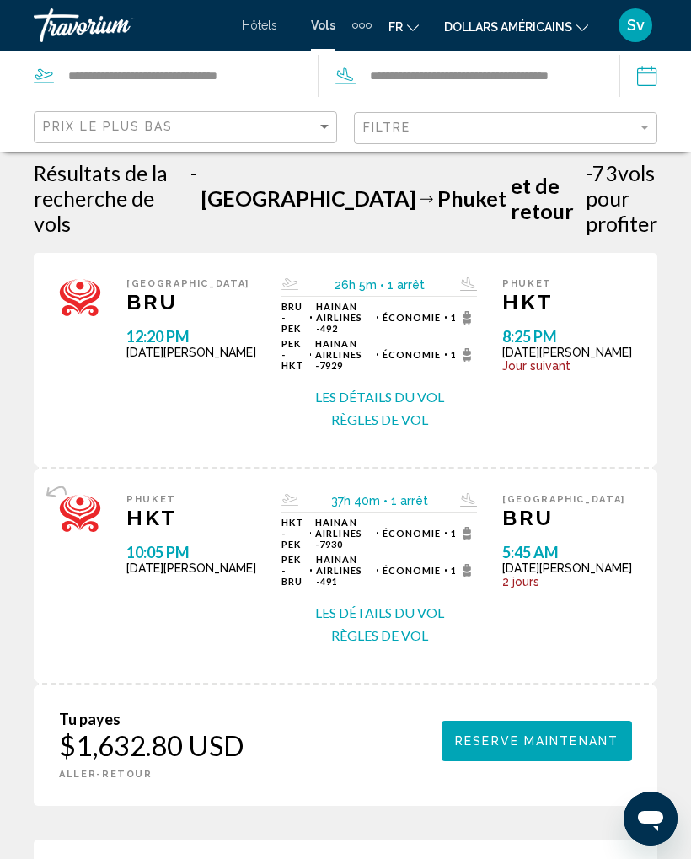
scroll to position [8, 0]
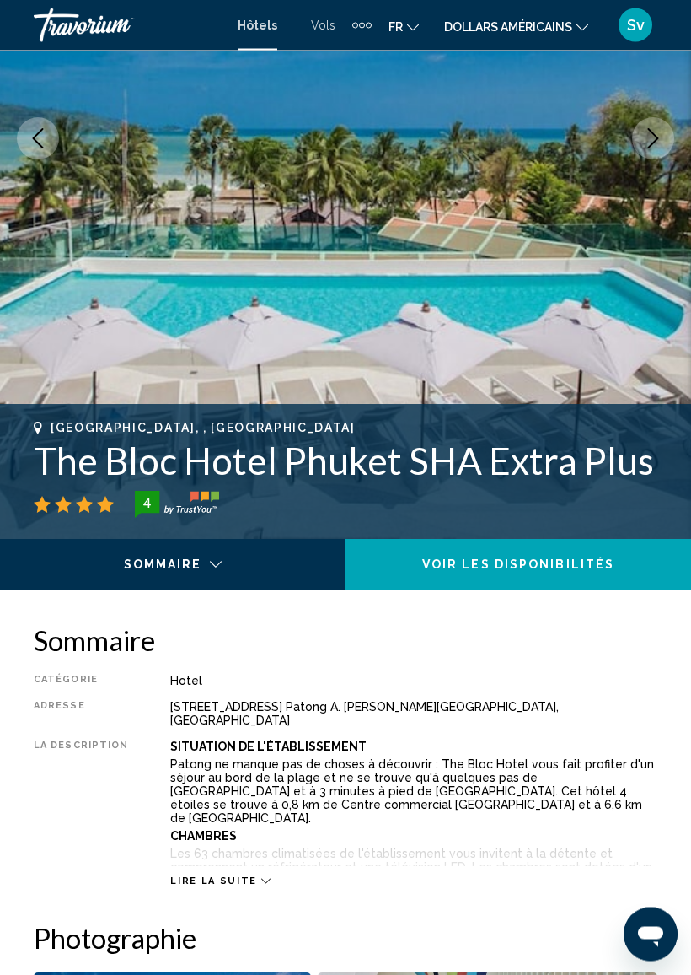
scroll to position [33, 0]
